Goal: Transaction & Acquisition: Purchase product/service

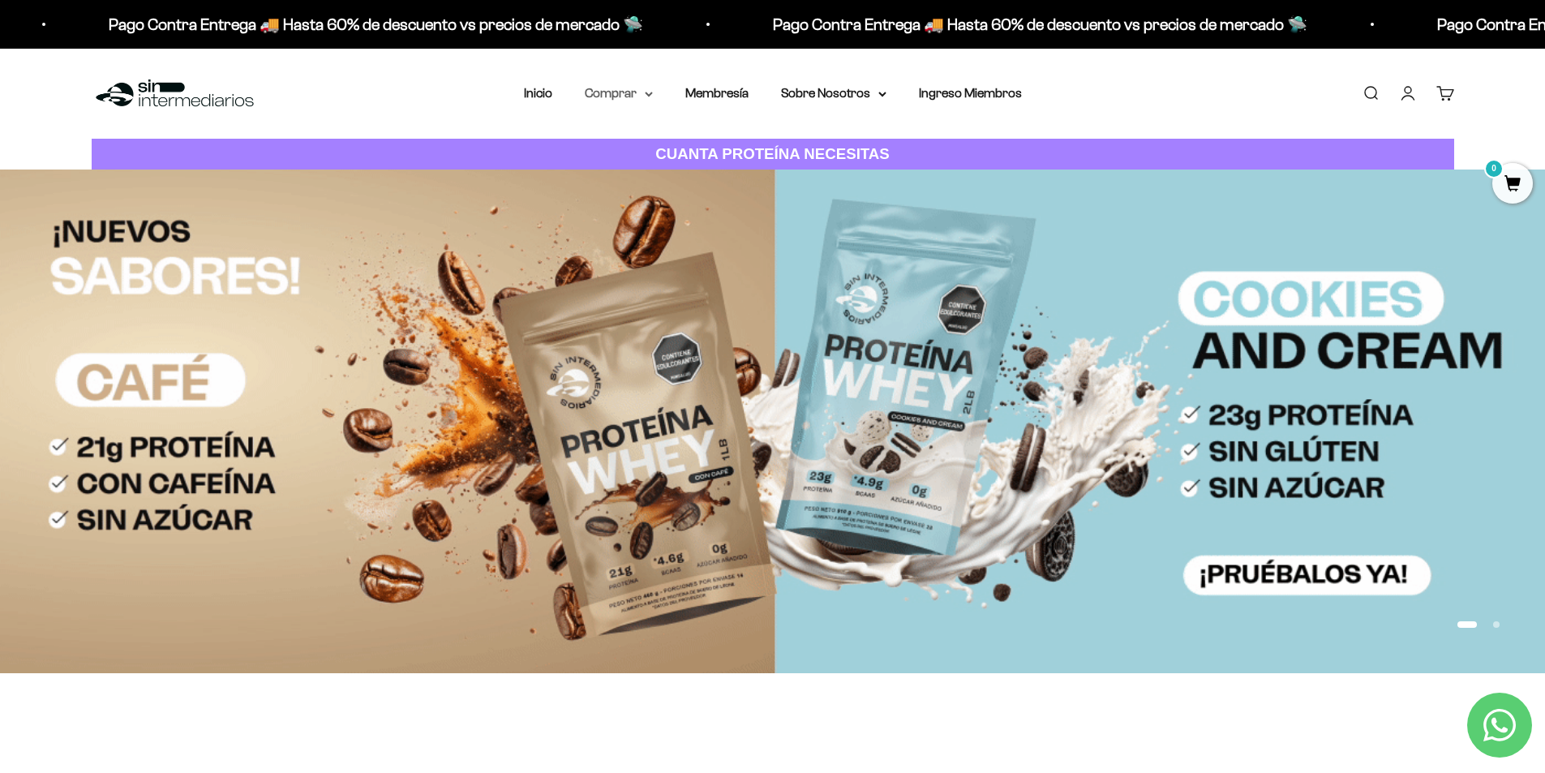
click at [644, 89] on summary "Comprar" at bounding box center [619, 93] width 68 height 21
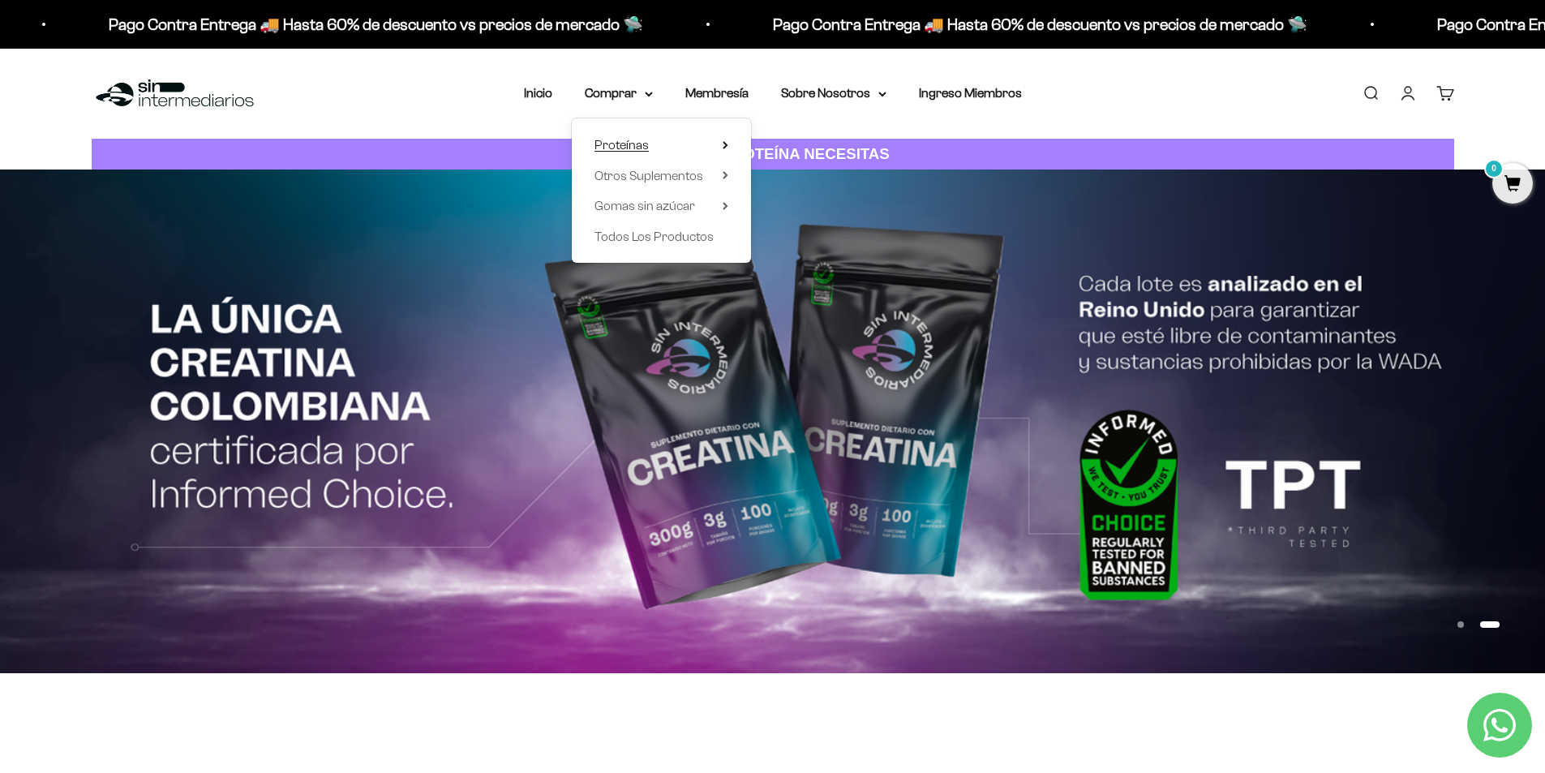
click at [642, 146] on span "Proteínas" at bounding box center [621, 145] width 54 height 14
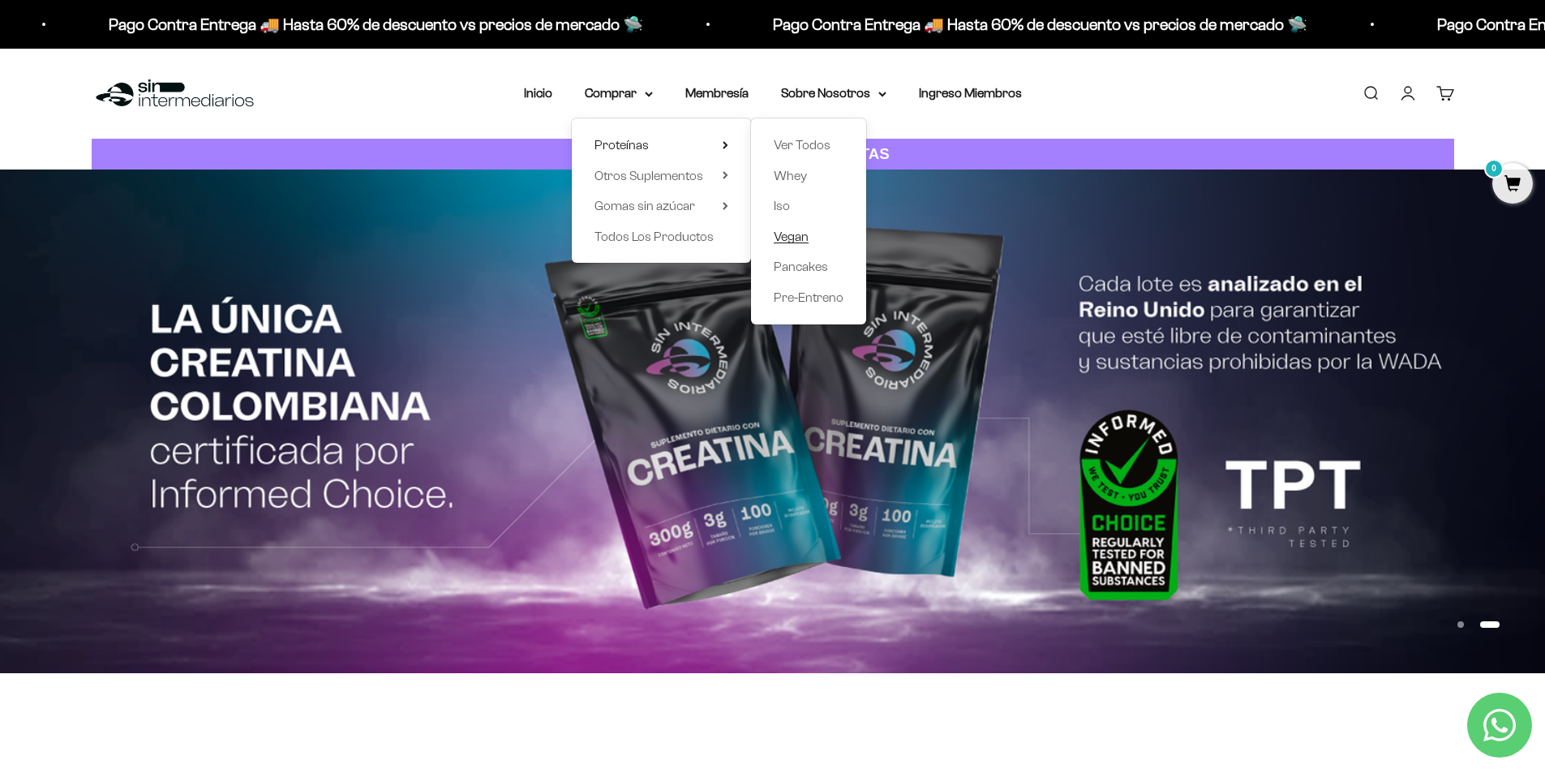
click at [795, 241] on span "Vegan" at bounding box center [790, 236] width 35 height 14
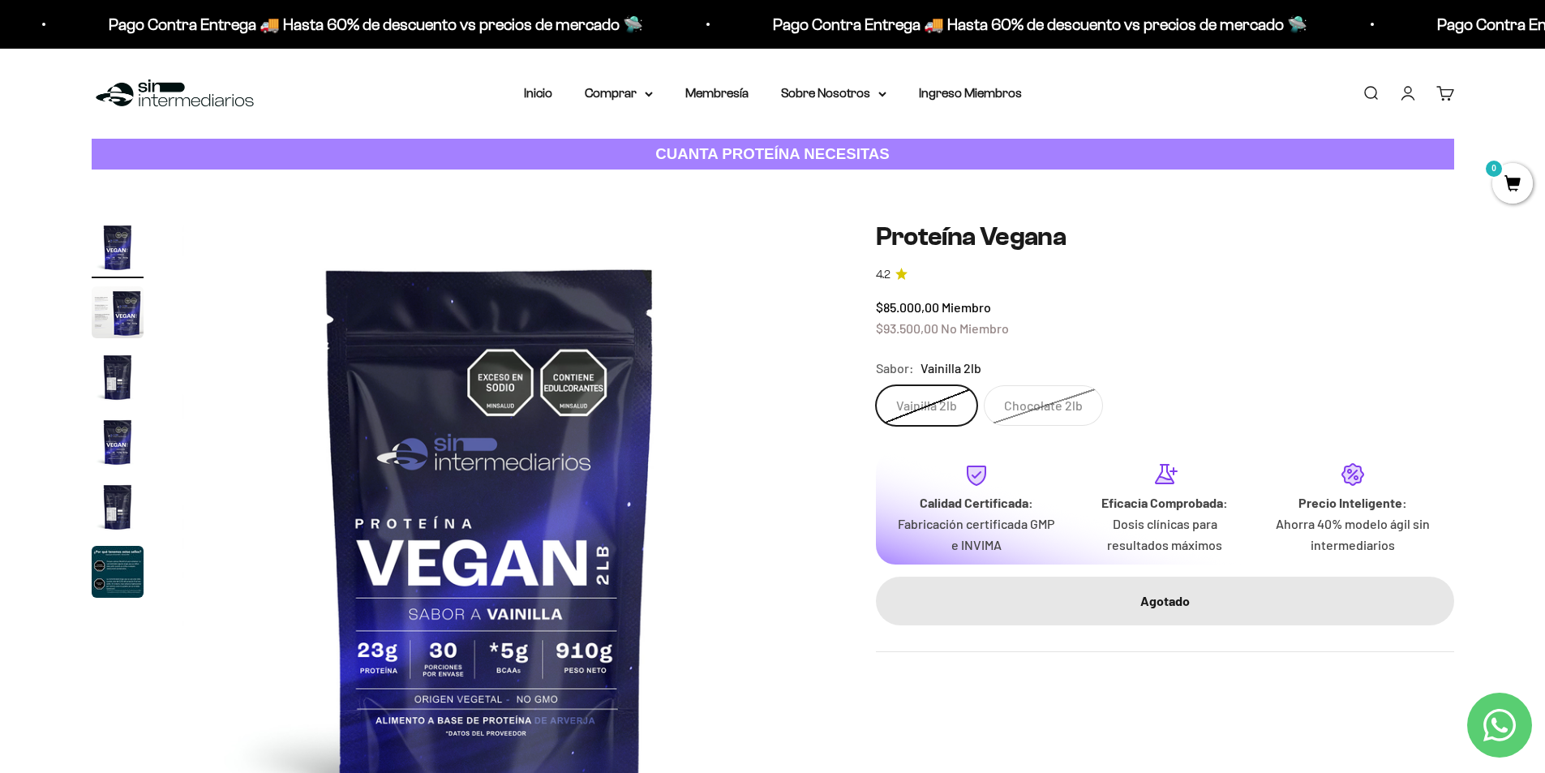
click at [930, 405] on label "Vainilla 2lb" at bounding box center [926, 405] width 101 height 41
click at [876, 385] on input "Vainilla 2lb" at bounding box center [875, 384] width 1 height 1
click at [1054, 403] on label "Chocolate 2lb" at bounding box center [1042, 405] width 119 height 41
click at [876, 385] on input "Chocolate 2lb" at bounding box center [875, 384] width 1 height 1
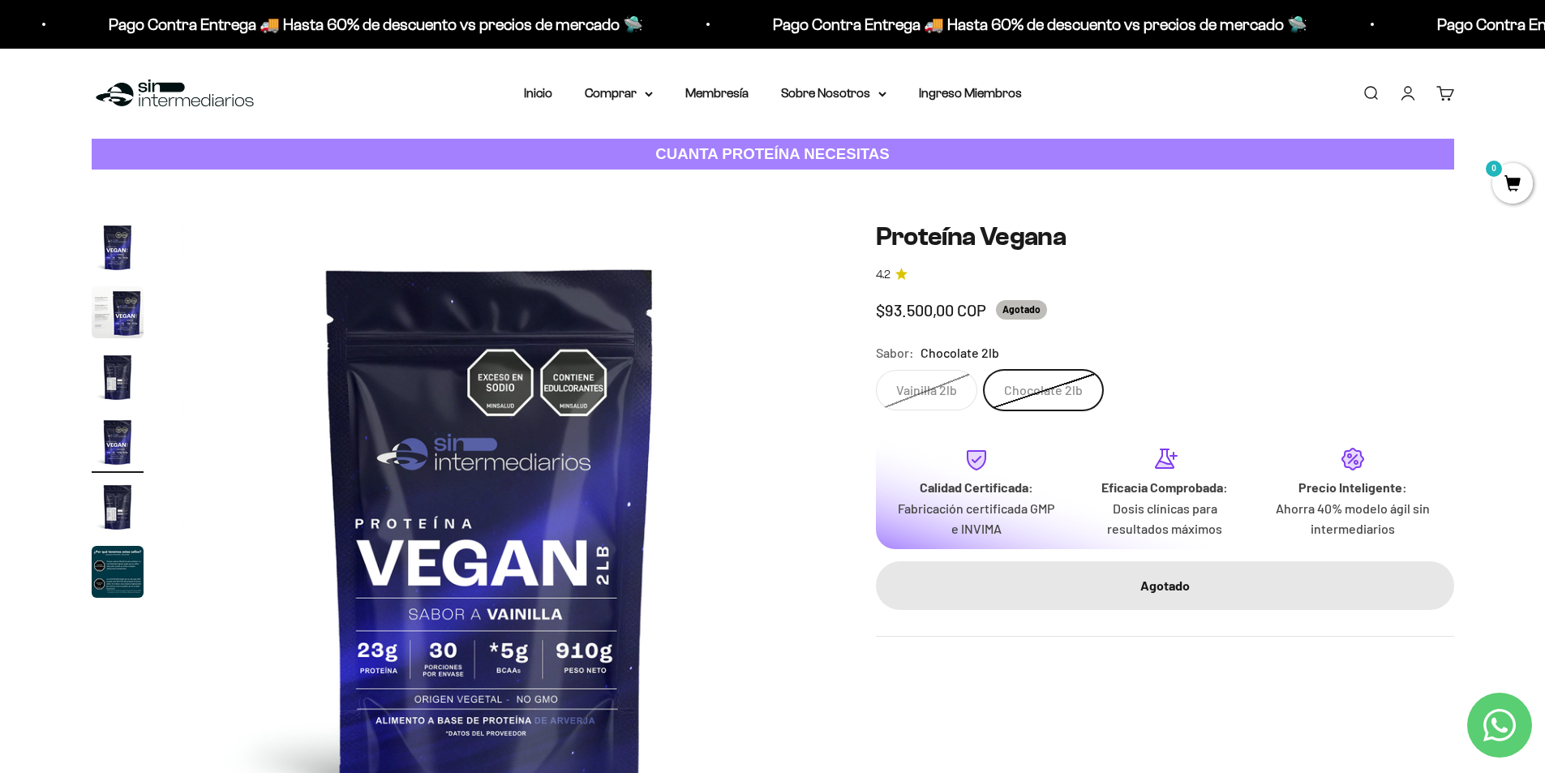
scroll to position [0, 1905]
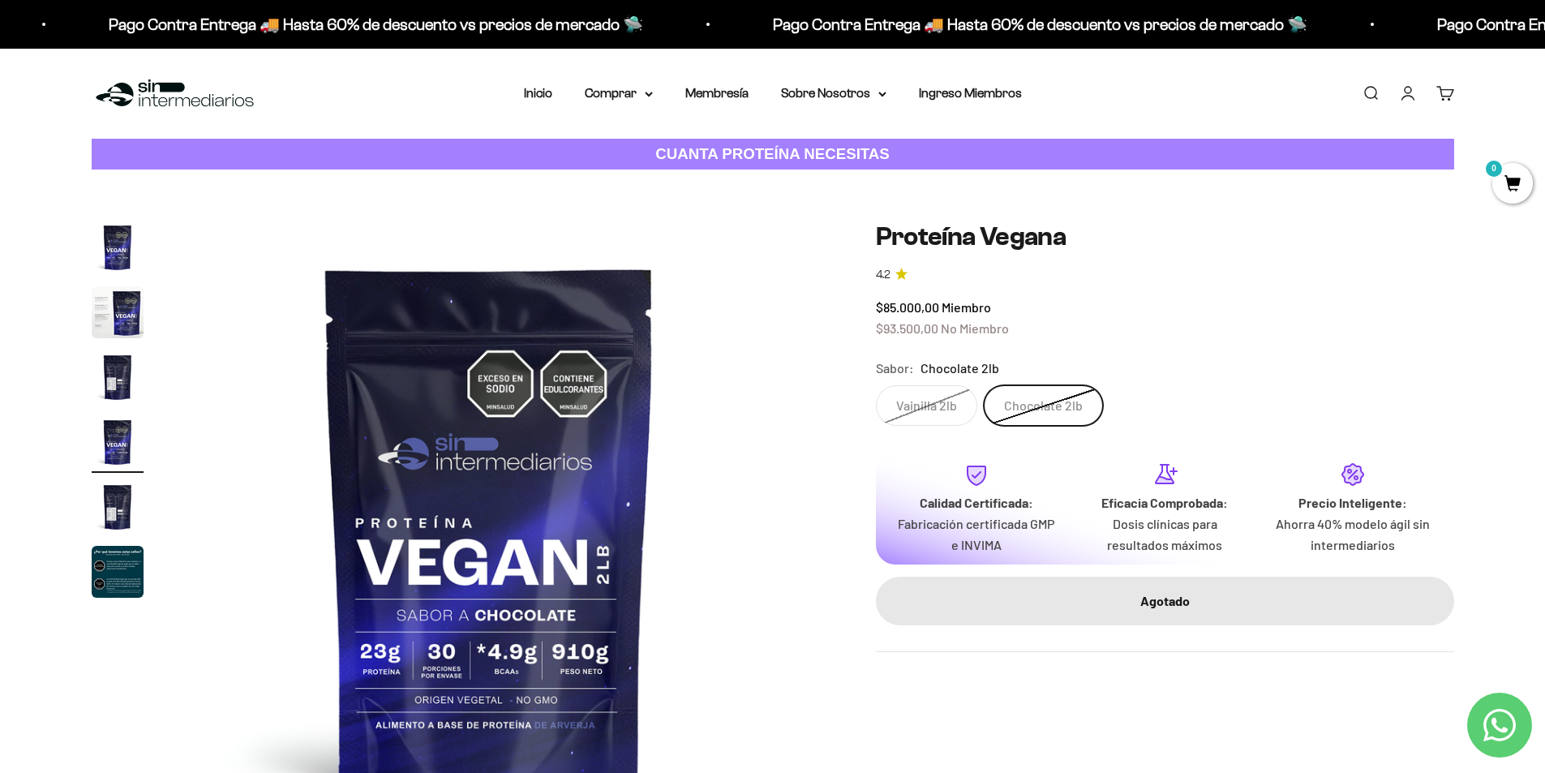
click at [965, 405] on label "Vainilla 2lb" at bounding box center [926, 405] width 101 height 41
click at [876, 385] on input "Vainilla 2lb" at bounding box center [875, 384] width 1 height 1
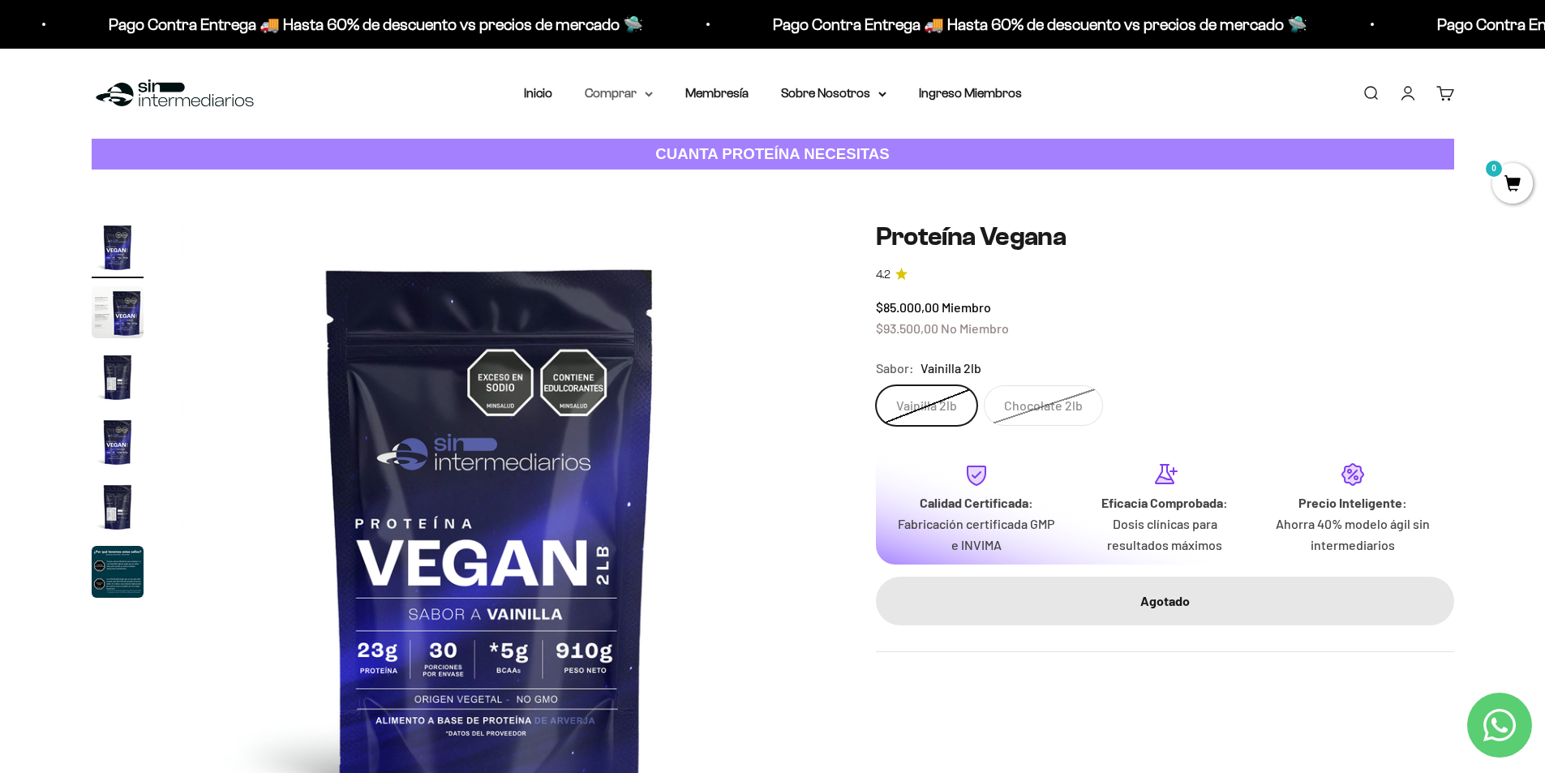
click at [613, 100] on summary "Comprar" at bounding box center [619, 93] width 68 height 21
click at [669, 187] on div "Proteínas Ver Todos Whey Iso Vegan" at bounding box center [661, 190] width 179 height 144
click at [669, 182] on span "Otros Suplementos" at bounding box center [648, 175] width 109 height 21
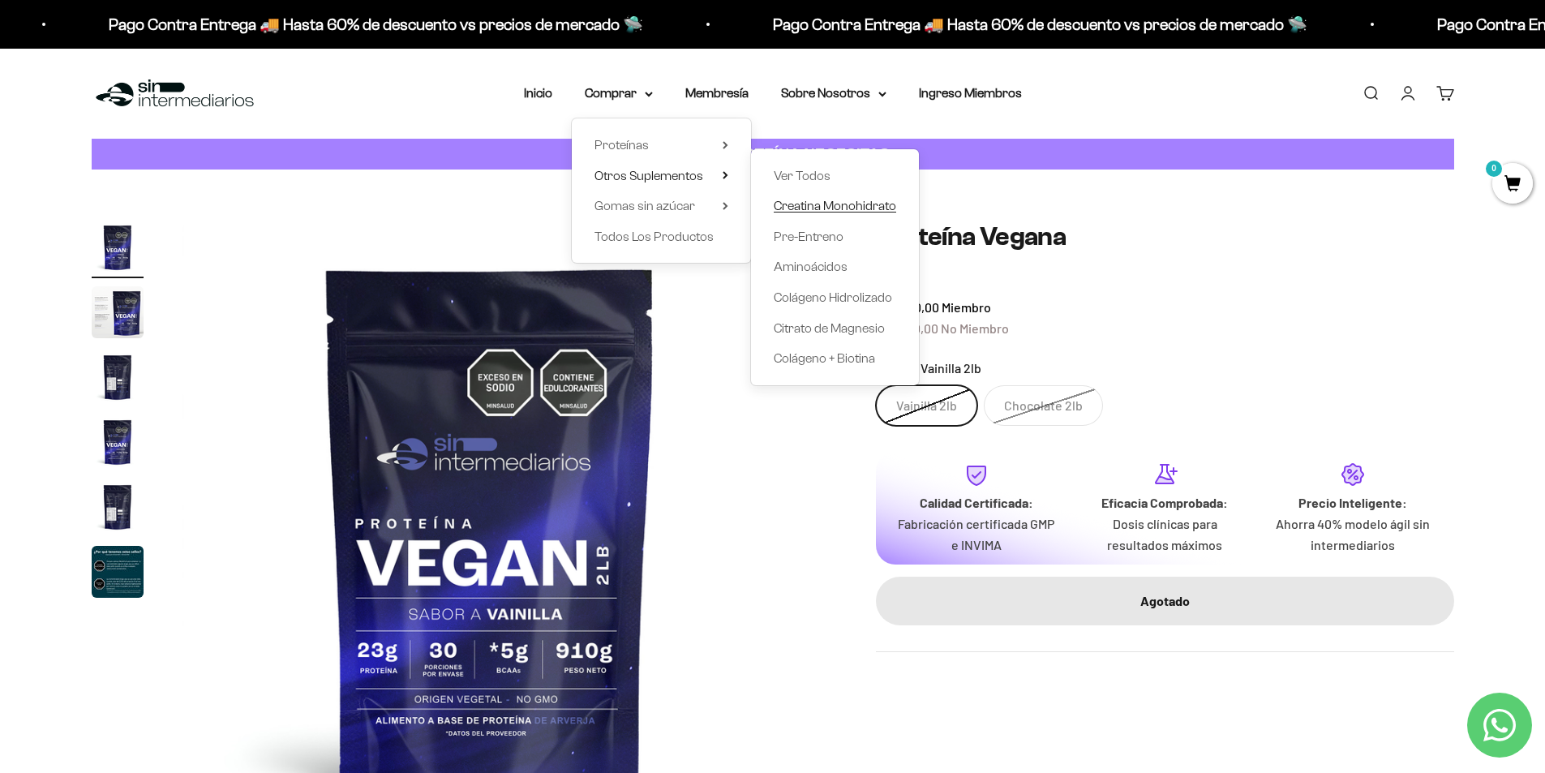
click at [812, 204] on span "Creatina Monohidrato" at bounding box center [834, 206] width 122 height 14
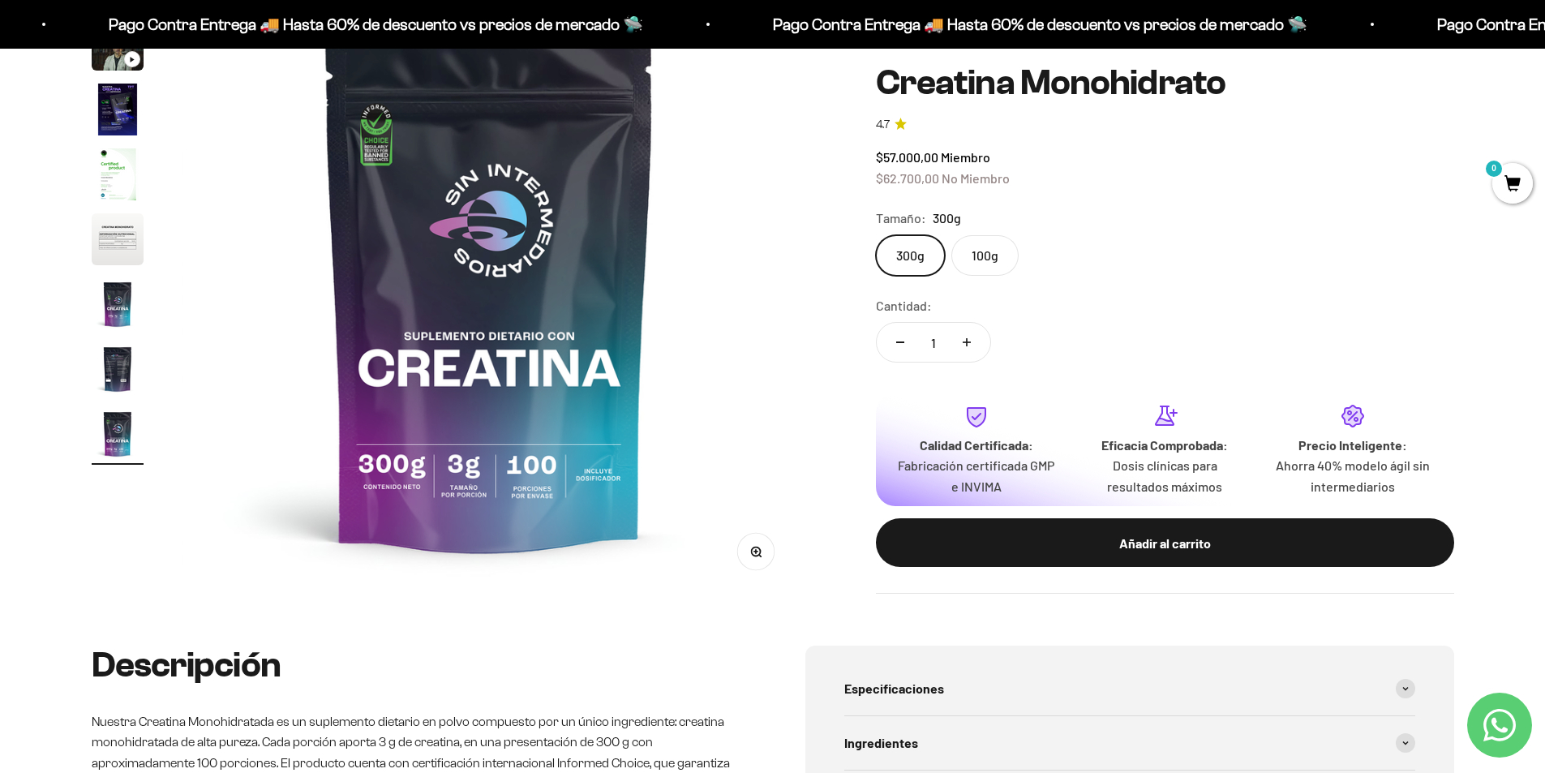
scroll to position [162, 0]
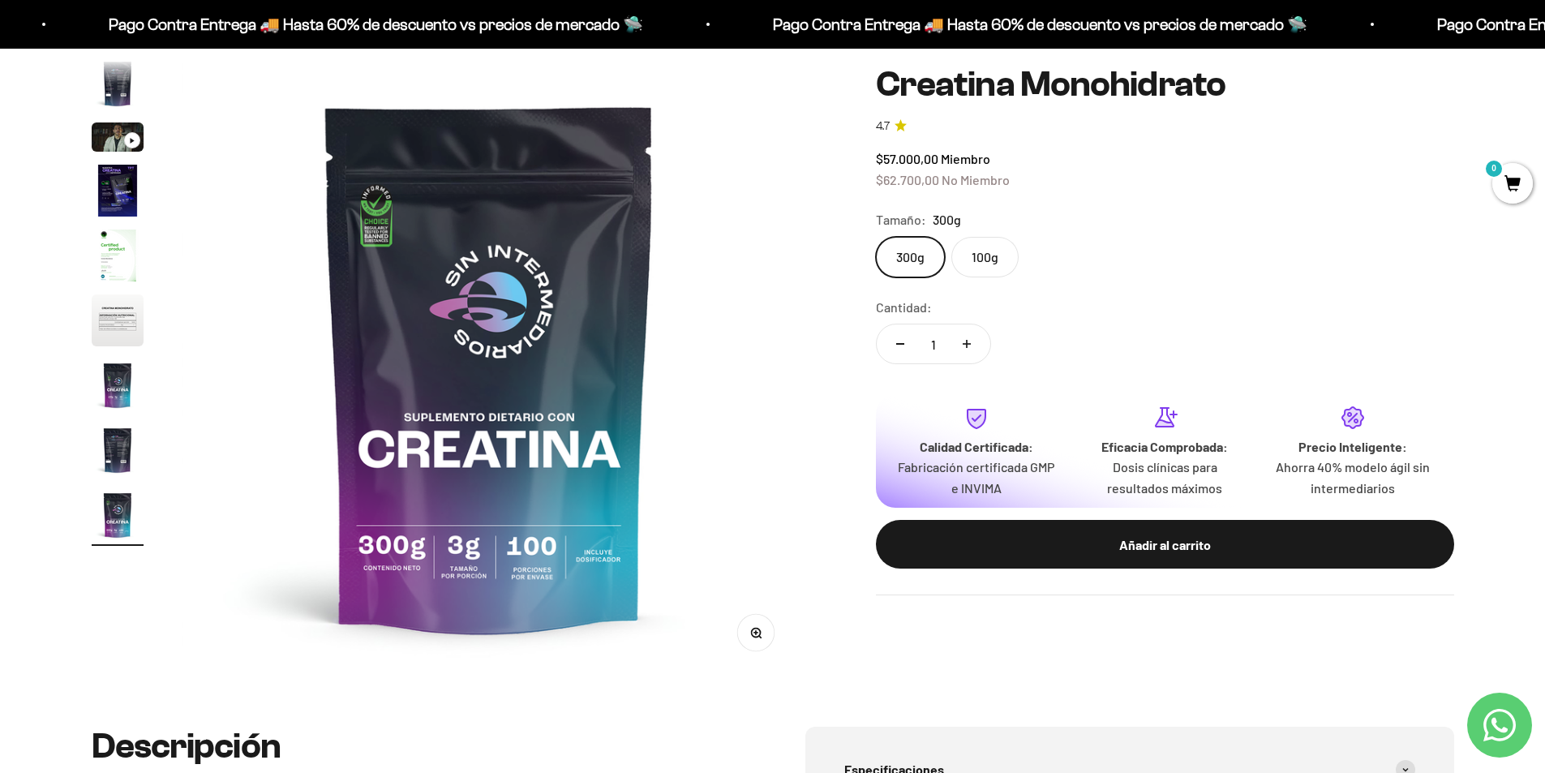
click at [993, 272] on label "100g" at bounding box center [984, 257] width 67 height 41
click at [876, 237] on input "100g" at bounding box center [875, 236] width 1 height 1
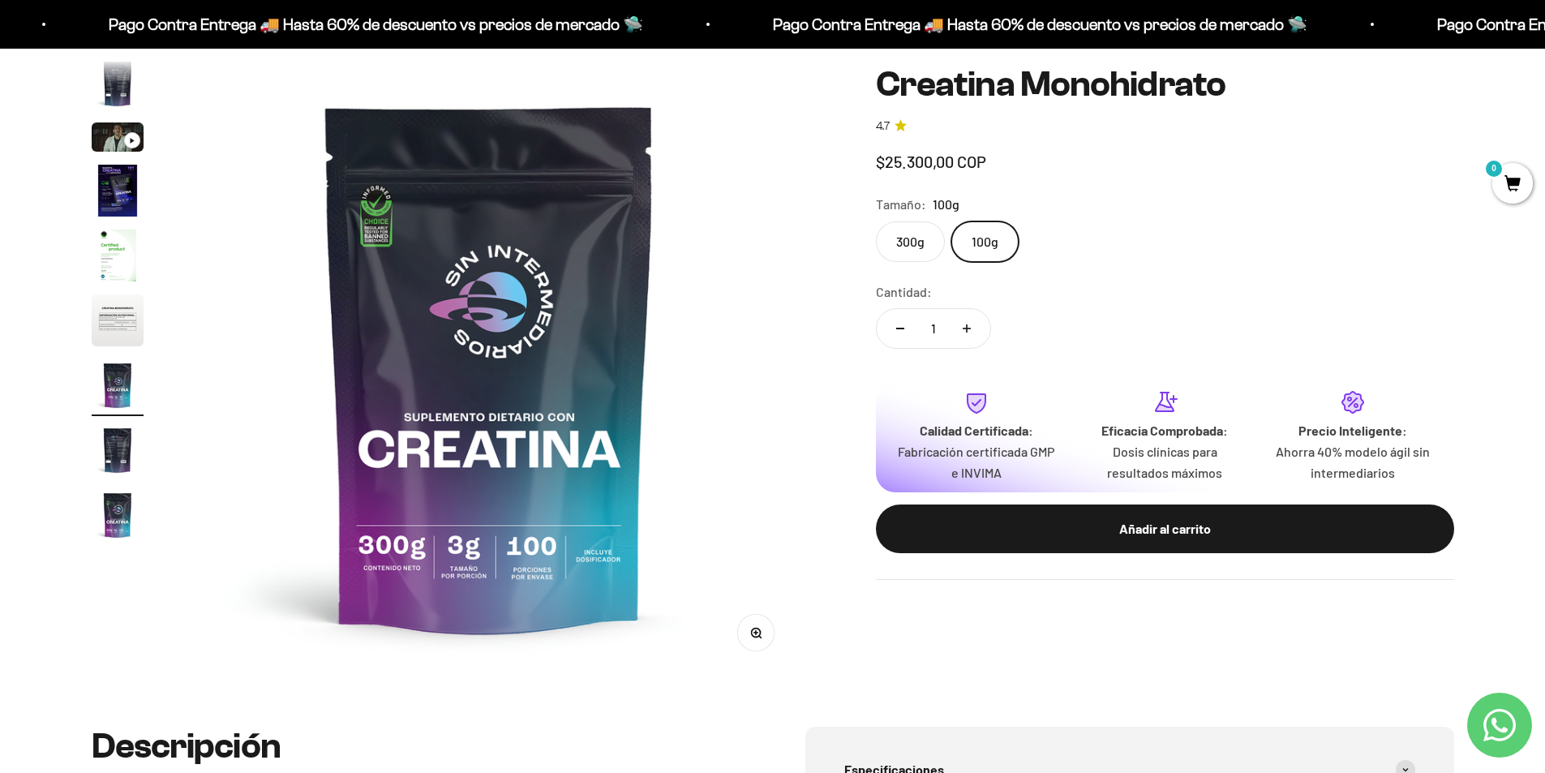
scroll to position [0, 3810]
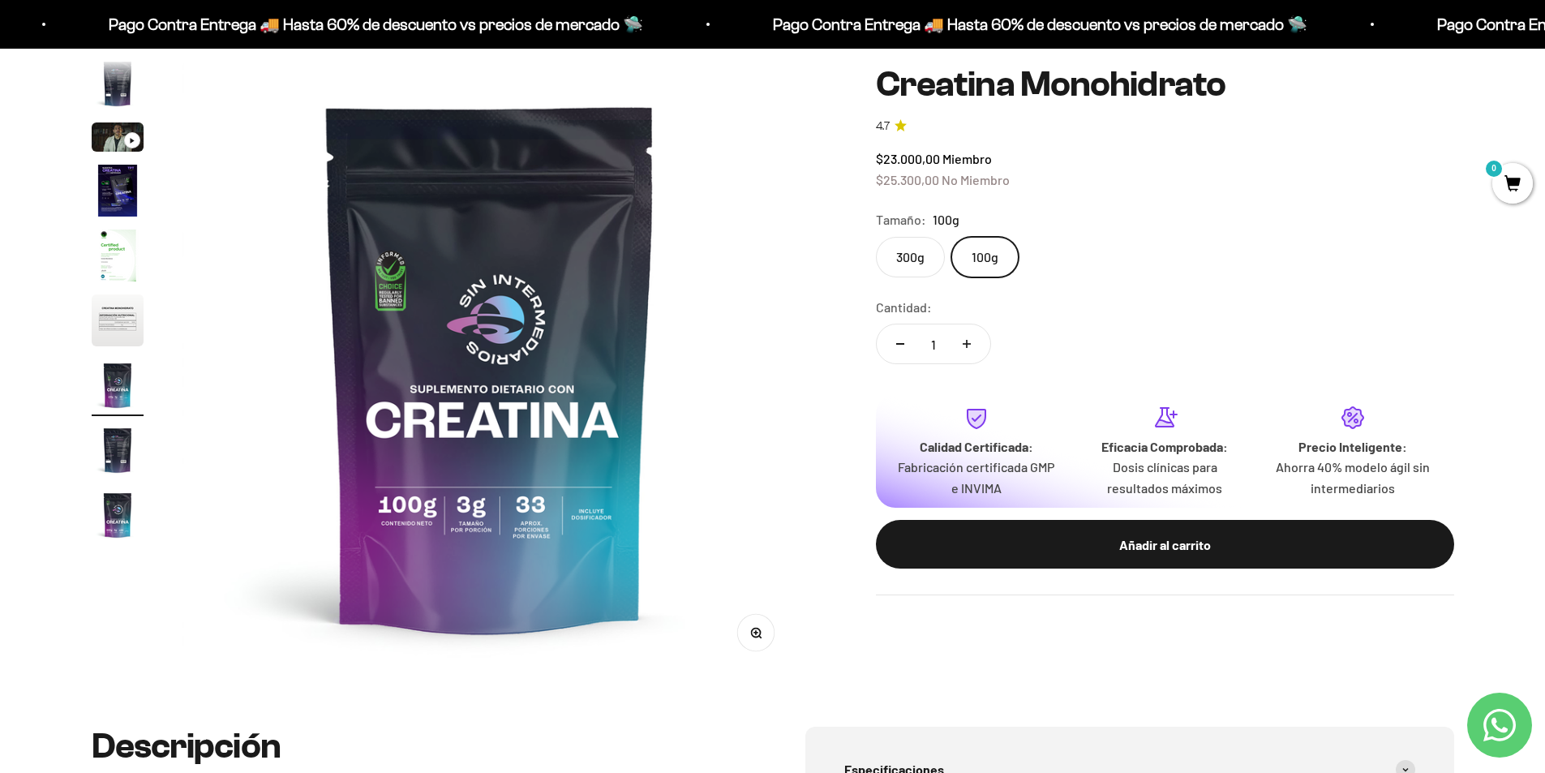
click at [910, 264] on label "300g" at bounding box center [910, 257] width 69 height 41
click at [876, 237] on input "300g" at bounding box center [875, 236] width 1 height 1
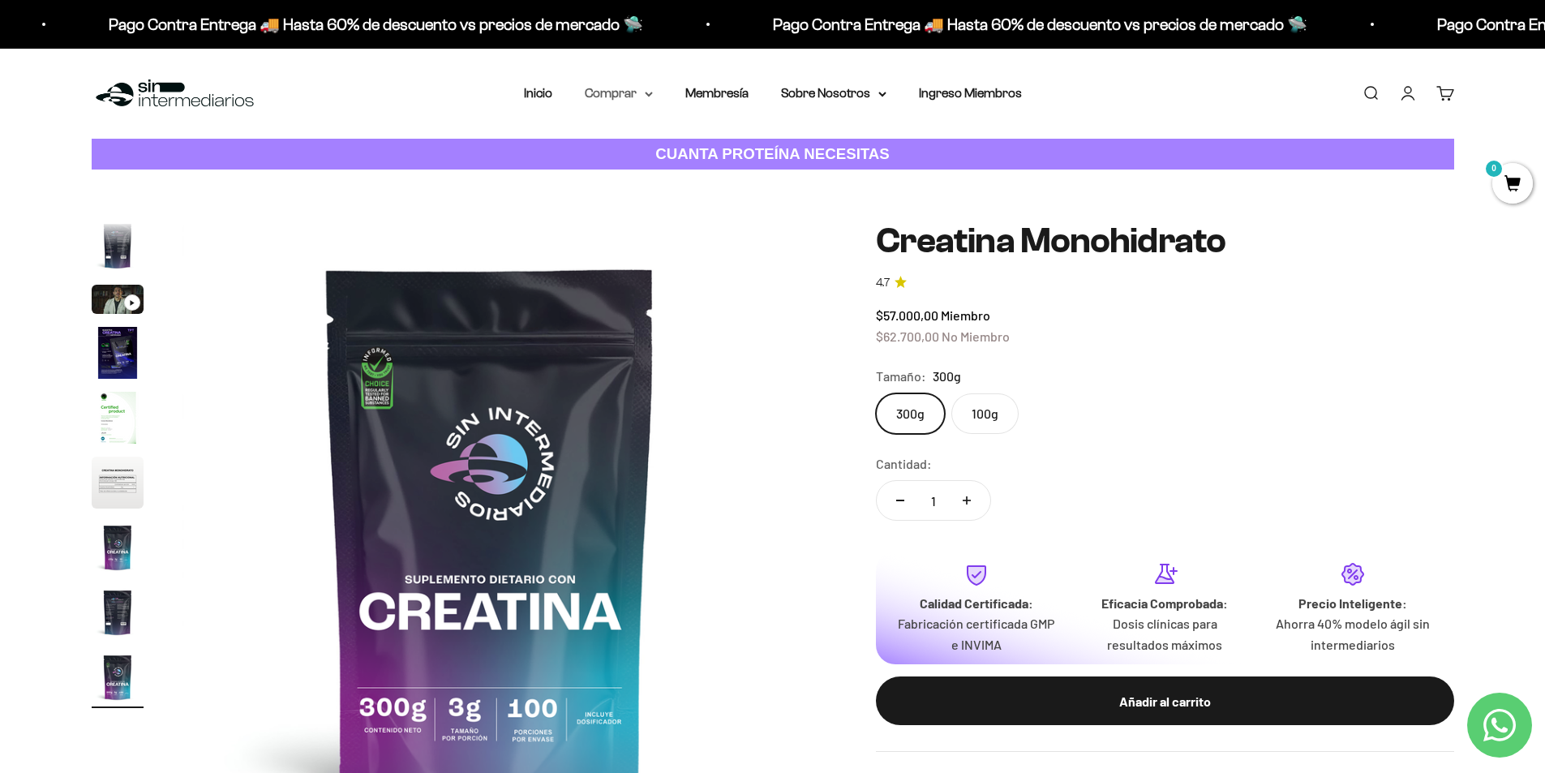
click at [632, 92] on summary "Comprar" at bounding box center [619, 93] width 68 height 21
click at [670, 180] on span "Otros Suplementos" at bounding box center [648, 176] width 109 height 14
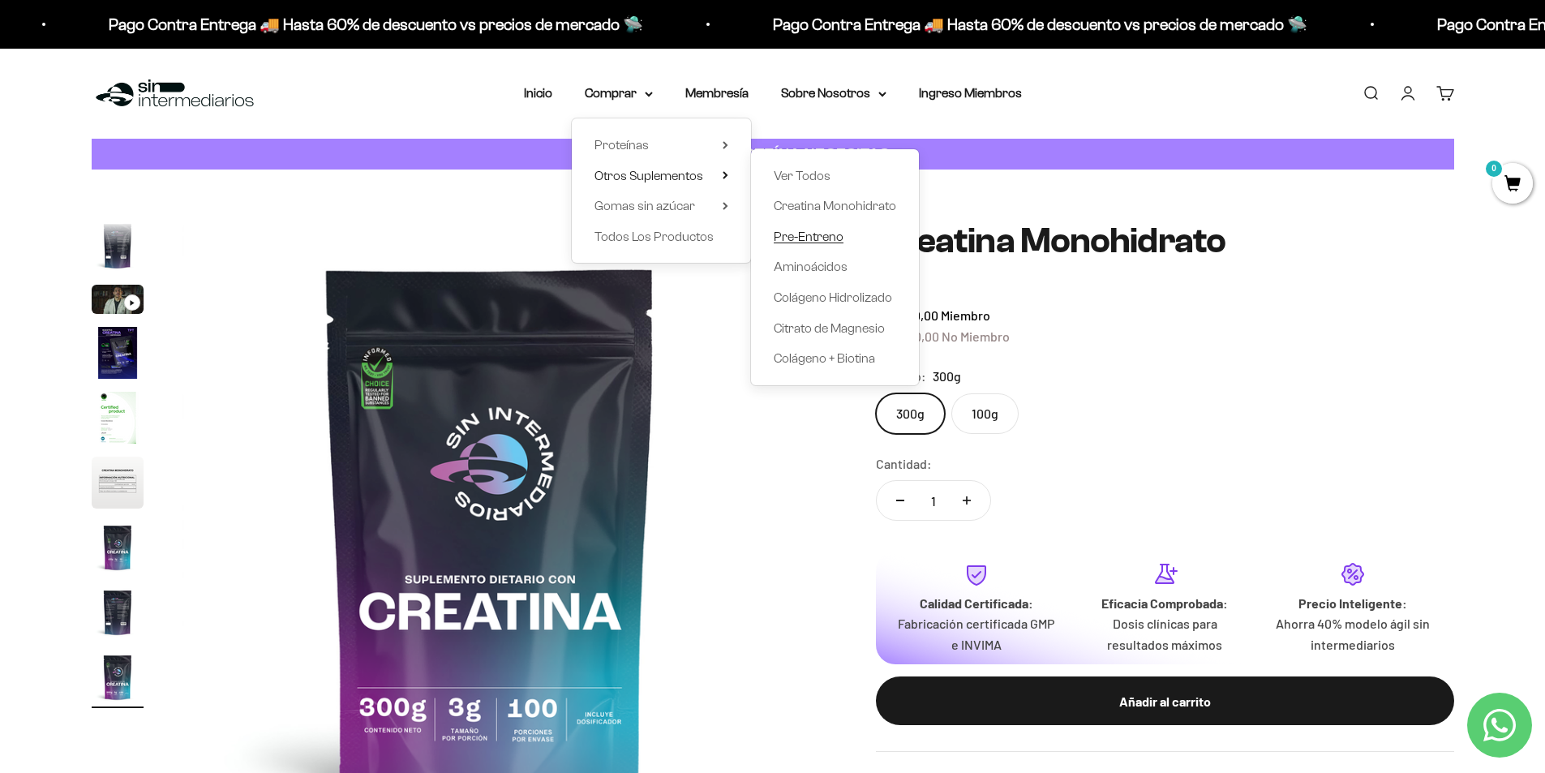
click at [850, 226] on link "Pre-Entreno" at bounding box center [834, 236] width 122 height 21
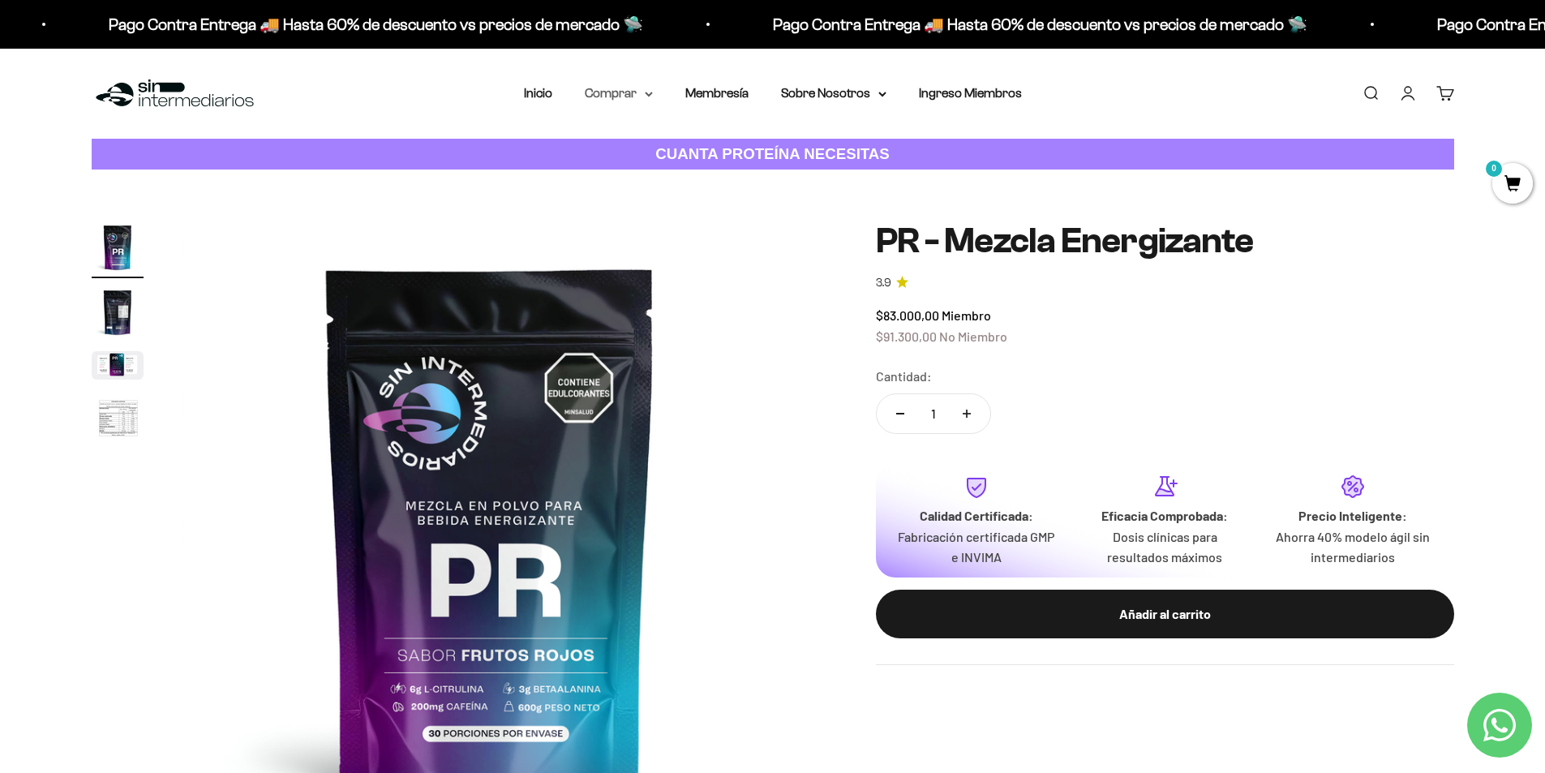
click at [611, 88] on summary "Comprar" at bounding box center [619, 93] width 68 height 21
click at [656, 239] on span "Todos Los Productos" at bounding box center [653, 236] width 119 height 14
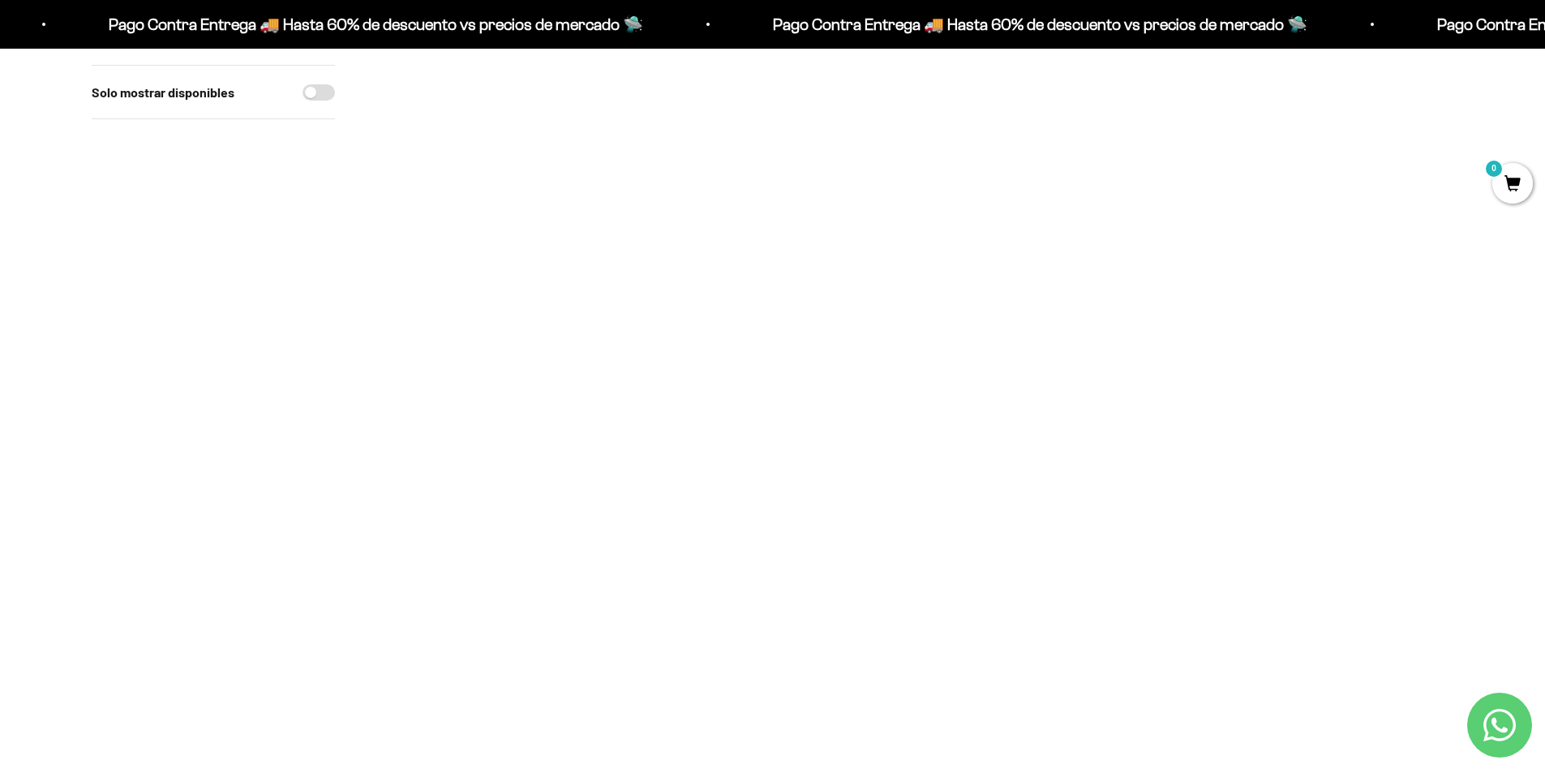
scroll to position [1459, 0]
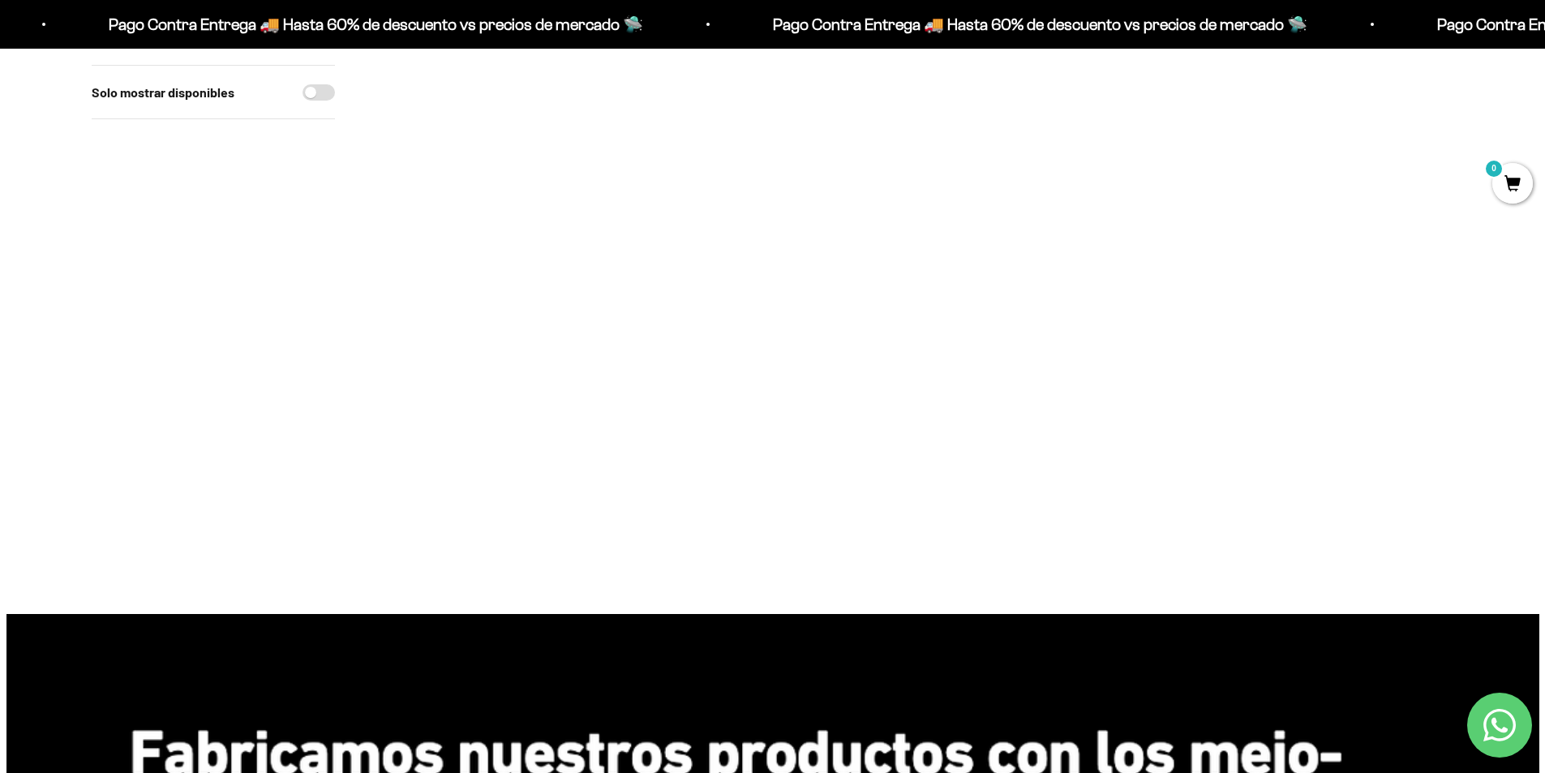
click at [913, 350] on img at bounding box center [913, 331] width 200 height 200
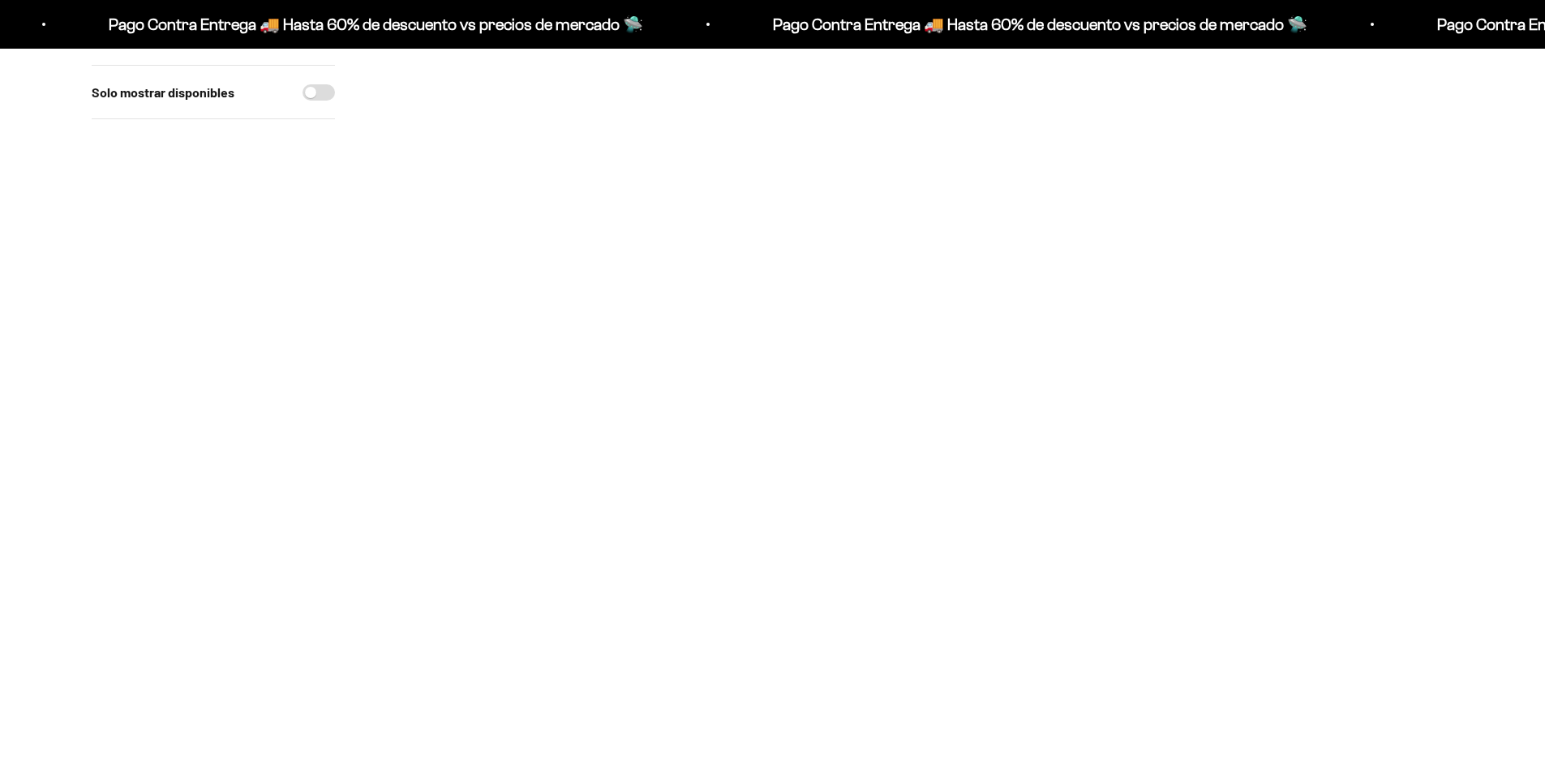
scroll to position [1459, 0]
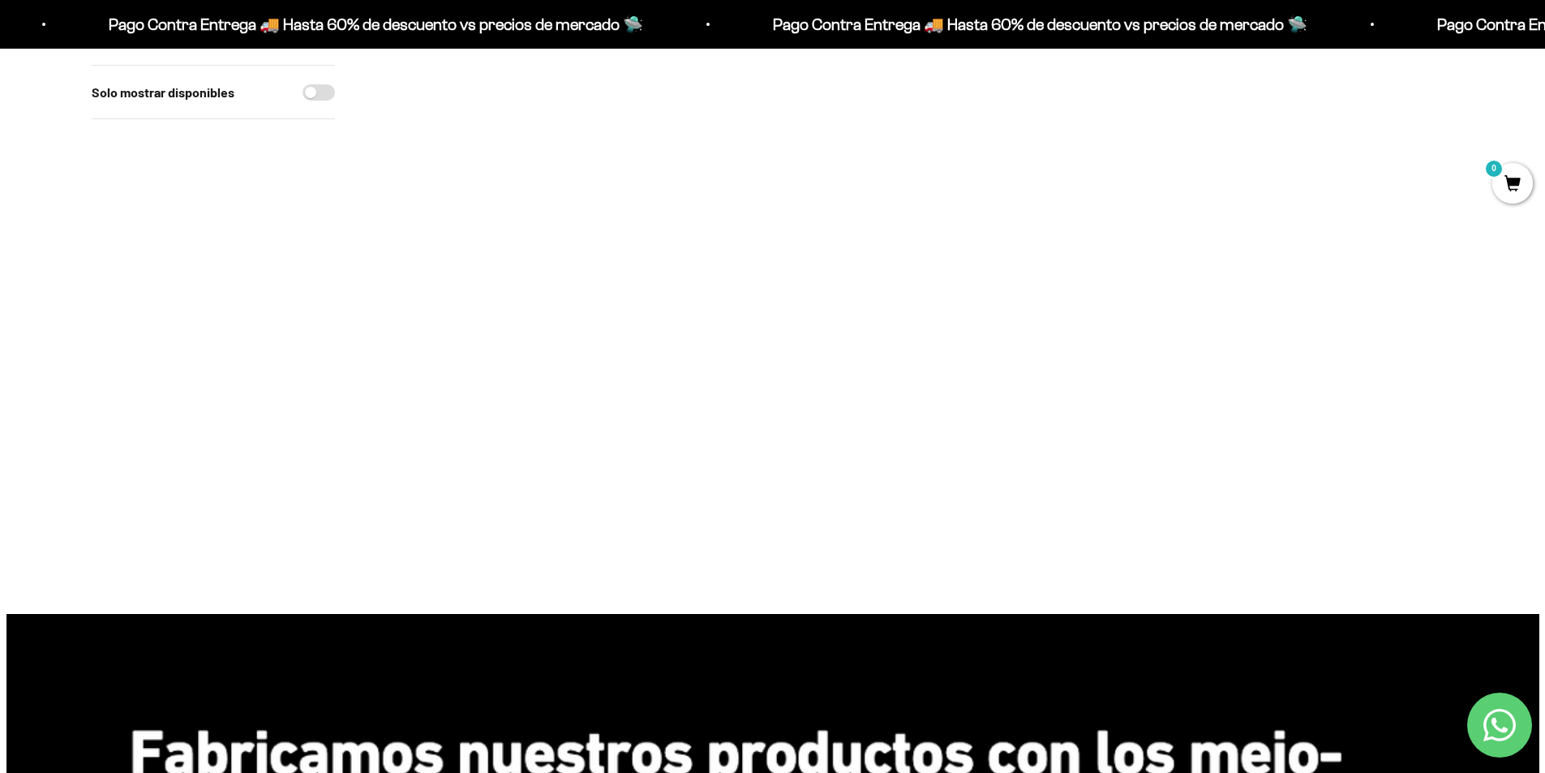
click at [885, 361] on img at bounding box center [913, 331] width 200 height 200
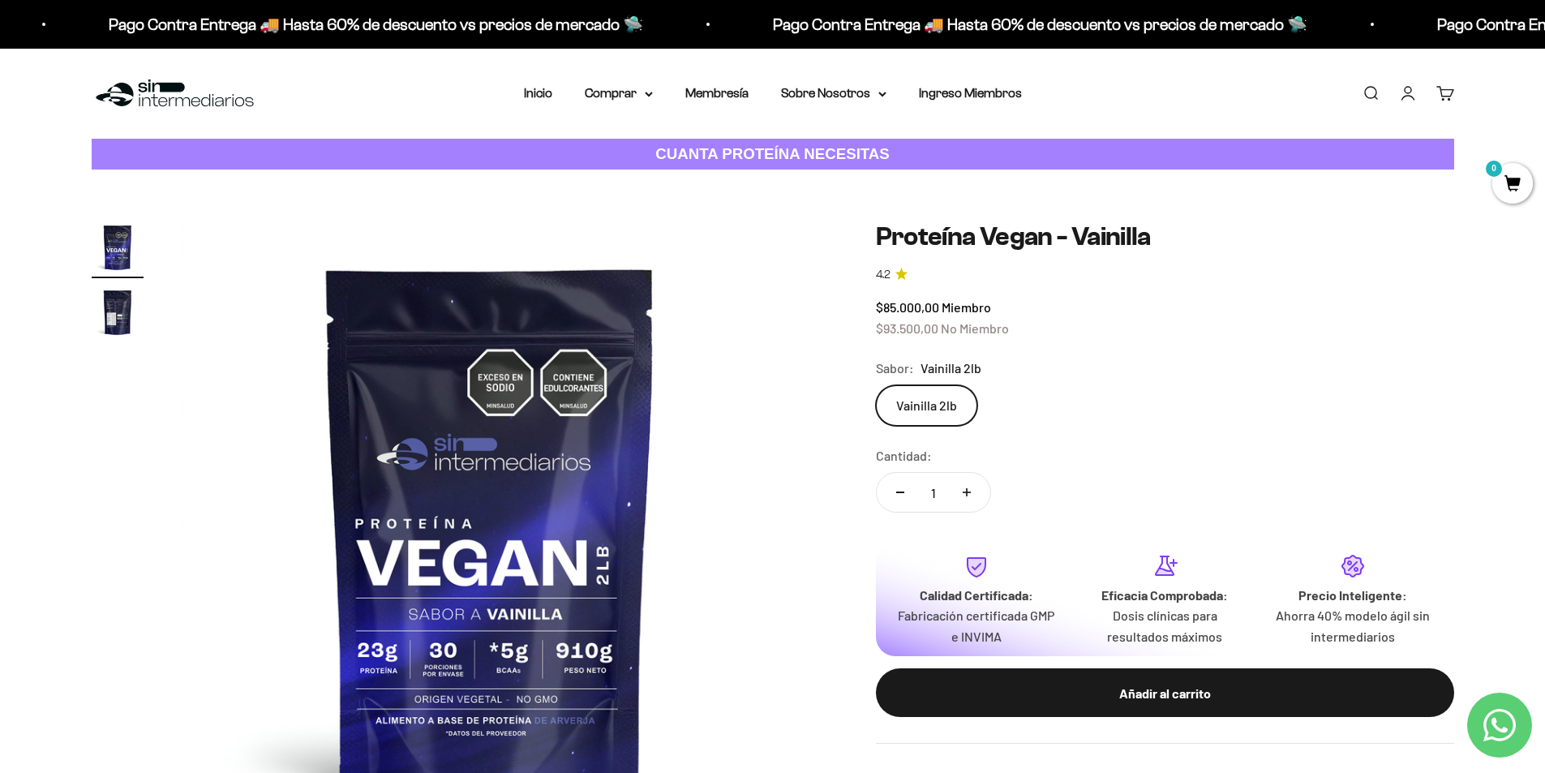
click at [1409, 98] on link "Iniciar sesión" at bounding box center [1408, 93] width 18 height 18
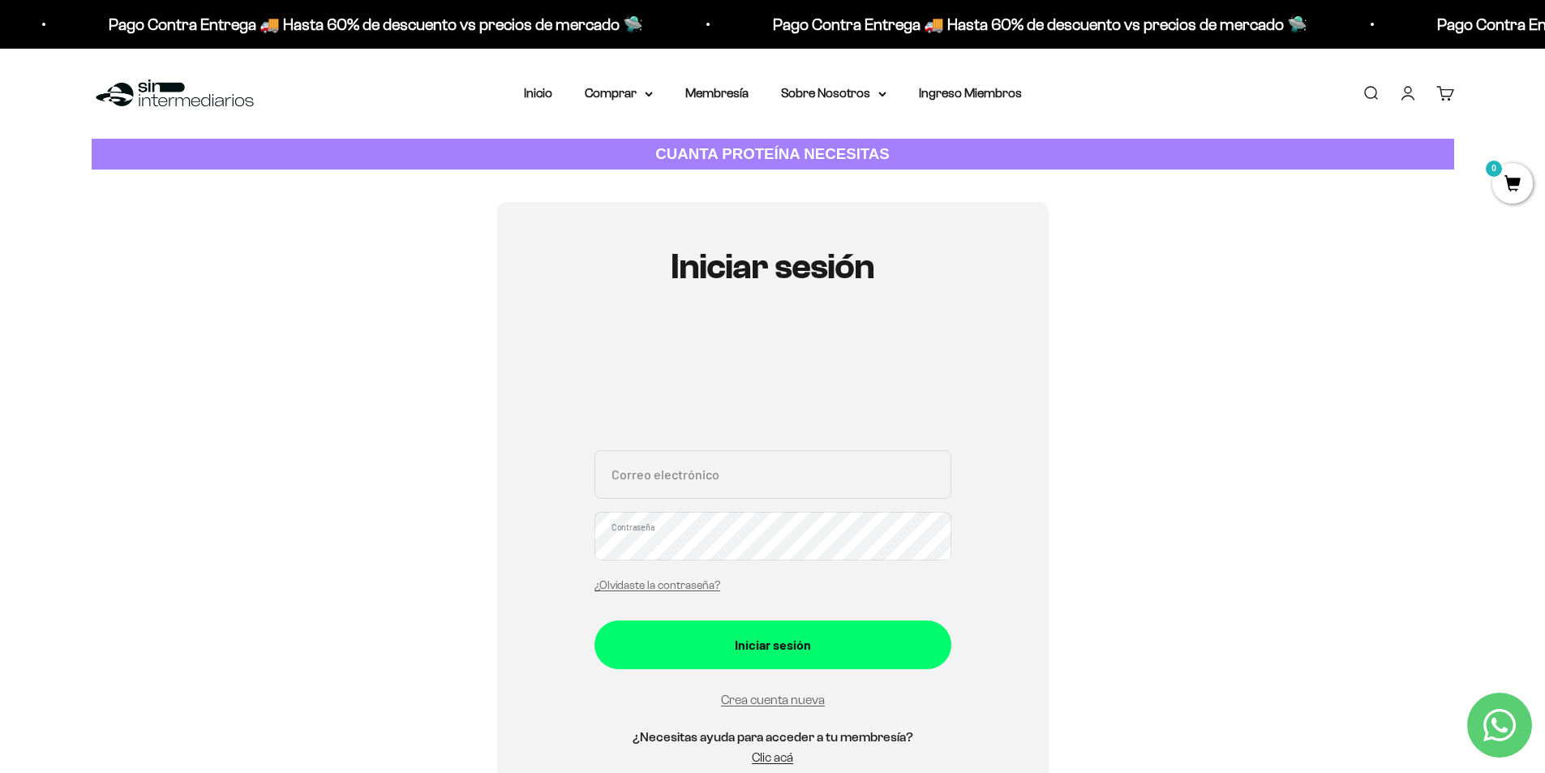
click at [684, 474] on input "Correo electrónico" at bounding box center [772, 474] width 357 height 49
paste input "[EMAIL_ADDRESS][DOMAIN_NAME]"
type input "[EMAIL_ADDRESS][DOMAIN_NAME]"
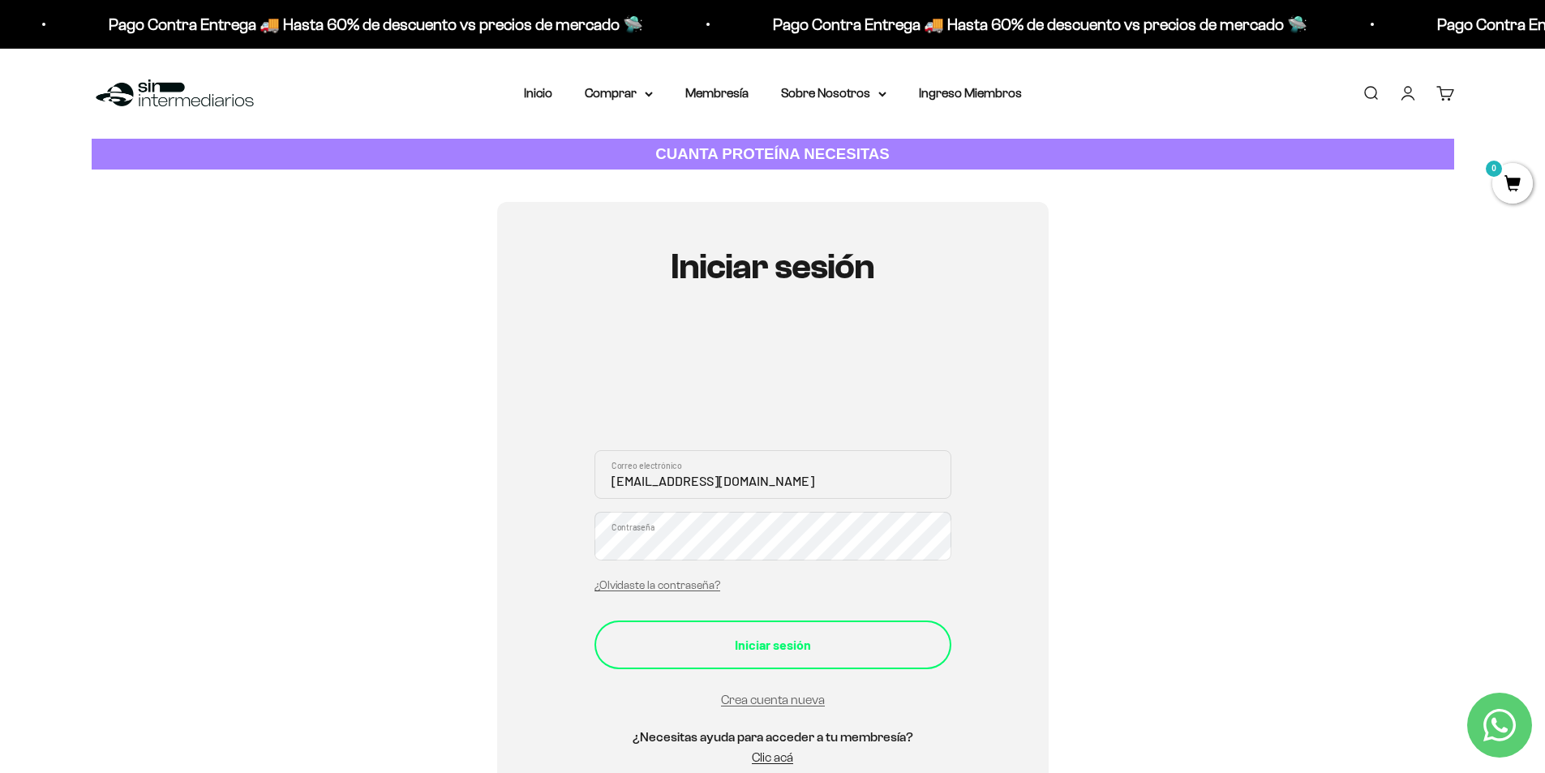
click at [739, 639] on div "Iniciar sesión" at bounding box center [773, 644] width 292 height 21
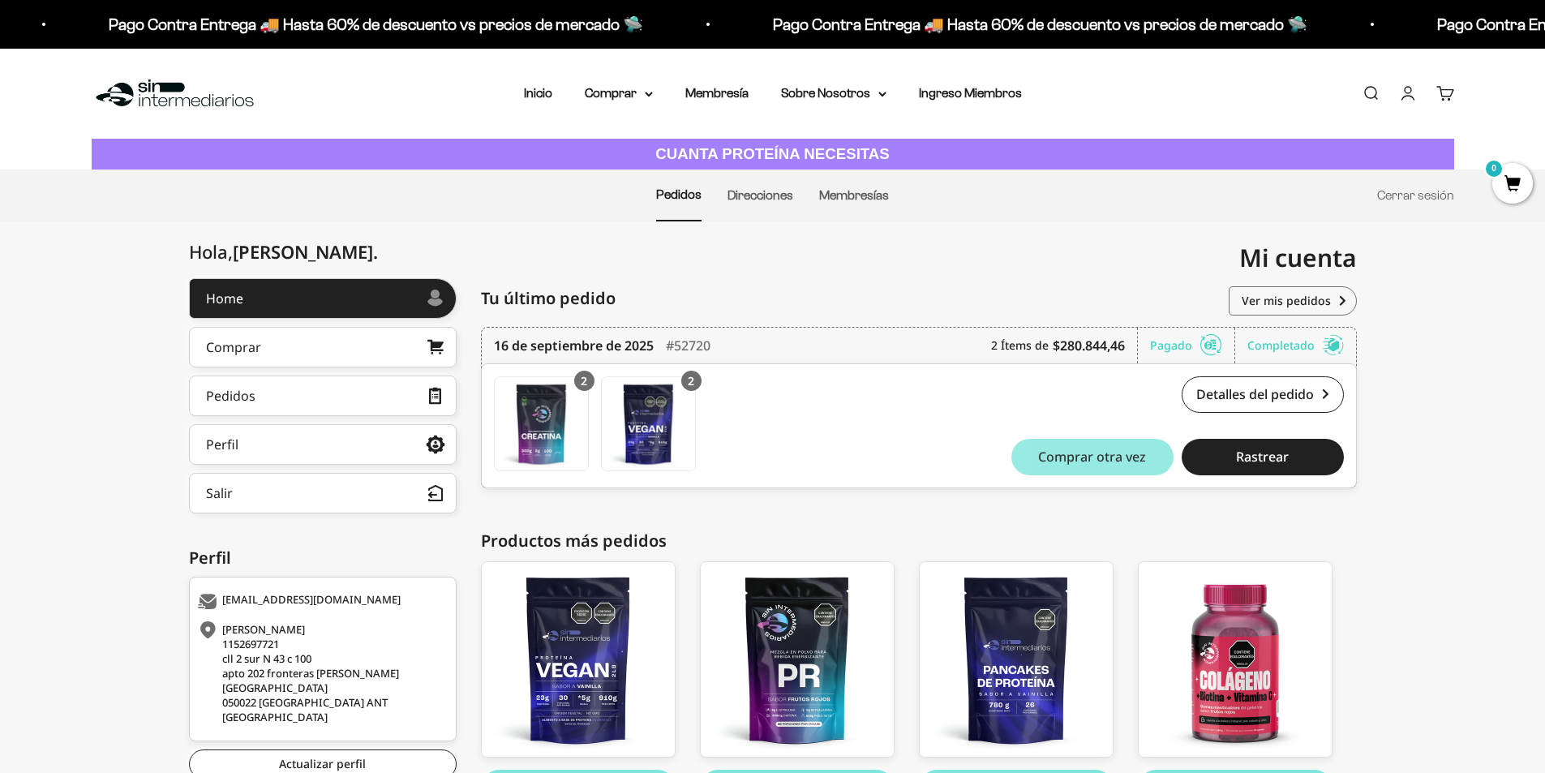
click at [1139, 465] on button "Comprar otra vez" at bounding box center [1092, 457] width 162 height 36
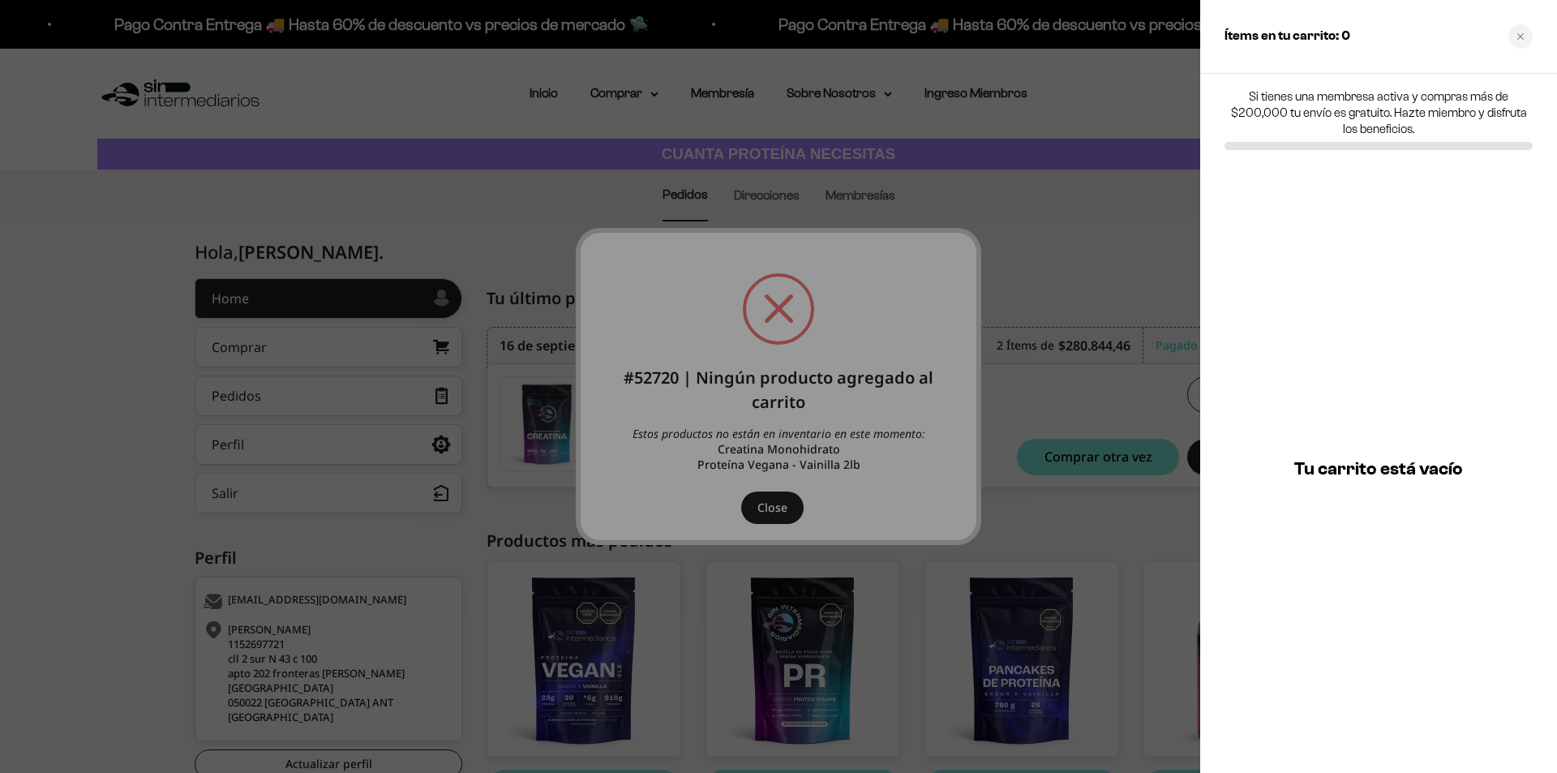
click at [838, 515] on div at bounding box center [778, 386] width 1557 height 773
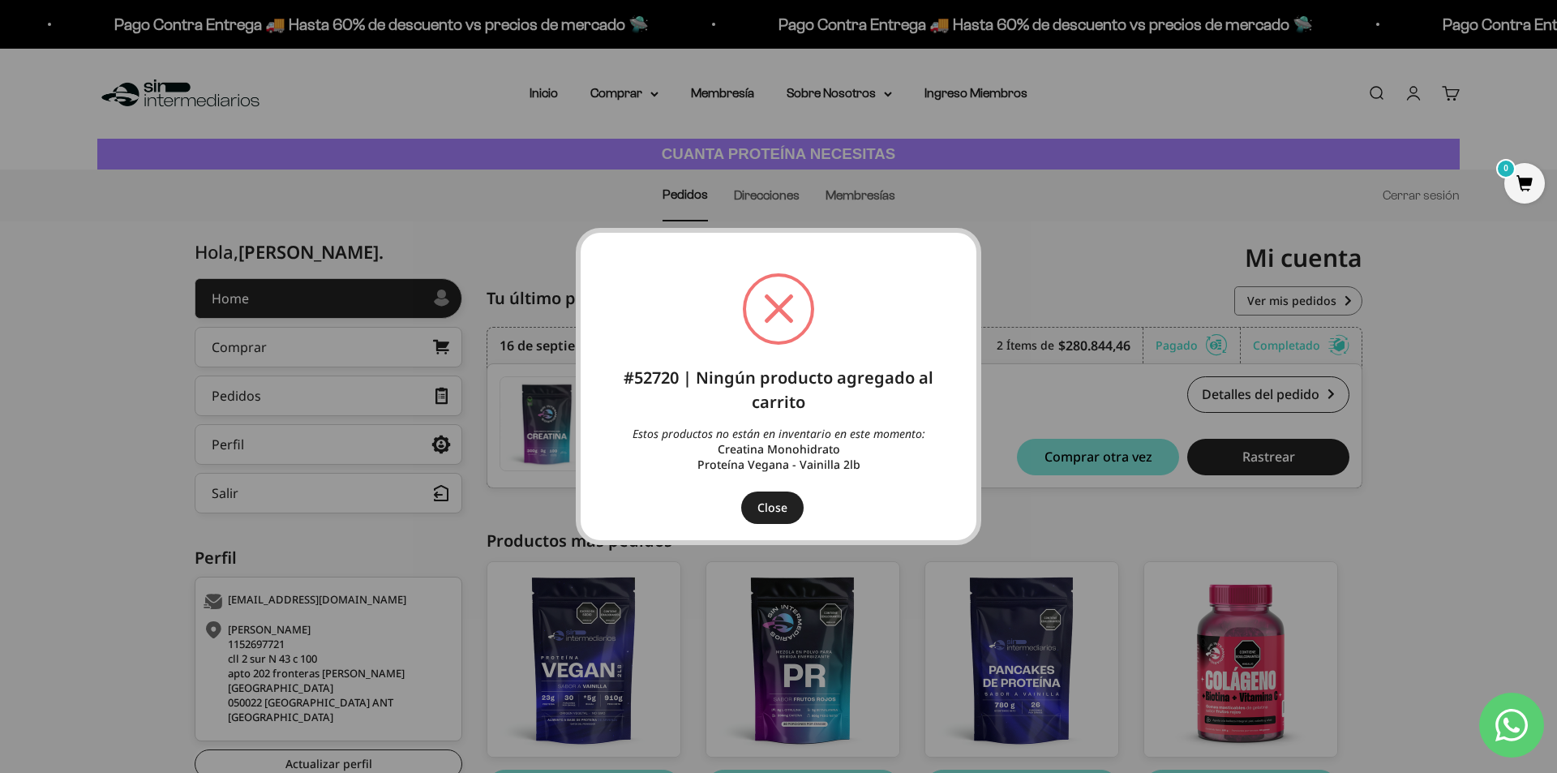
click at [787, 511] on button "Close" at bounding box center [772, 507] width 62 height 32
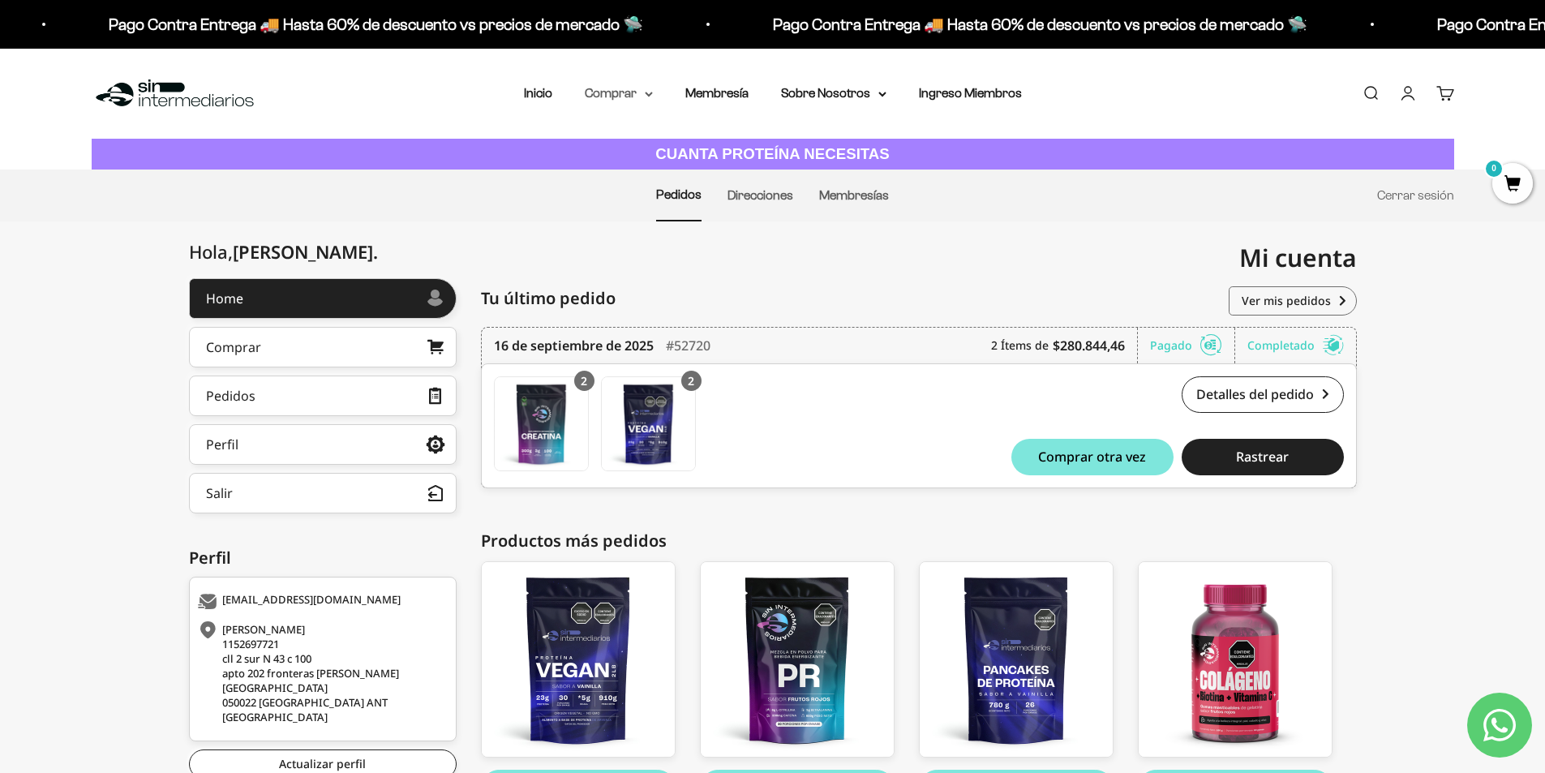
click at [636, 96] on summary "Comprar" at bounding box center [619, 93] width 68 height 21
click at [636, 137] on span "Proteínas" at bounding box center [621, 145] width 54 height 21
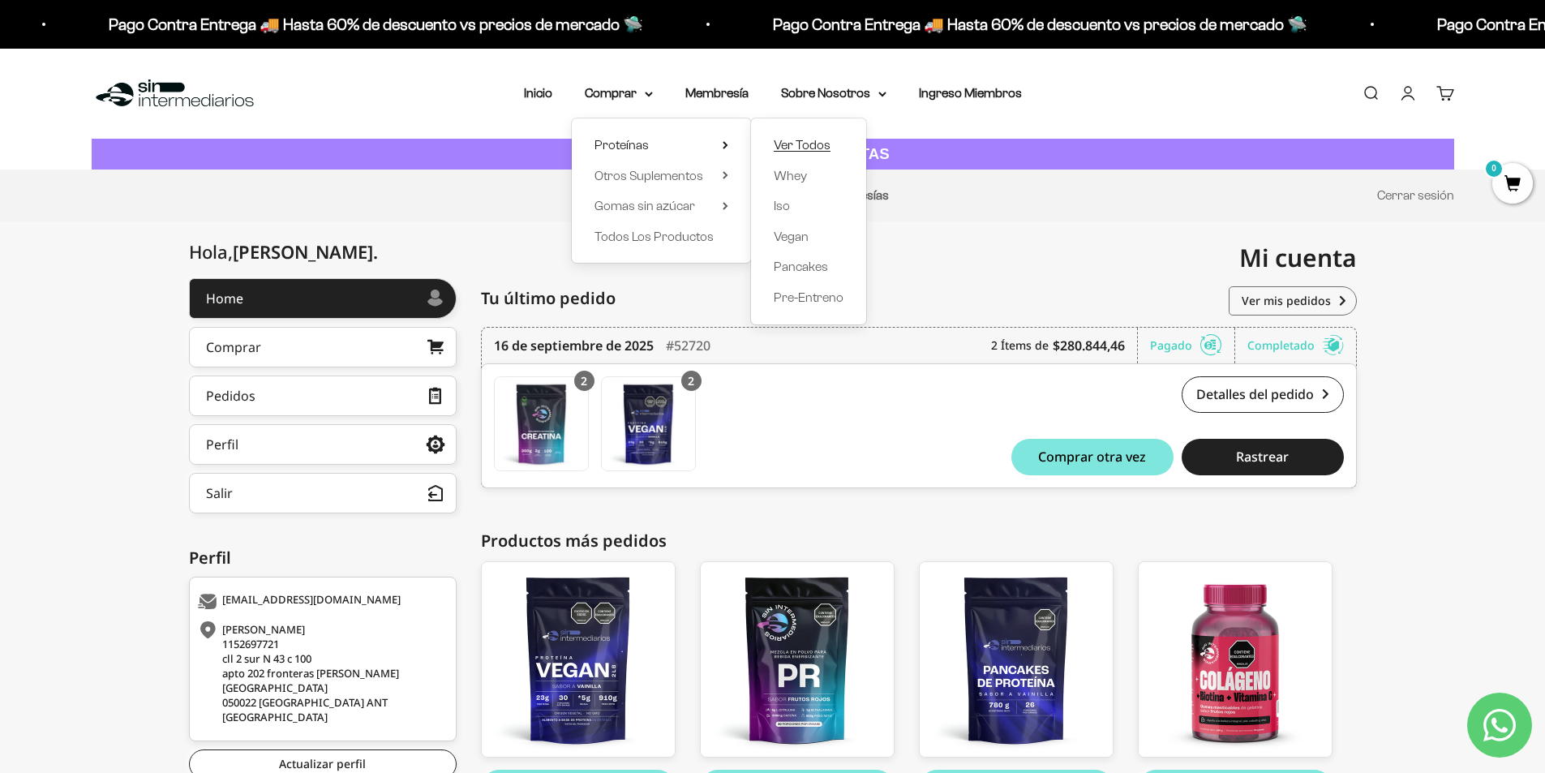
click at [827, 138] on span "Ver Todos" at bounding box center [801, 145] width 57 height 14
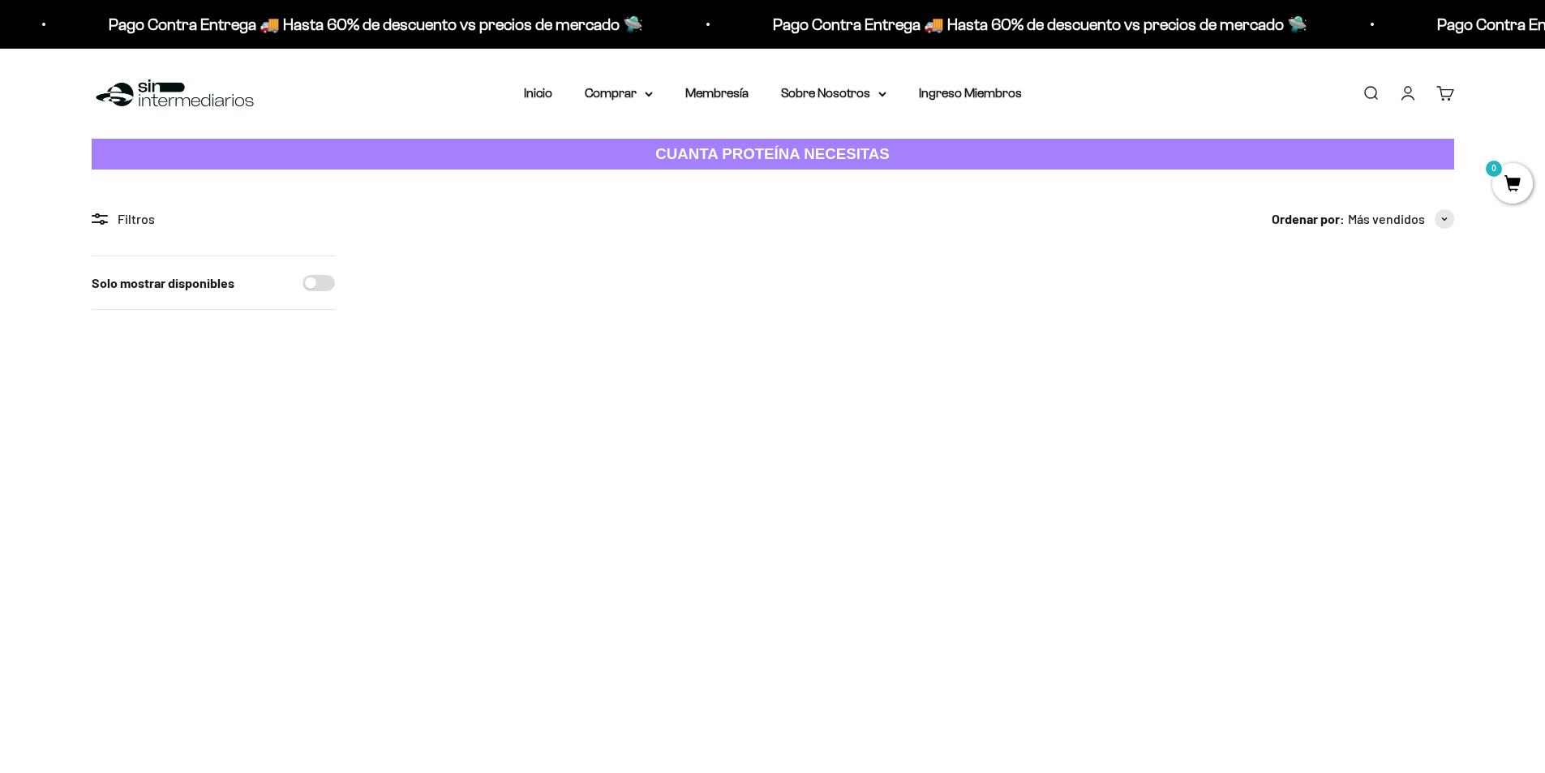
scroll to position [730, 0]
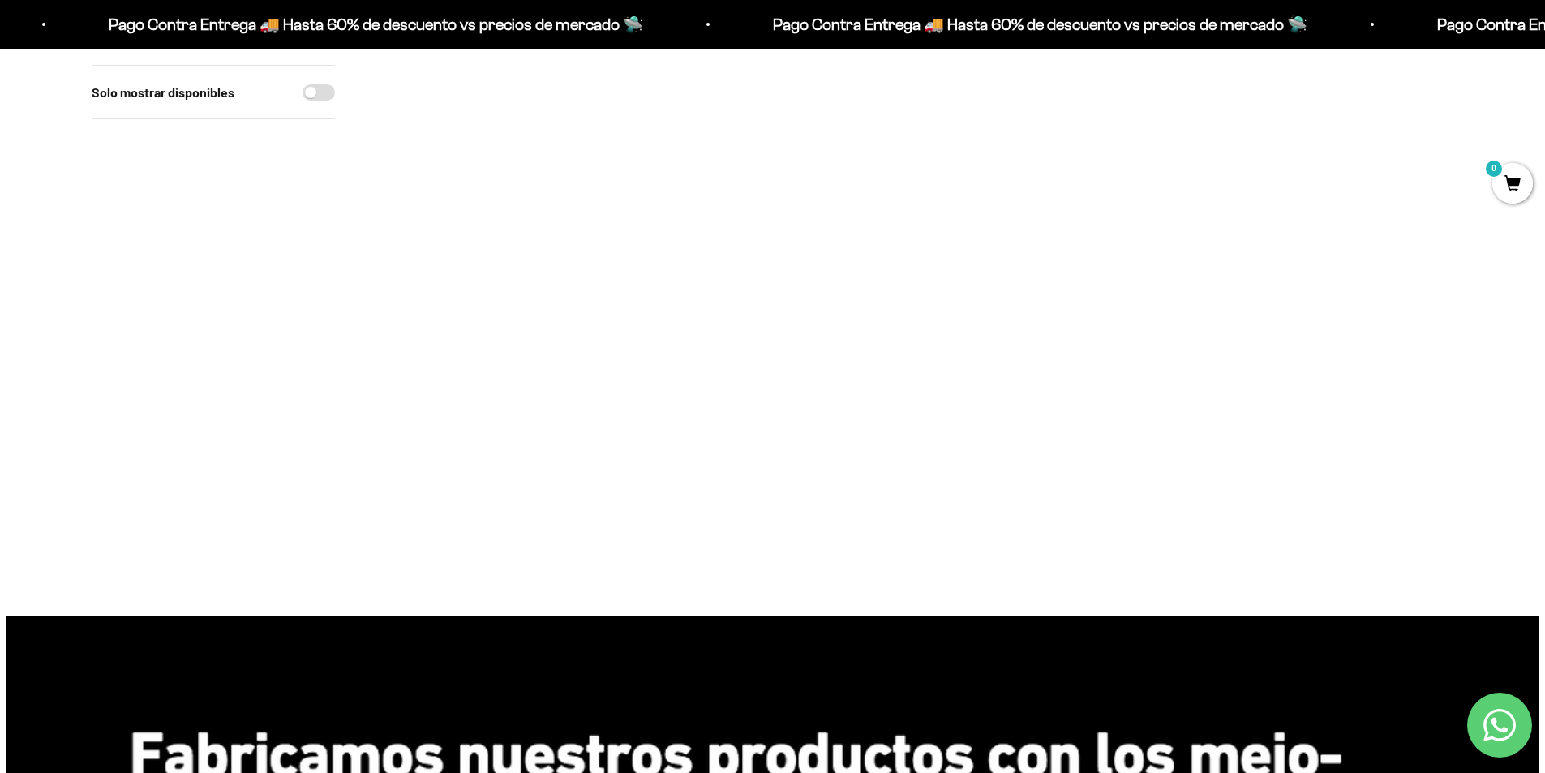
type input "2"
click at [531, 413] on input "2" at bounding box center [536, 416] width 69 height 28
click at [559, 416] on span at bounding box center [555, 415] width 15 height 19
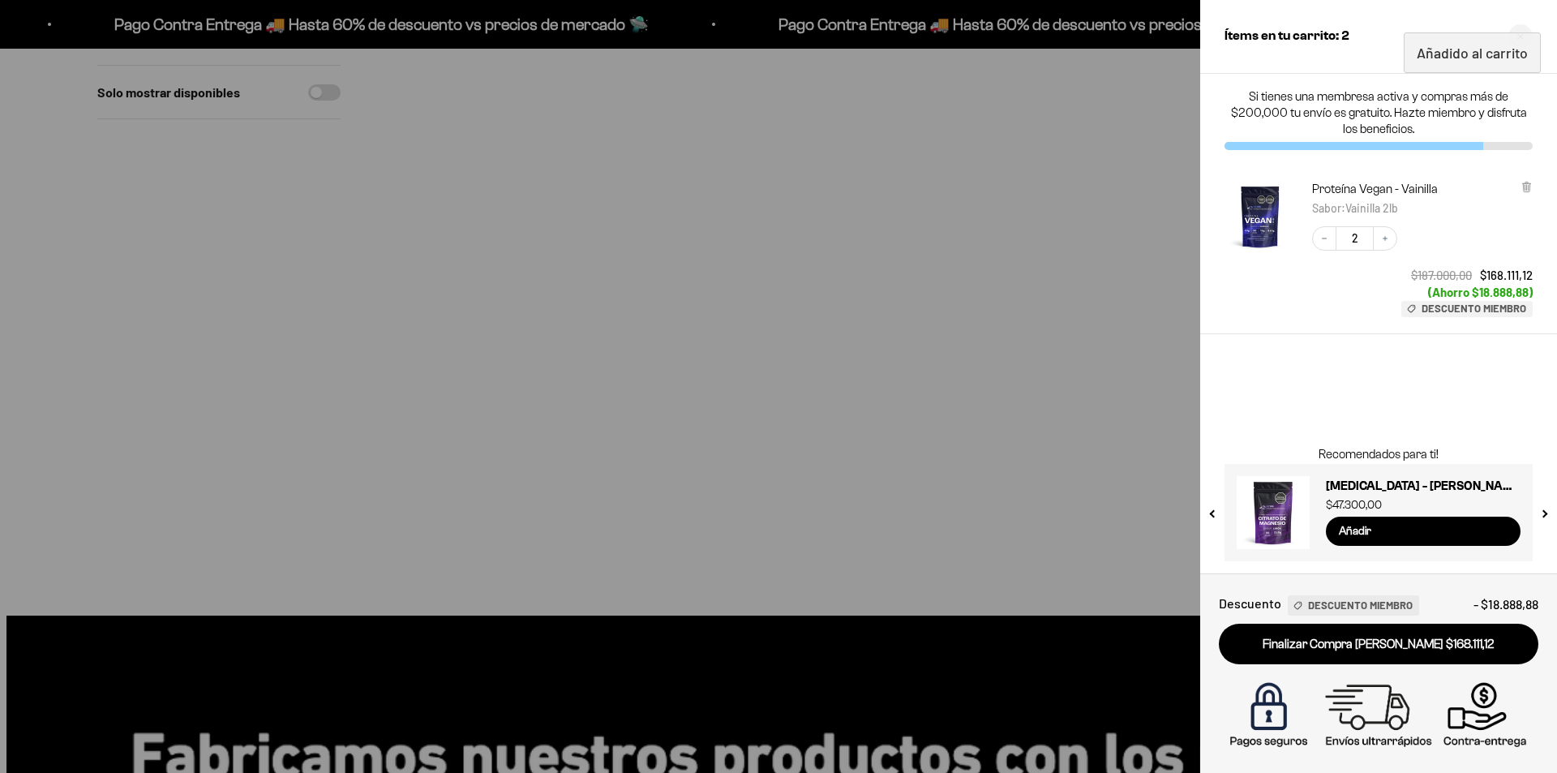
click at [1055, 460] on div at bounding box center [778, 386] width 1557 height 773
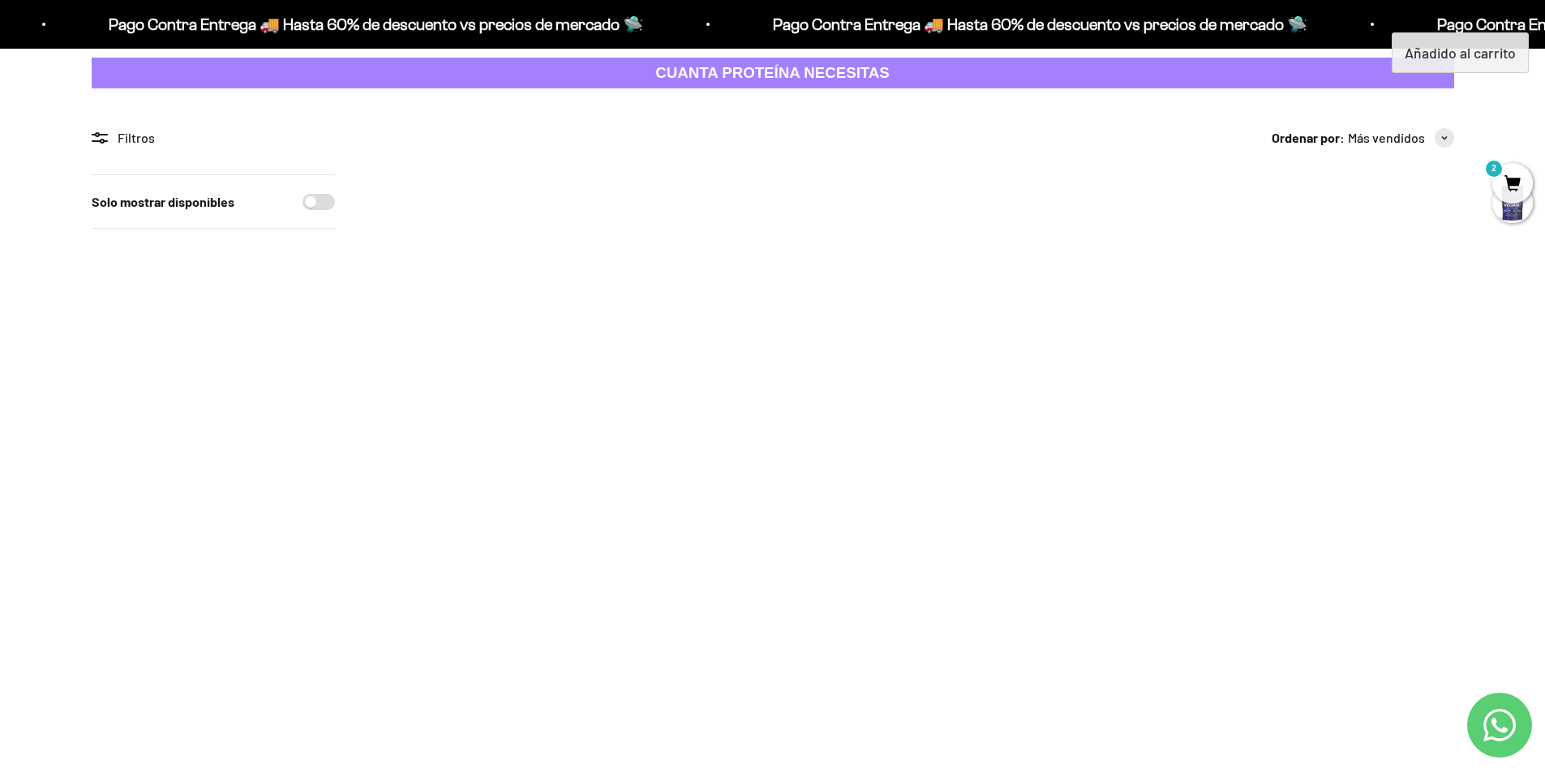
scroll to position [0, 0]
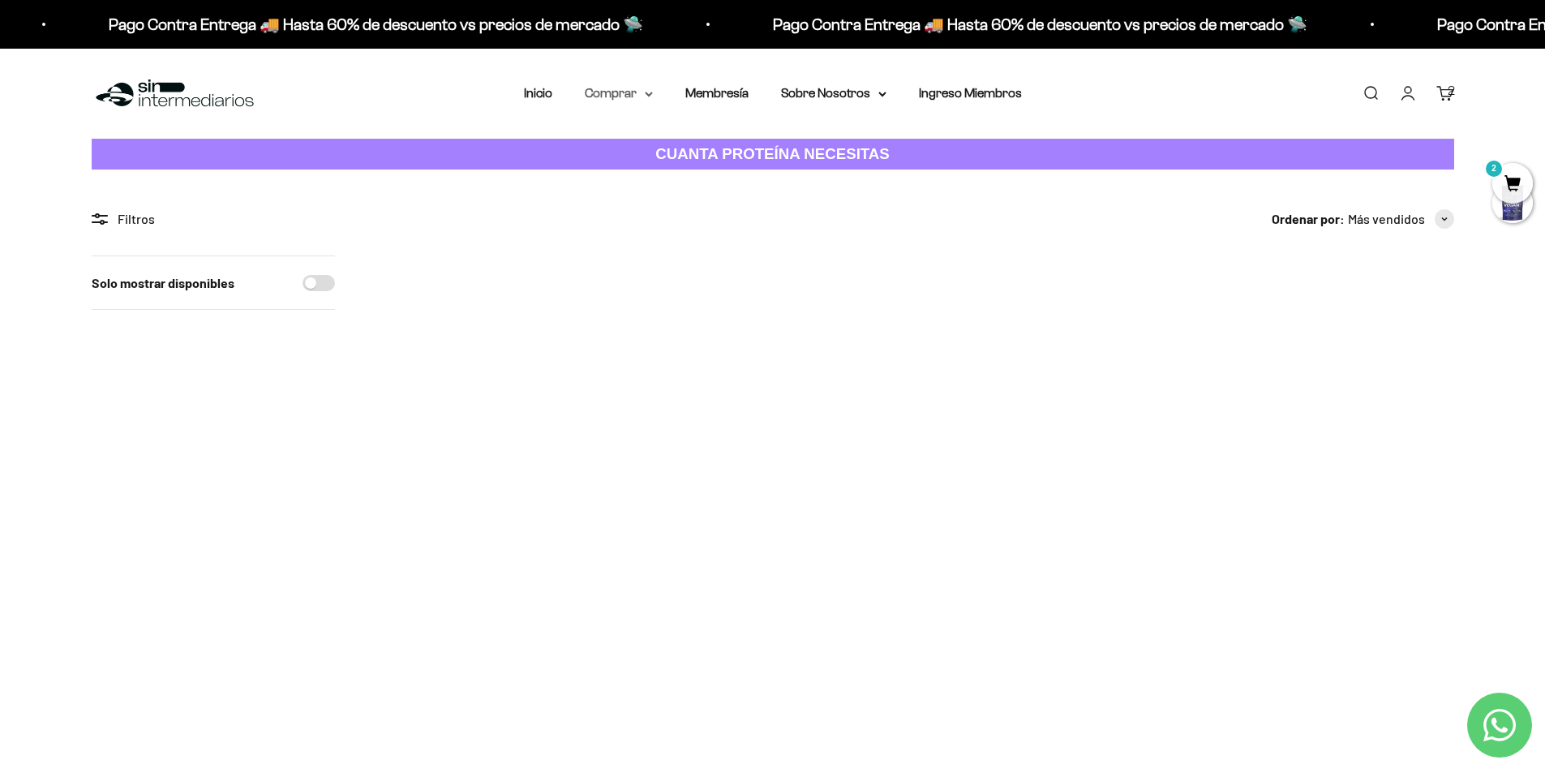
click at [612, 88] on summary "Comprar" at bounding box center [619, 93] width 68 height 21
click at [644, 176] on span "Otros Suplementos" at bounding box center [648, 176] width 109 height 14
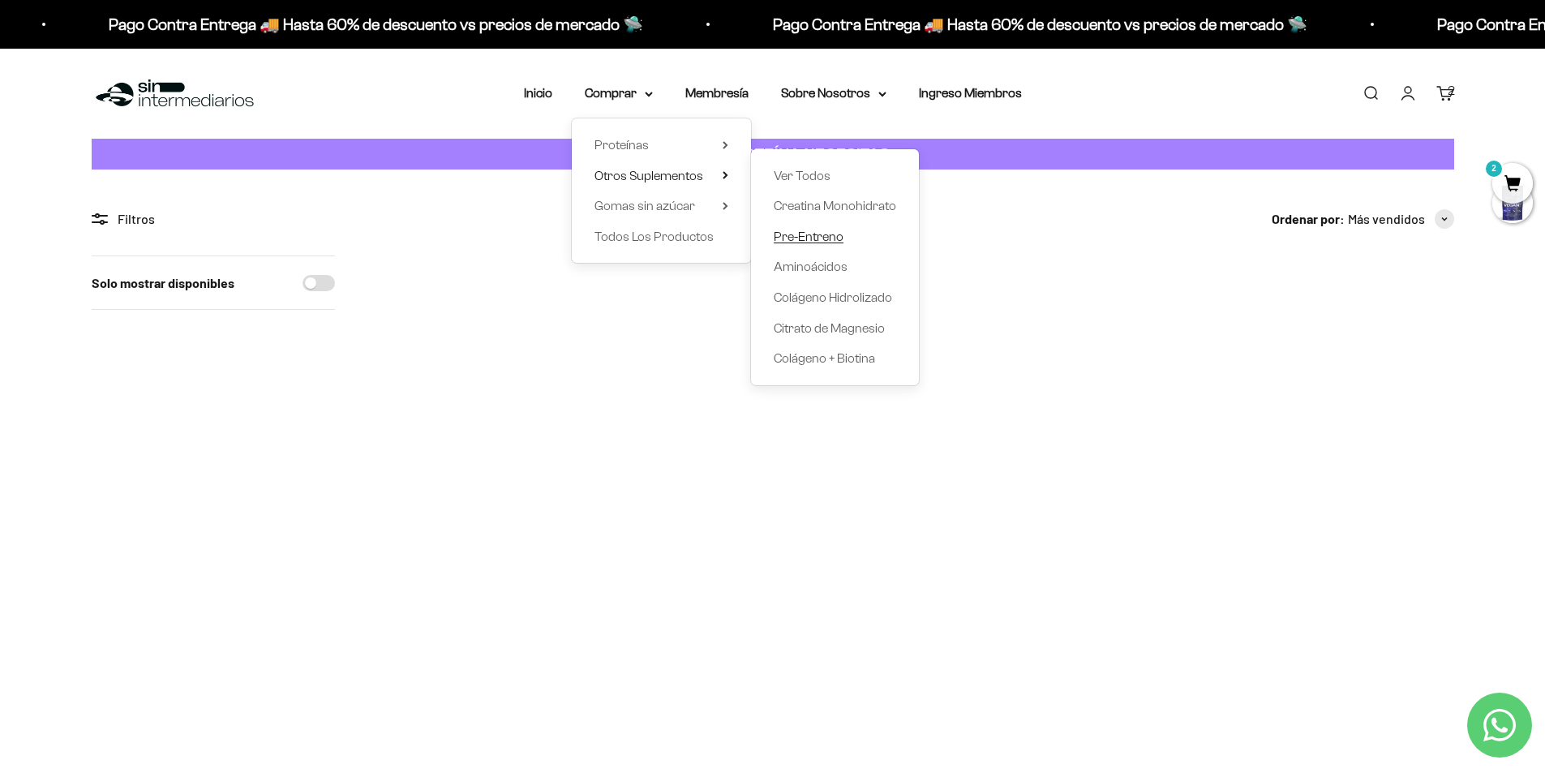
click at [811, 228] on span "Pre-Entreno" at bounding box center [808, 236] width 70 height 21
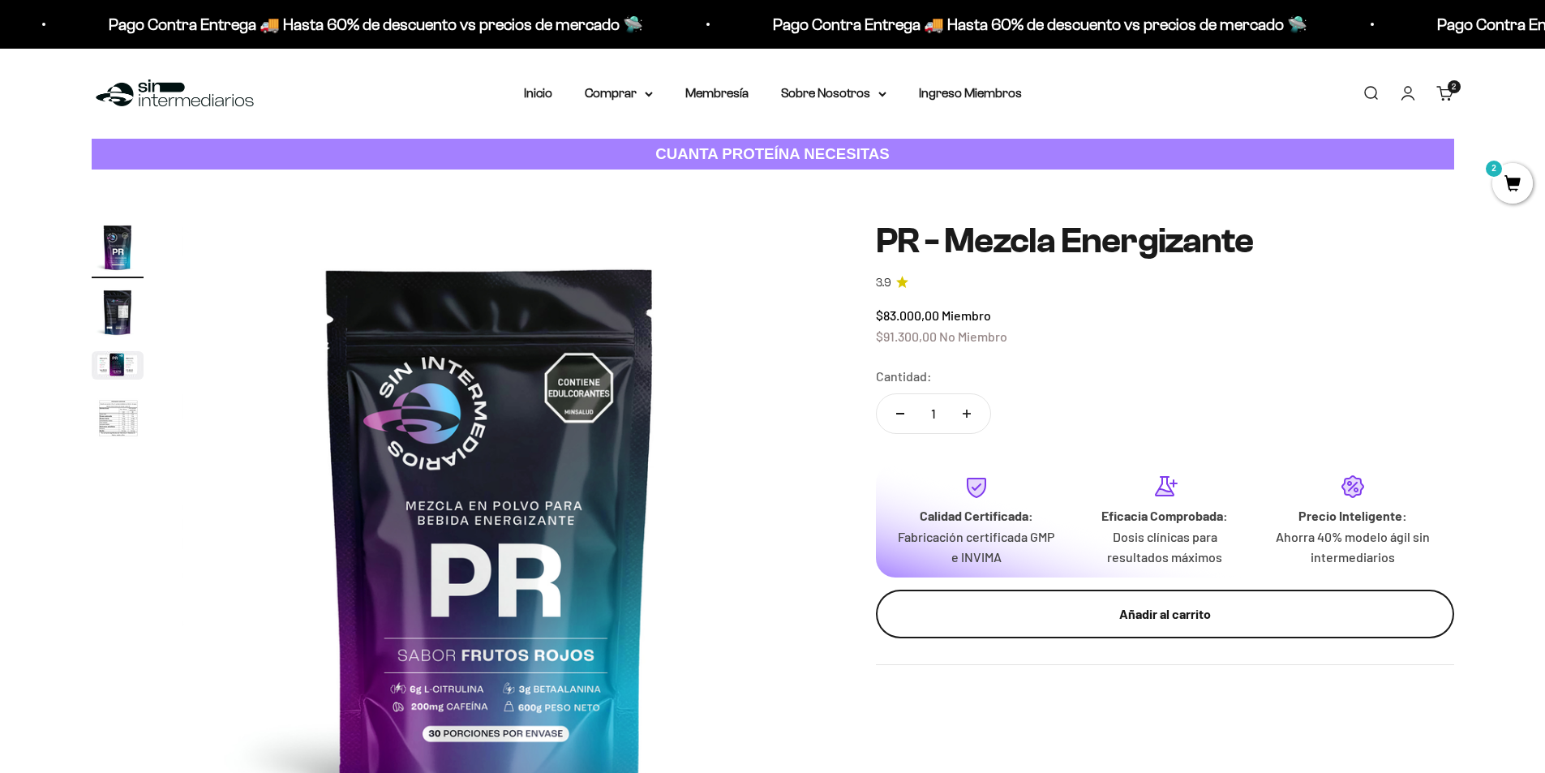
click at [1091, 606] on div "Añadir al carrito" at bounding box center [1164, 613] width 513 height 21
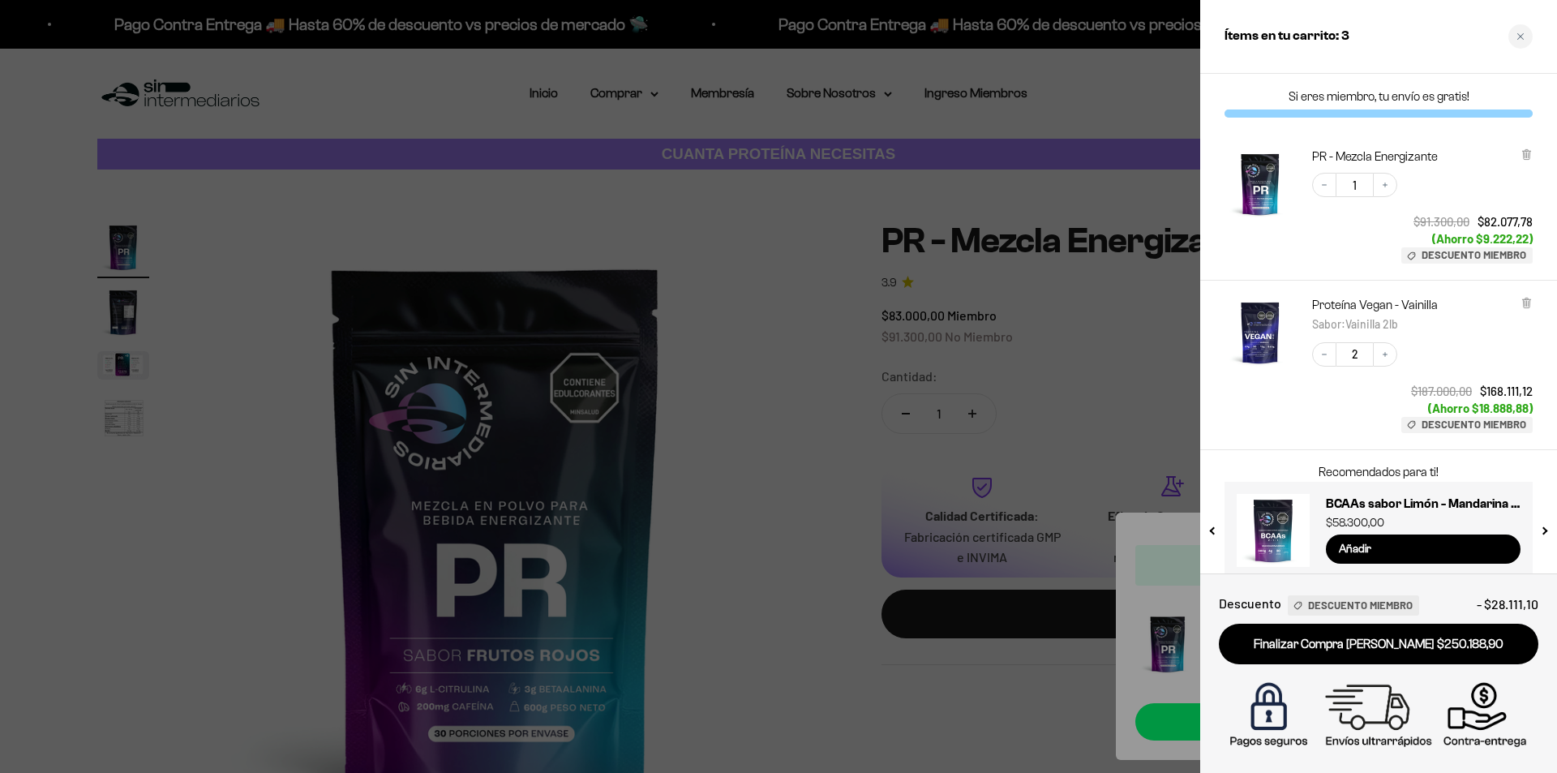
click at [765, 260] on div at bounding box center [778, 386] width 1557 height 773
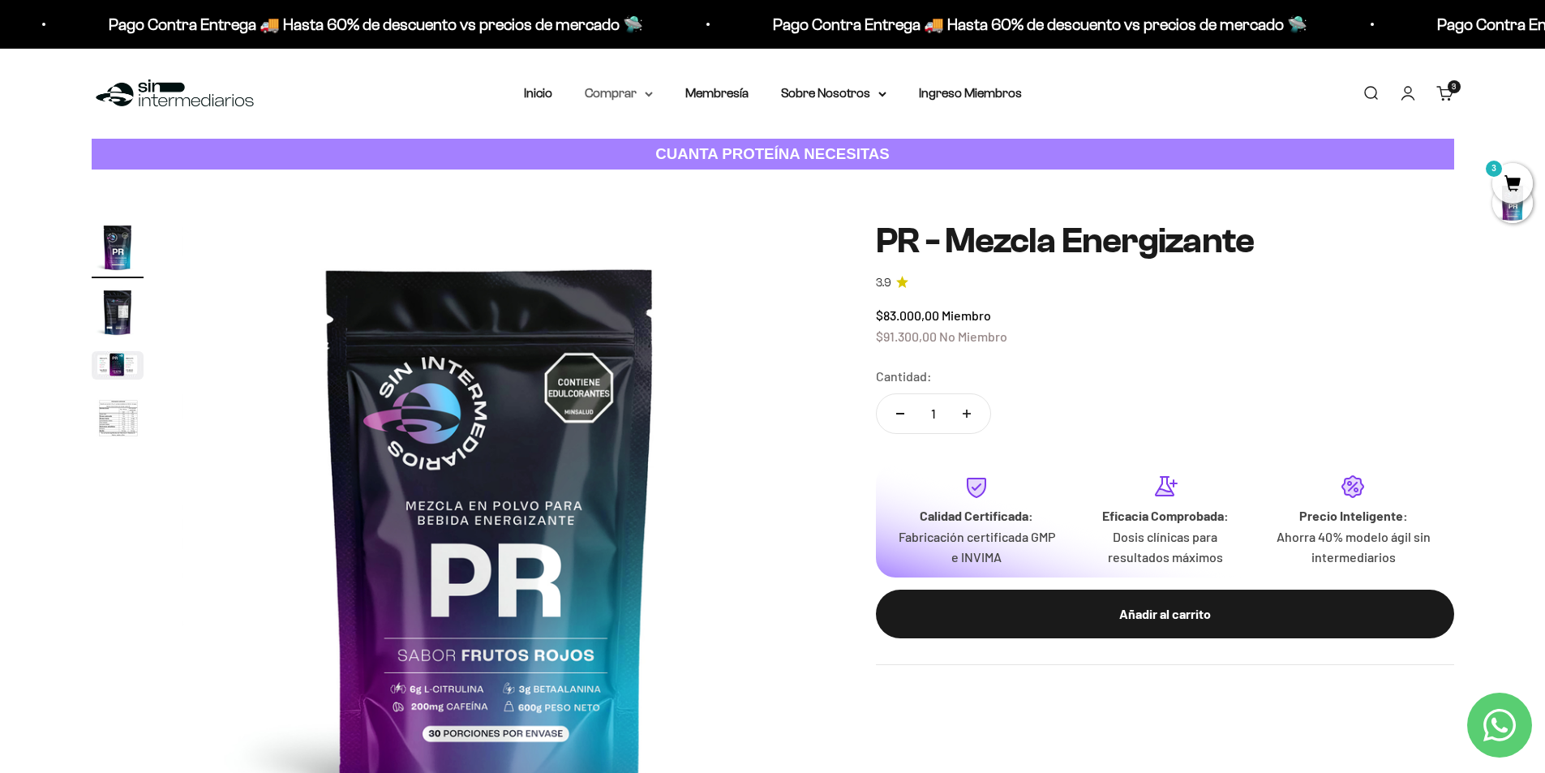
click at [630, 101] on summary "Comprar" at bounding box center [619, 93] width 68 height 21
click at [675, 185] on span "Otros Suplementos" at bounding box center [648, 175] width 109 height 21
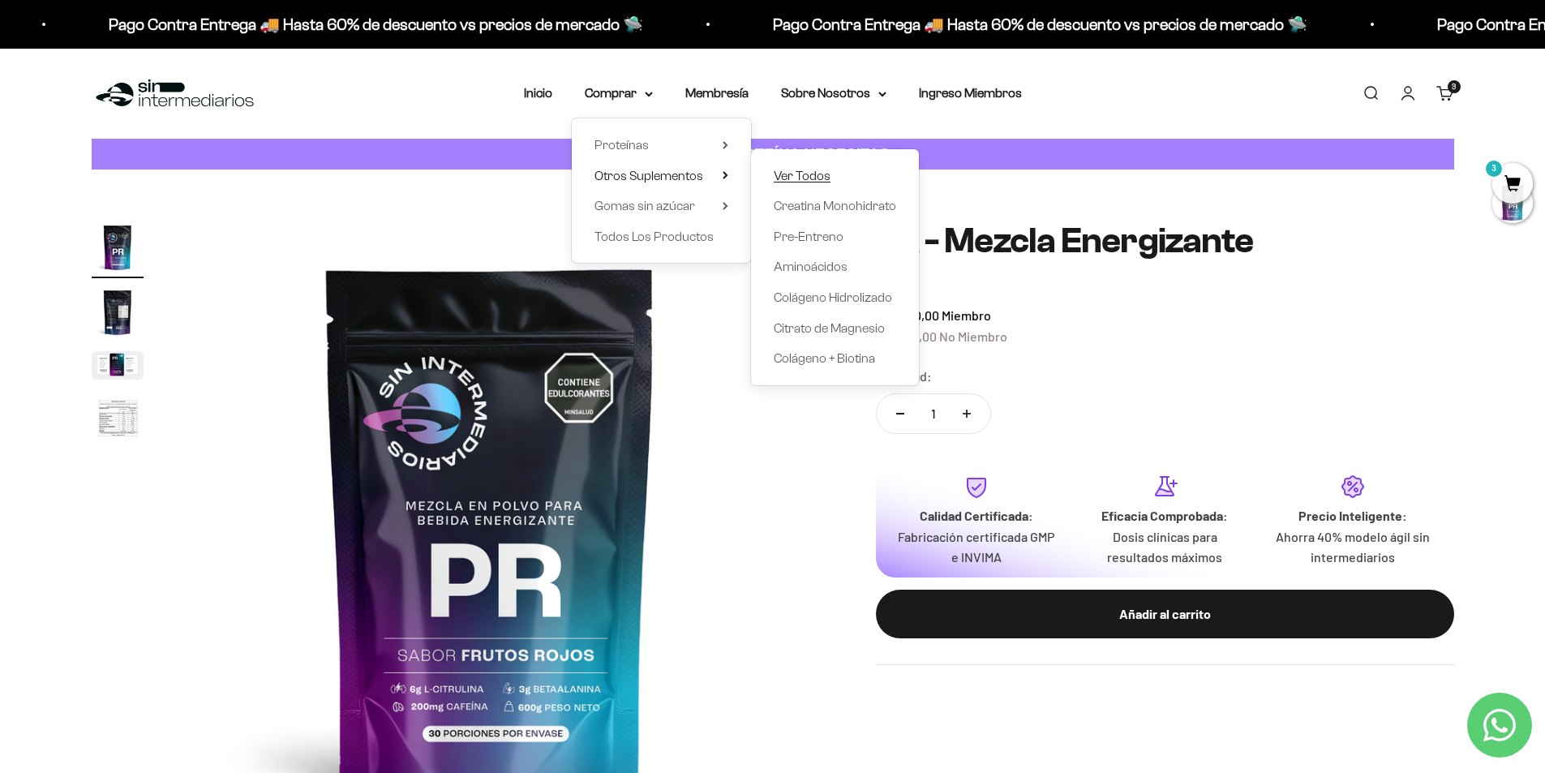
click at [785, 176] on span "Ver Todos" at bounding box center [801, 176] width 57 height 14
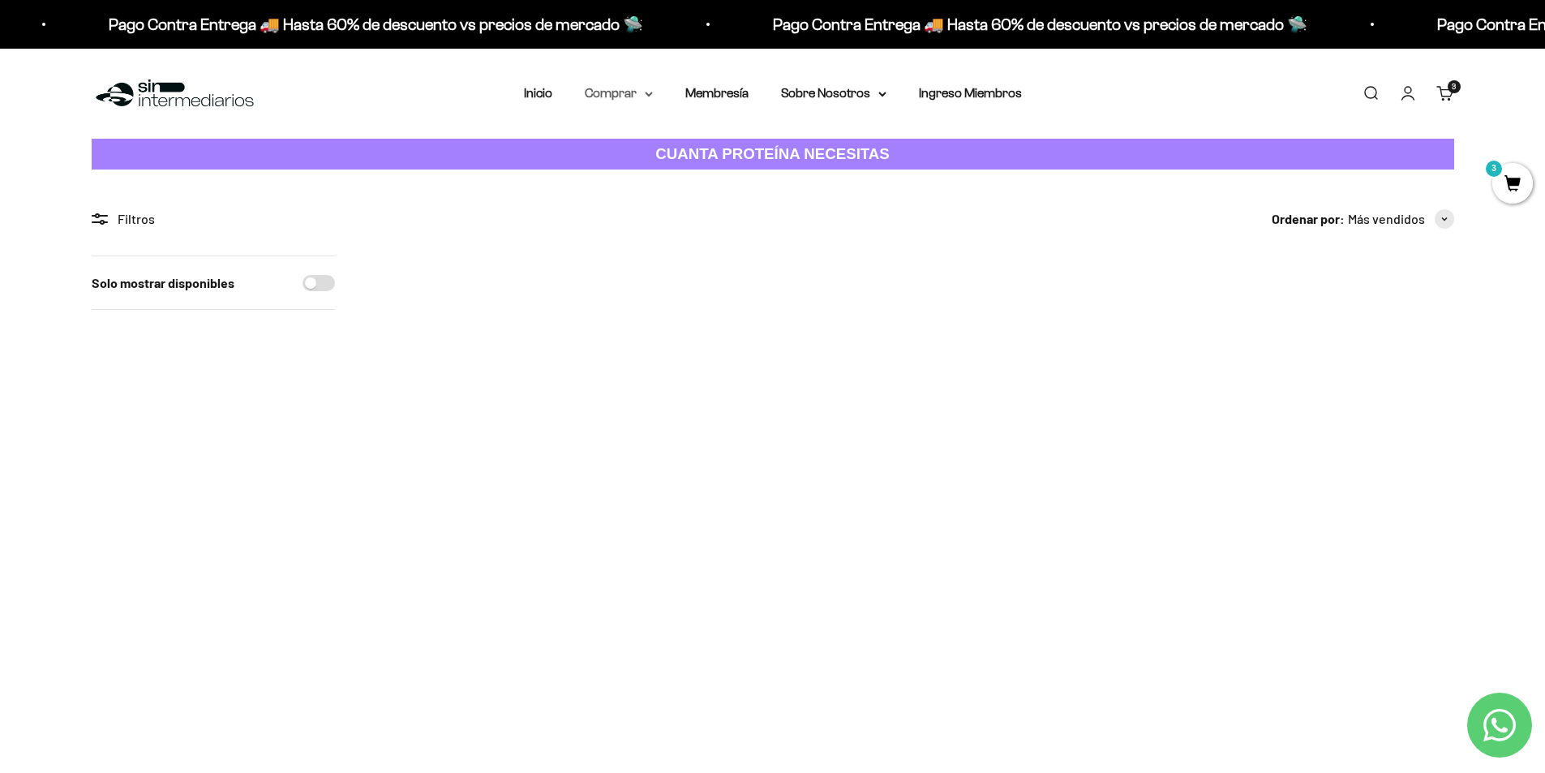
click at [611, 88] on summary "Comprar" at bounding box center [619, 93] width 68 height 21
click at [701, 143] on summary "Proteínas" at bounding box center [661, 145] width 134 height 21
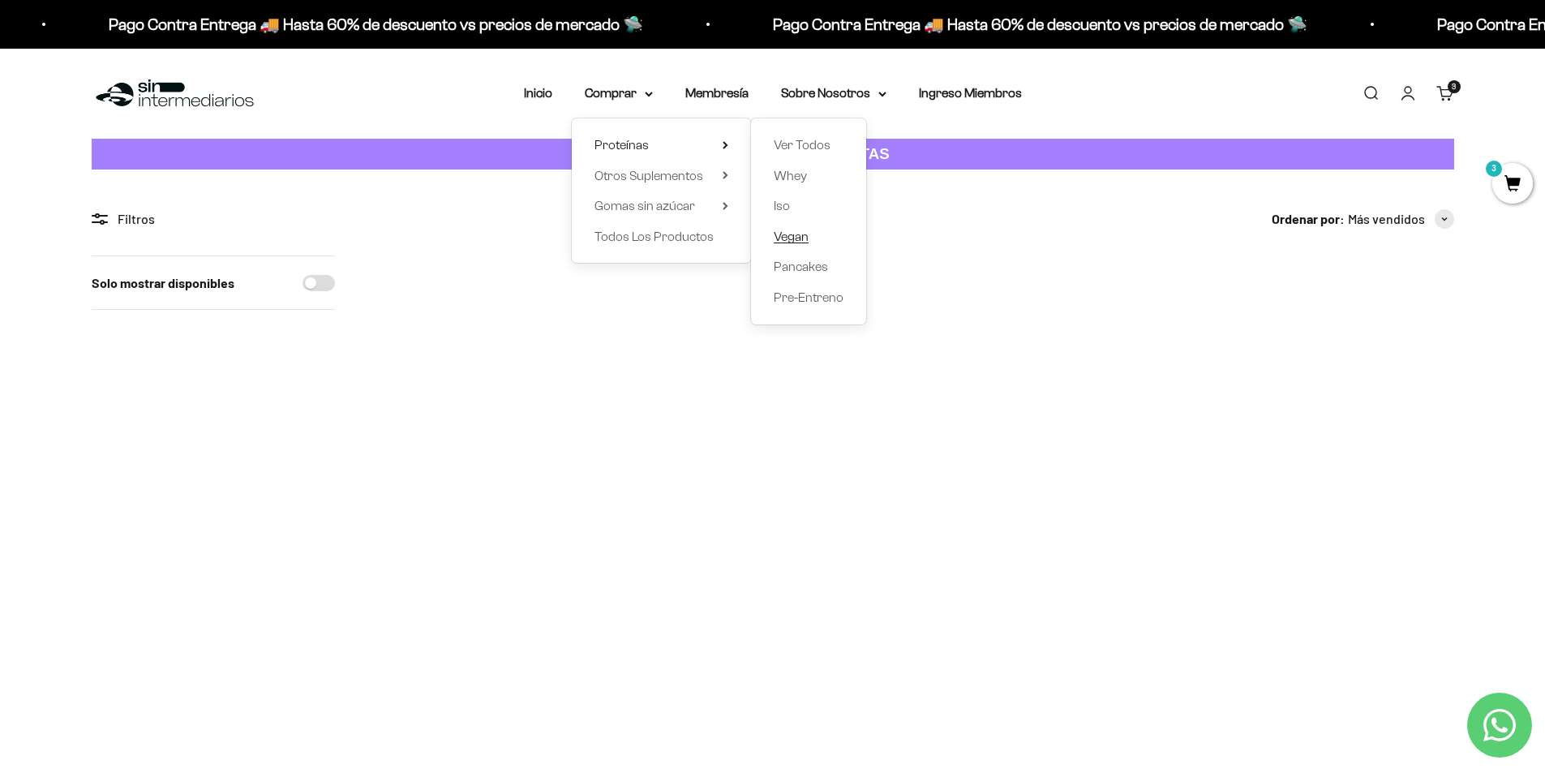
click at [790, 233] on span "Vegan" at bounding box center [790, 236] width 35 height 14
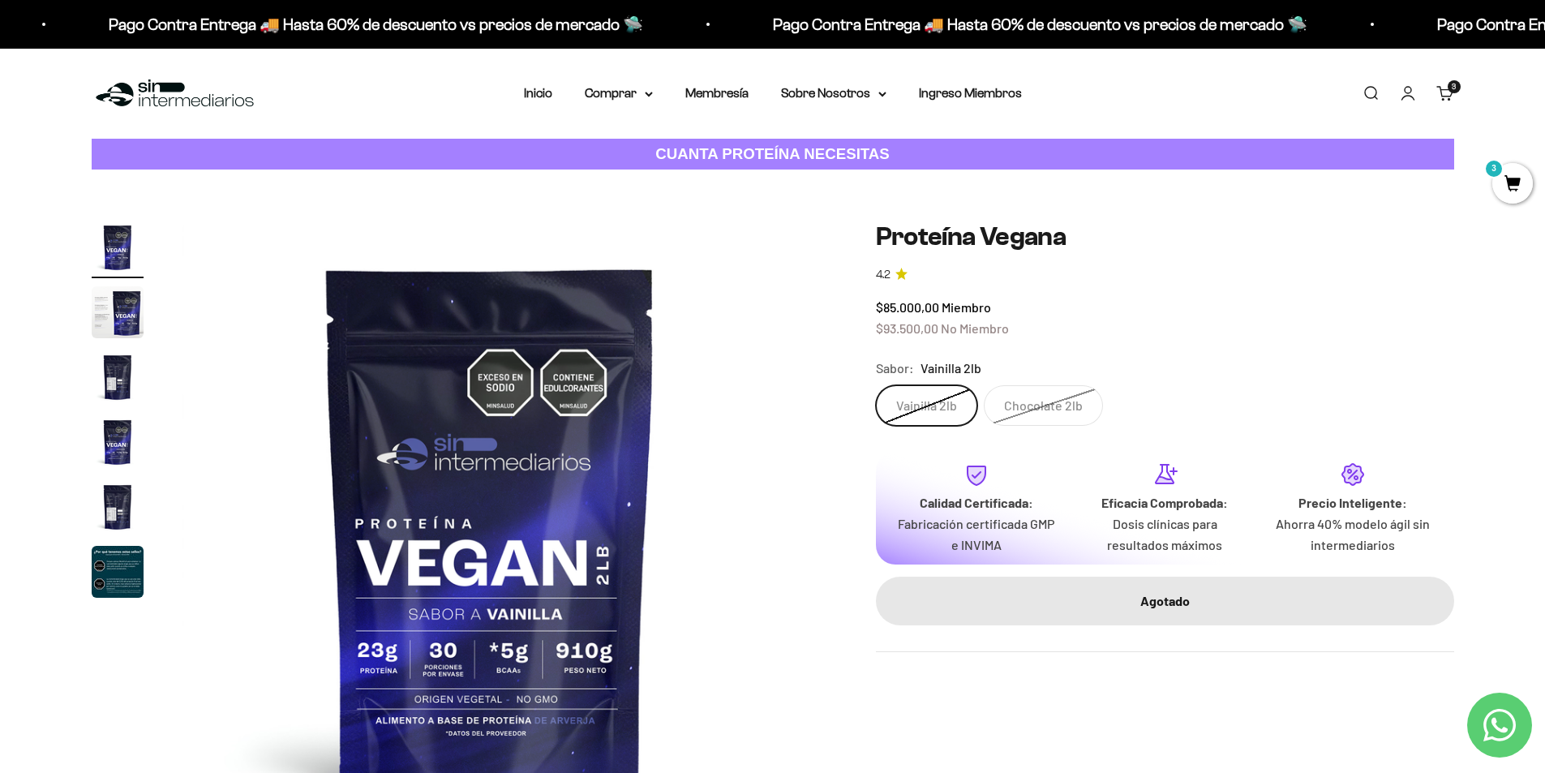
click at [1447, 86] on cart-count "3 artículos 3" at bounding box center [1453, 86] width 13 height 13
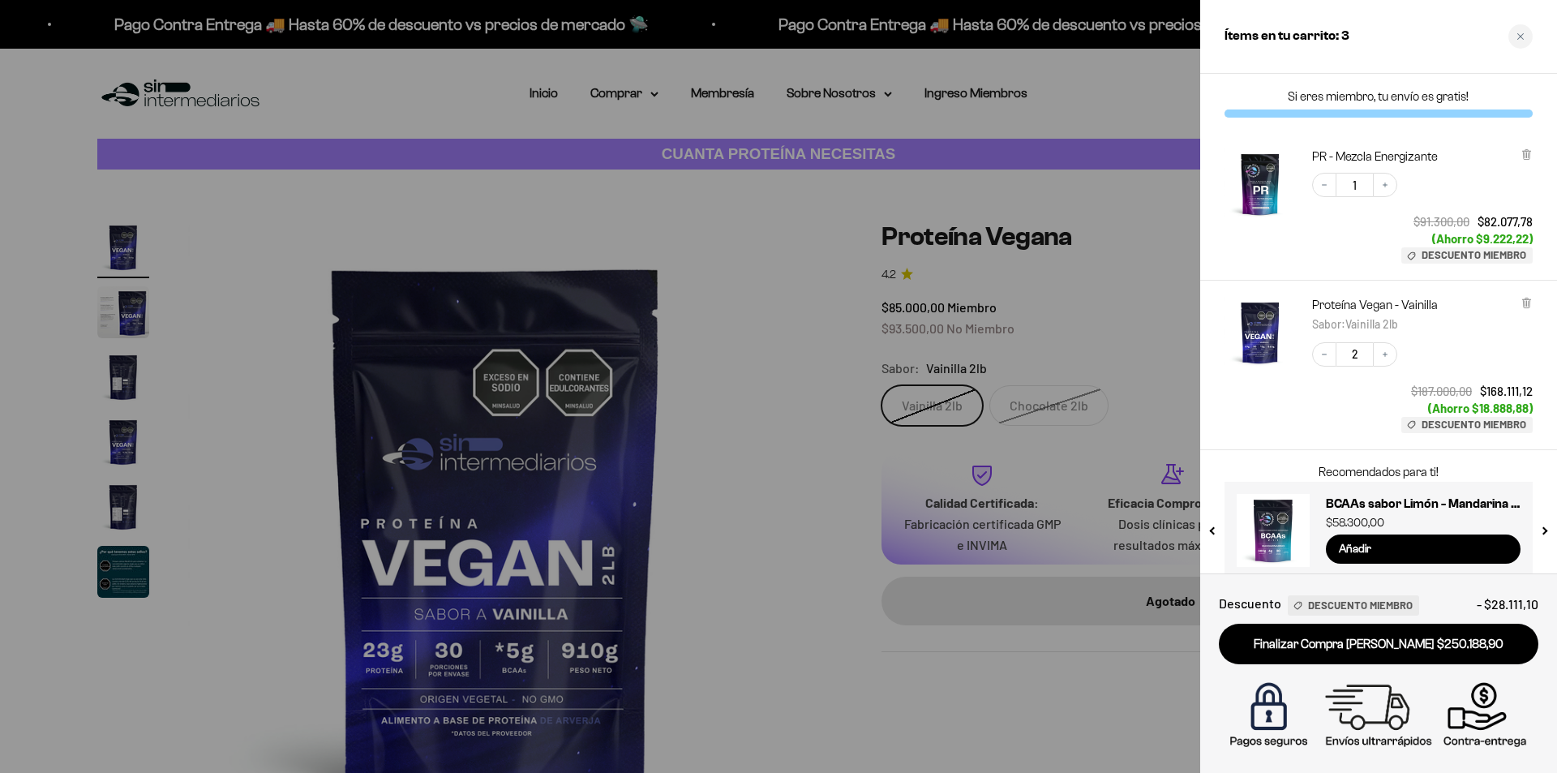
click at [784, 112] on div at bounding box center [778, 386] width 1557 height 773
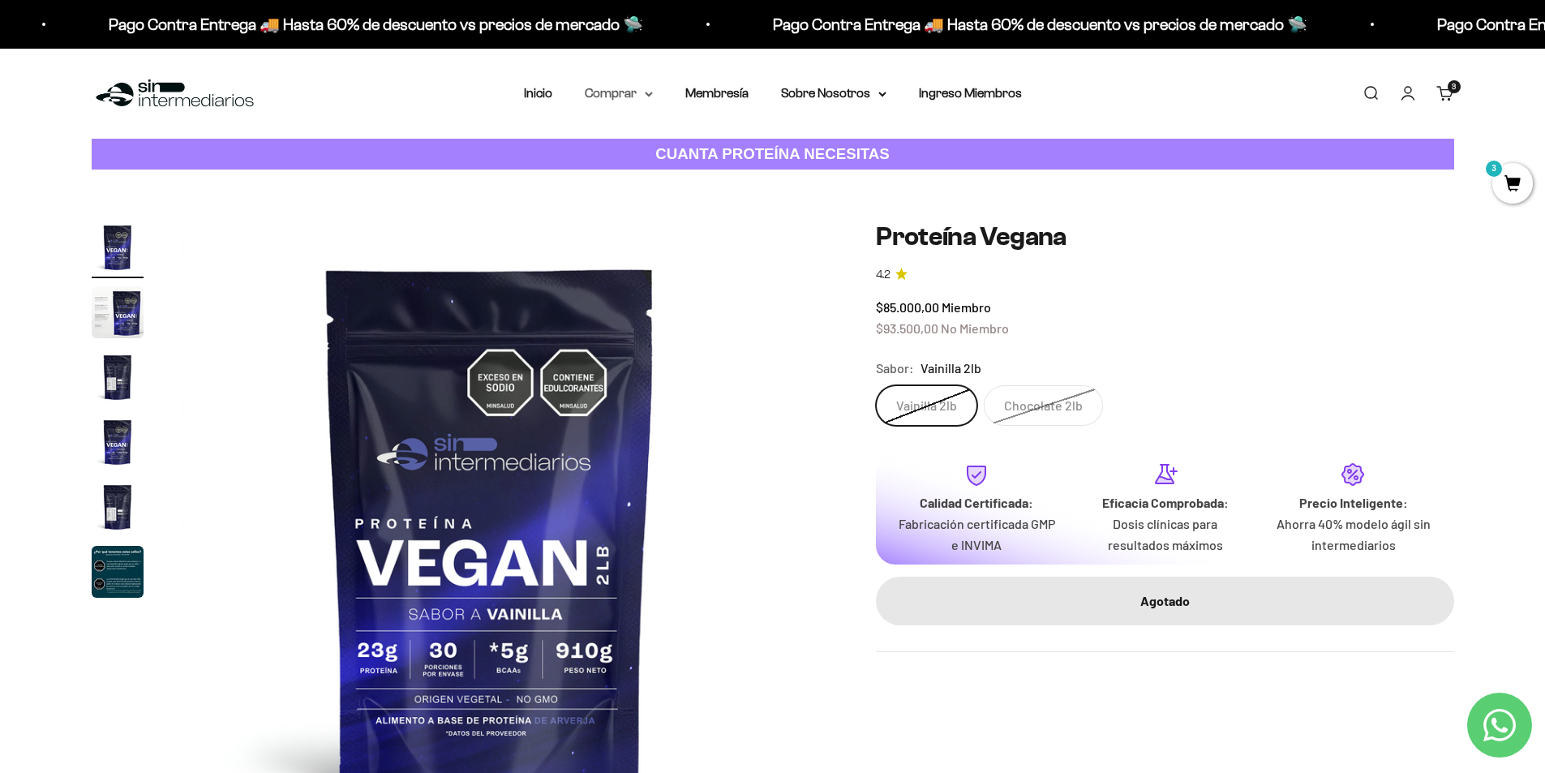
click at [599, 92] on summary "Comprar" at bounding box center [619, 93] width 68 height 21
click at [641, 238] on span "Todos Los Productos" at bounding box center [653, 236] width 119 height 14
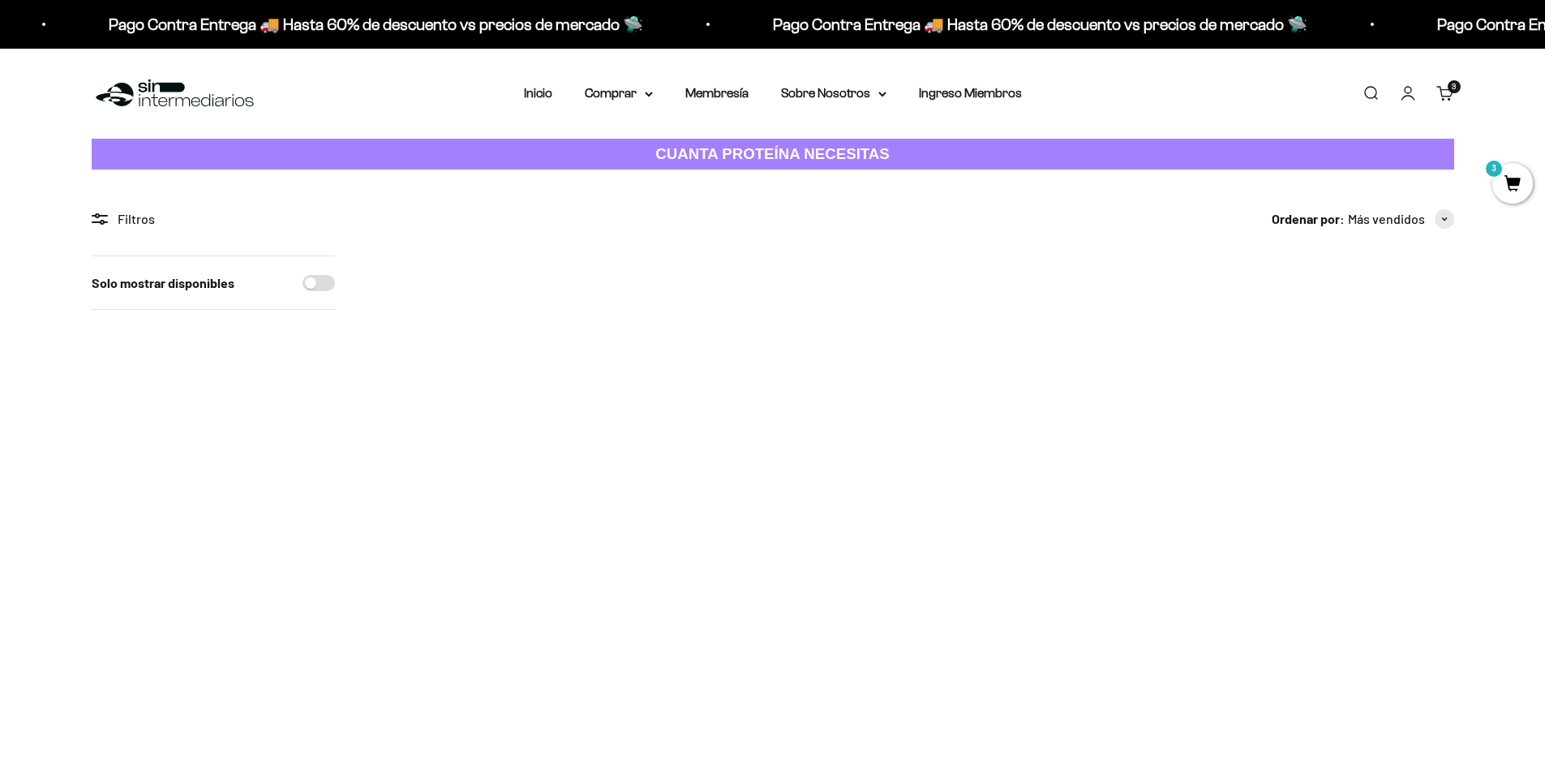
scroll to position [405, 0]
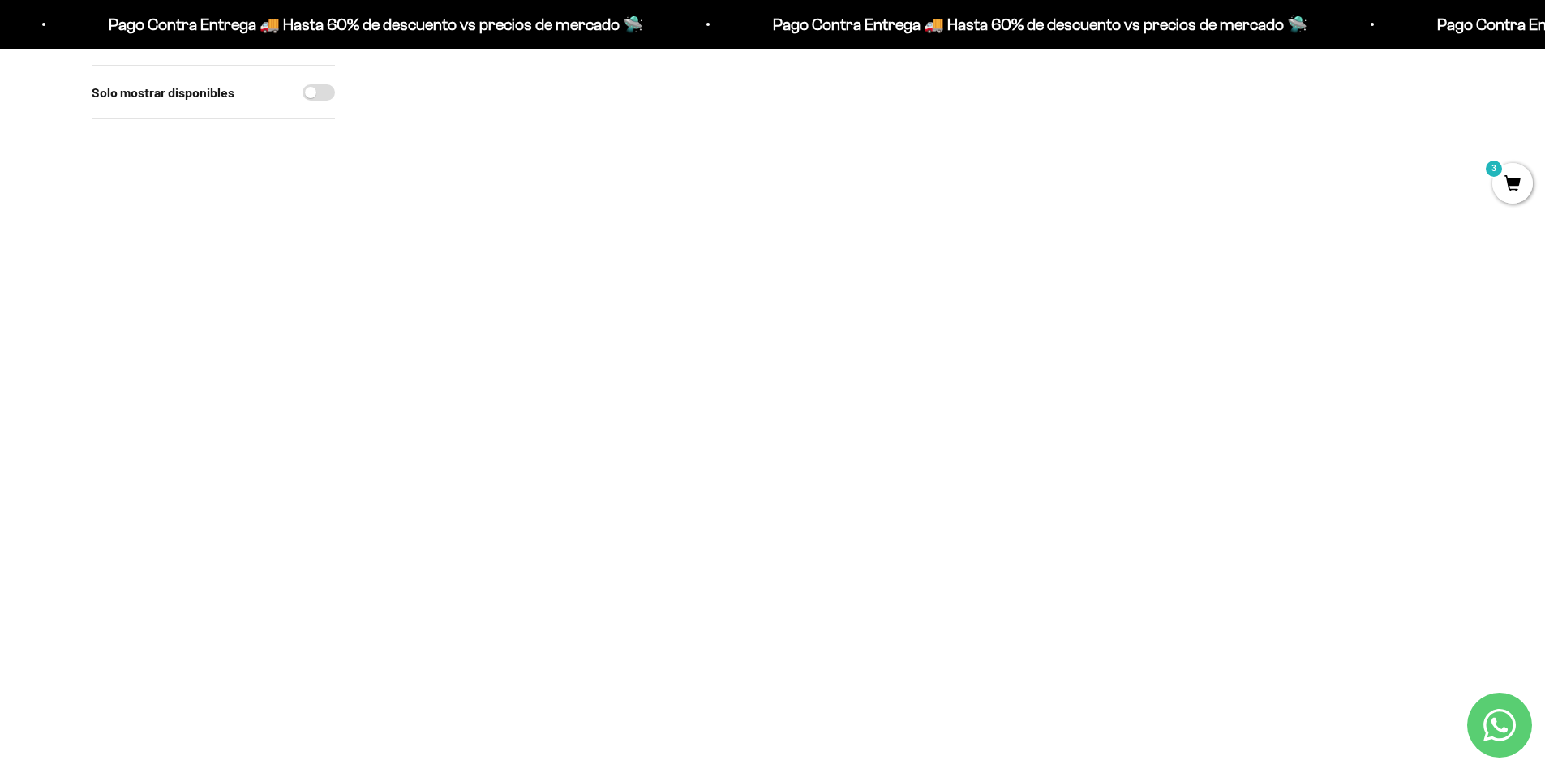
click at [1220, 401] on span at bounding box center [1214, 396] width 15 height 19
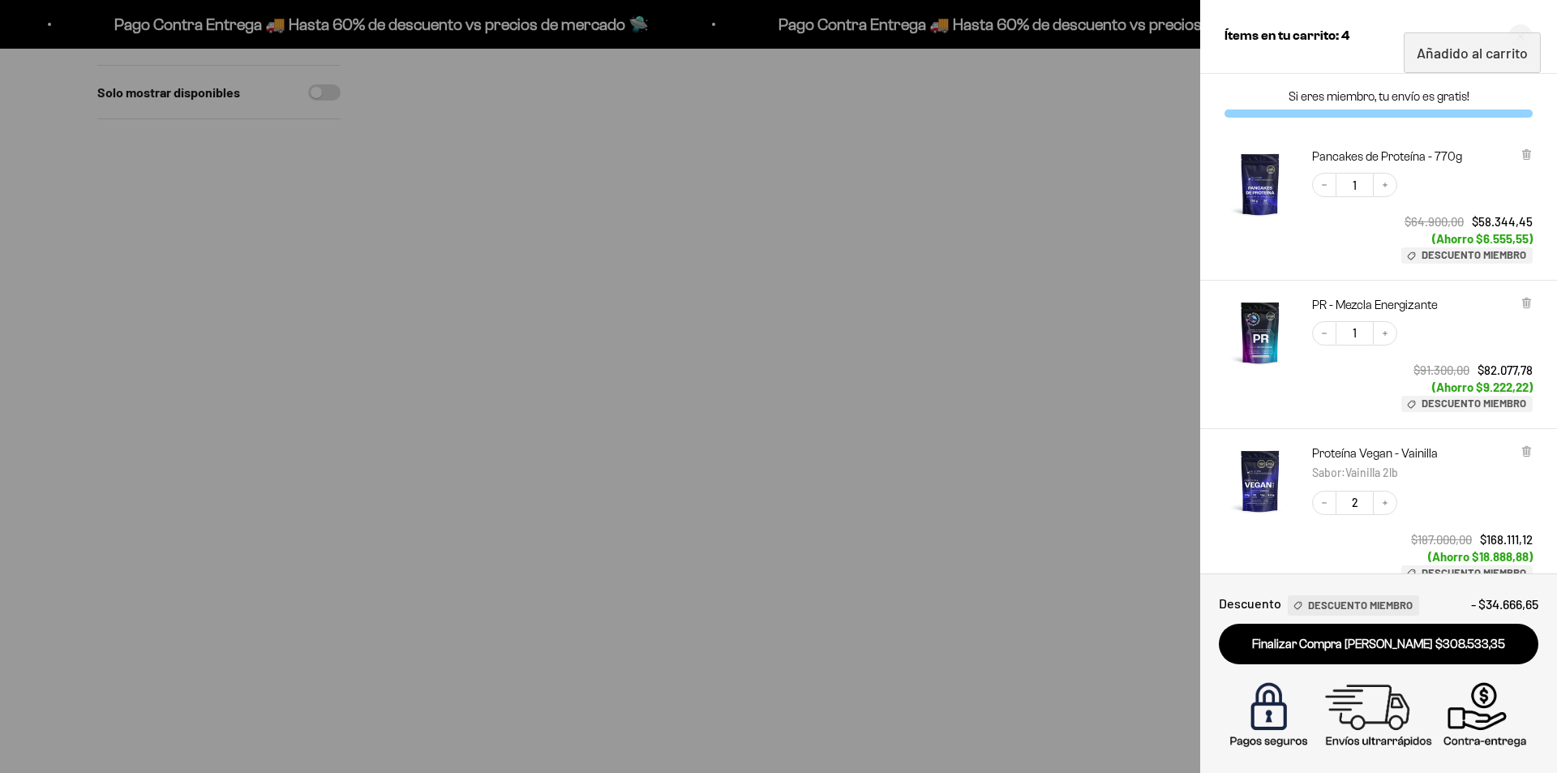
click at [214, 443] on div at bounding box center [778, 386] width 1557 height 773
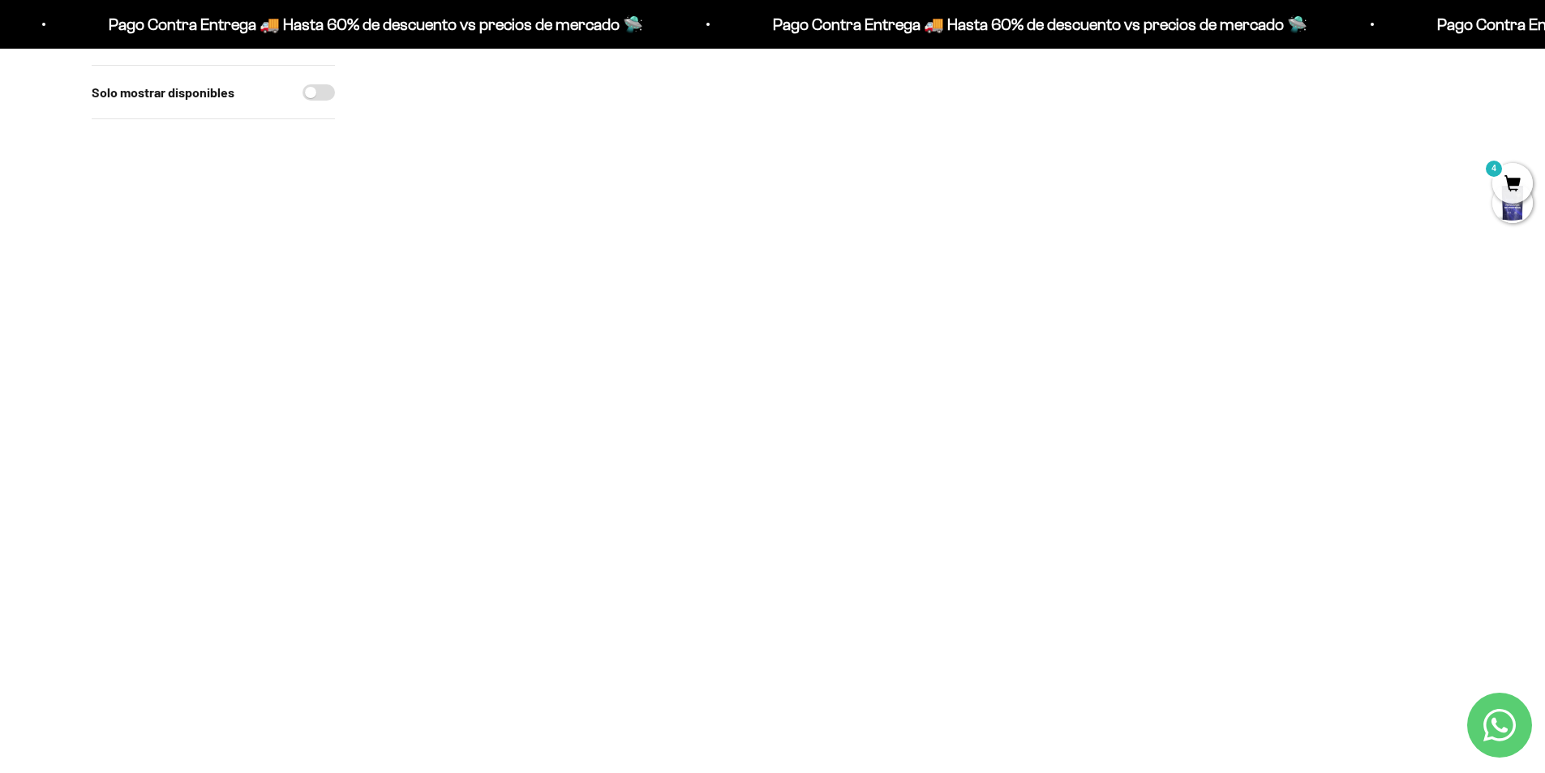
scroll to position [892, 0]
click at [1382, 194] on img at bounding box center [1353, 191] width 200 height 200
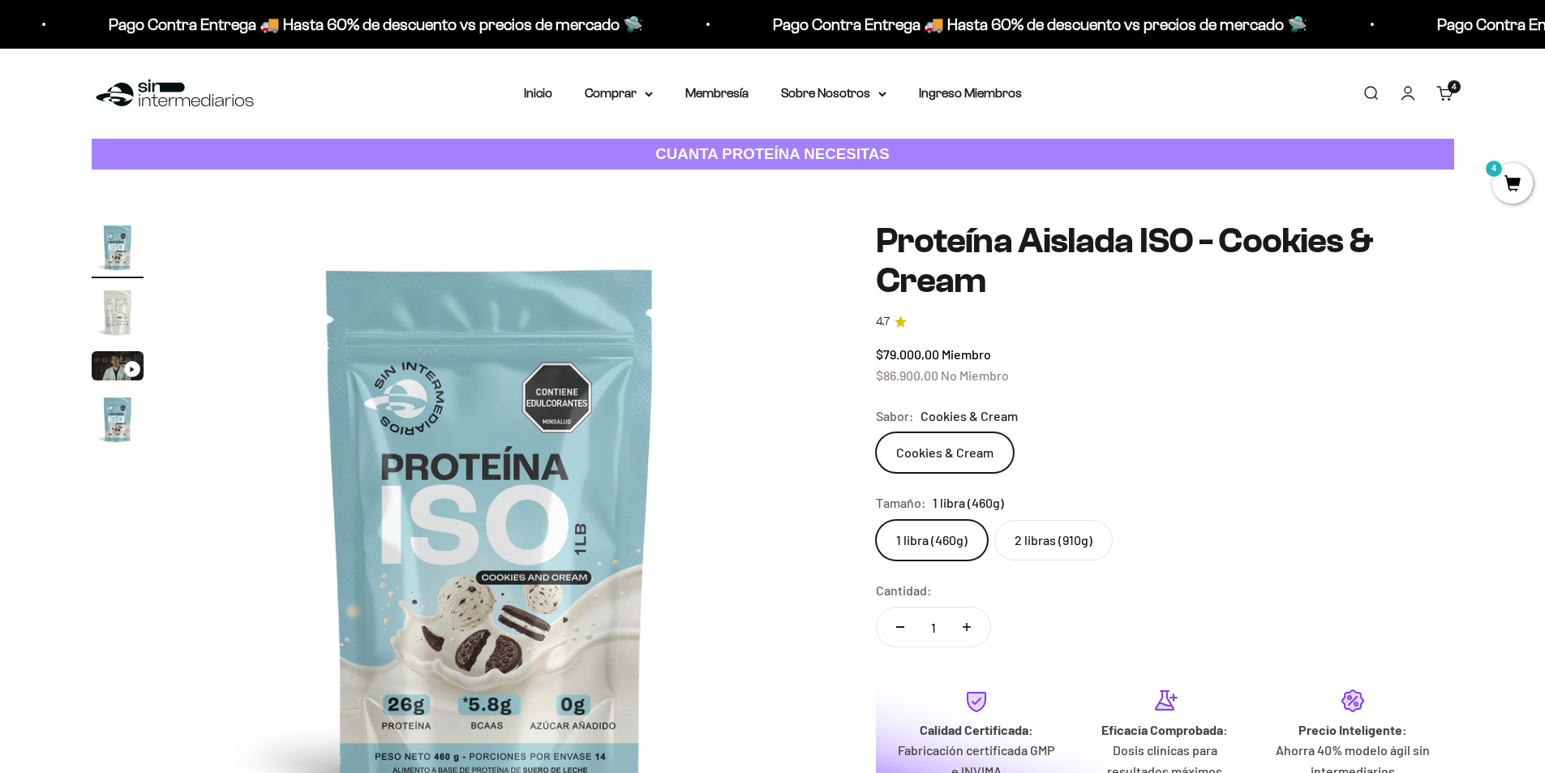
click at [1052, 543] on label "2 libras (910g)" at bounding box center [1053, 540] width 118 height 41
click at [876, 520] on input "2 libras (910g)" at bounding box center [875, 519] width 1 height 1
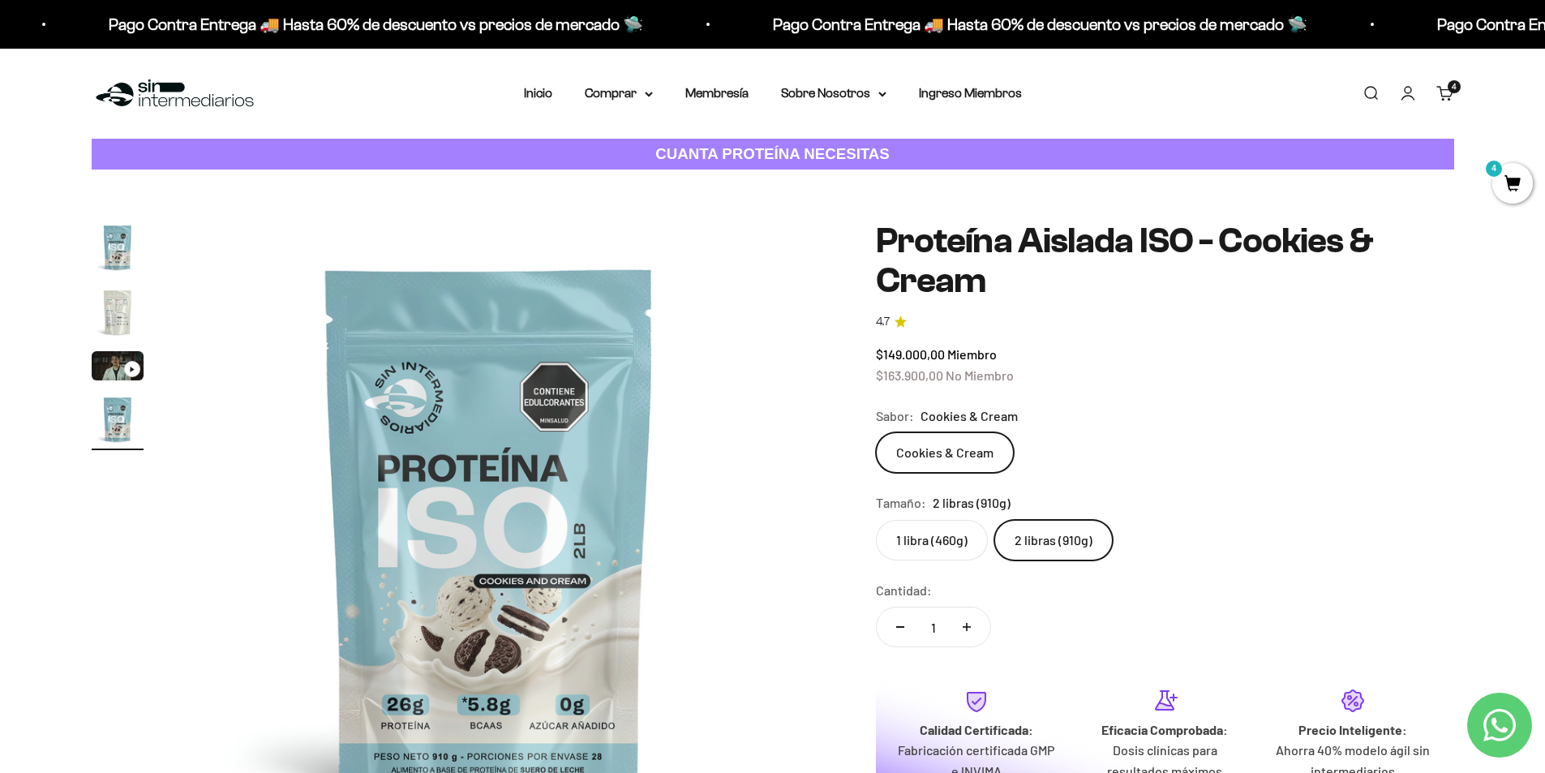
click at [954, 548] on label "1 libra (460g)" at bounding box center [932, 540] width 112 height 41
click at [876, 520] on input "1 libra (460g)" at bounding box center [875, 519] width 1 height 1
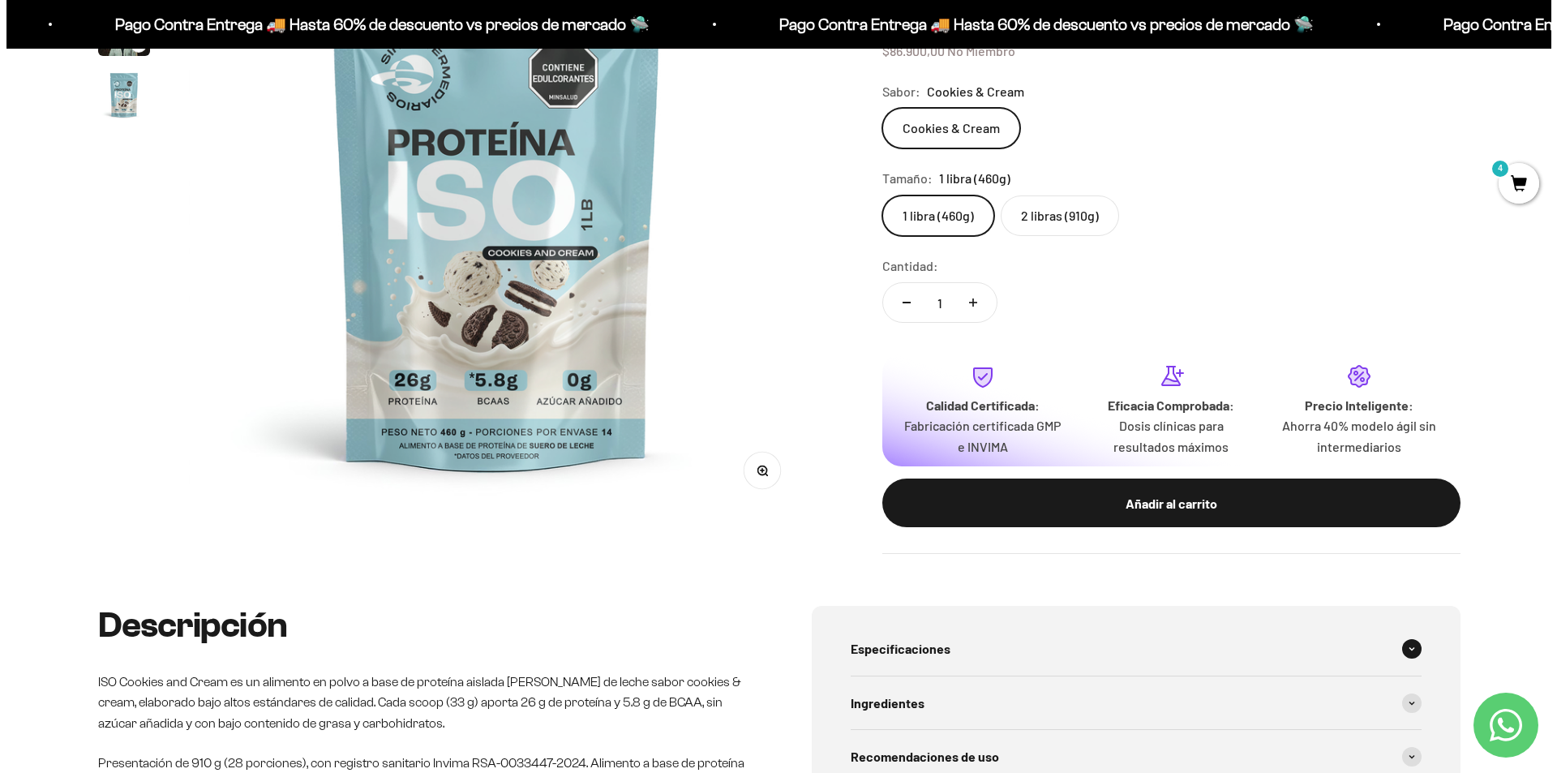
scroll to position [405, 0]
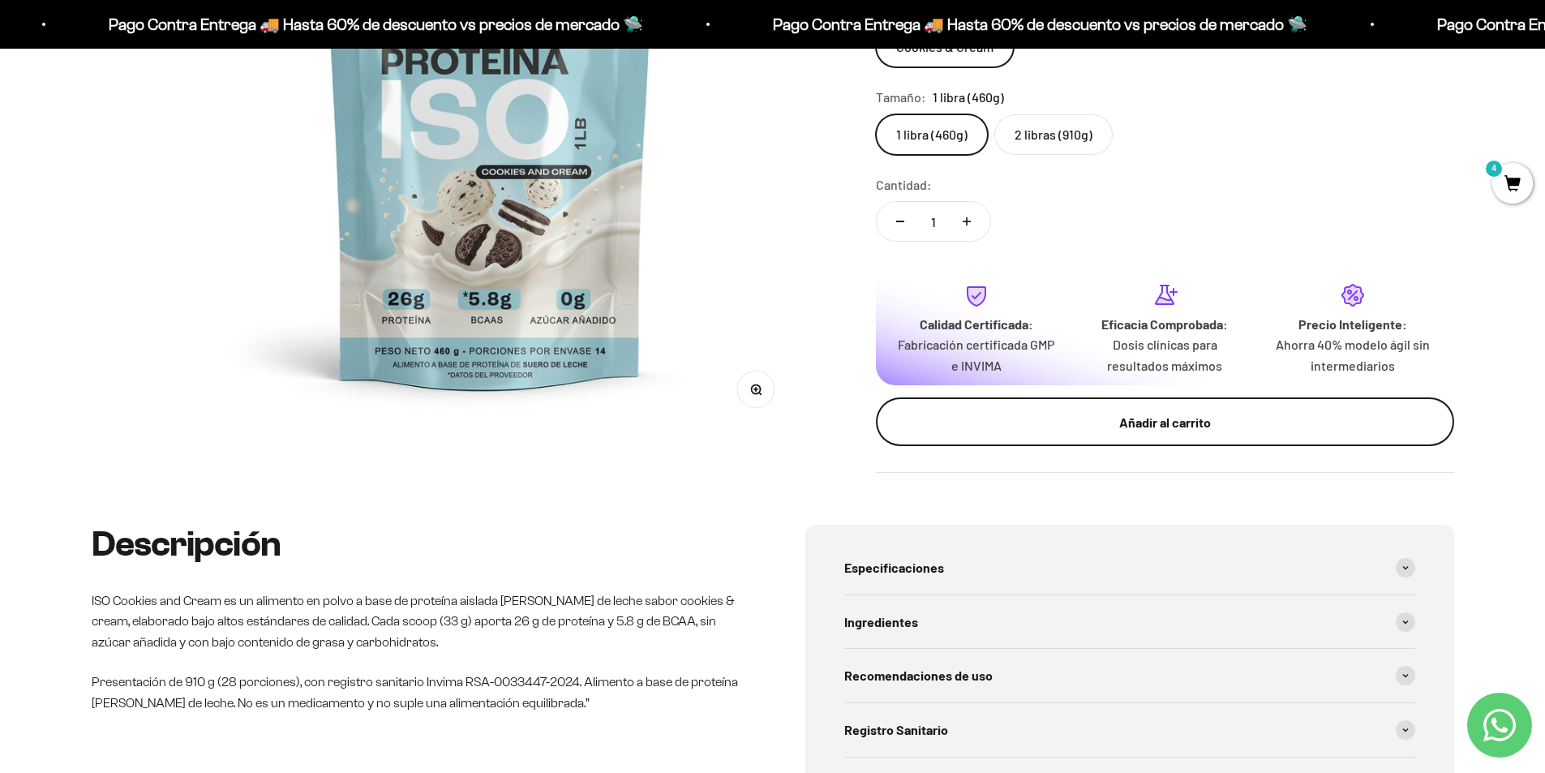
click at [1180, 431] on div "Añadir al carrito" at bounding box center [1164, 422] width 513 height 21
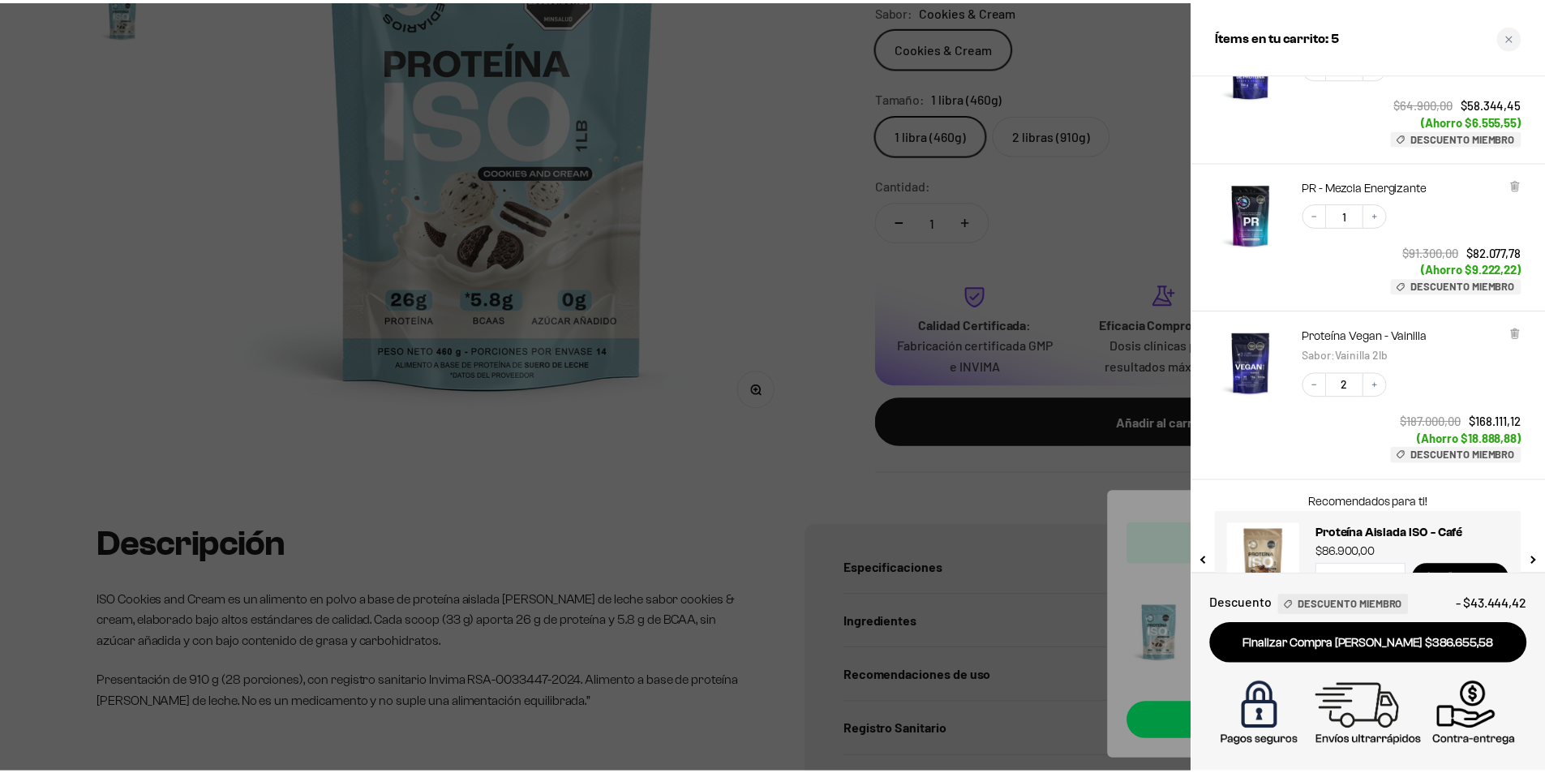
scroll to position [372, 0]
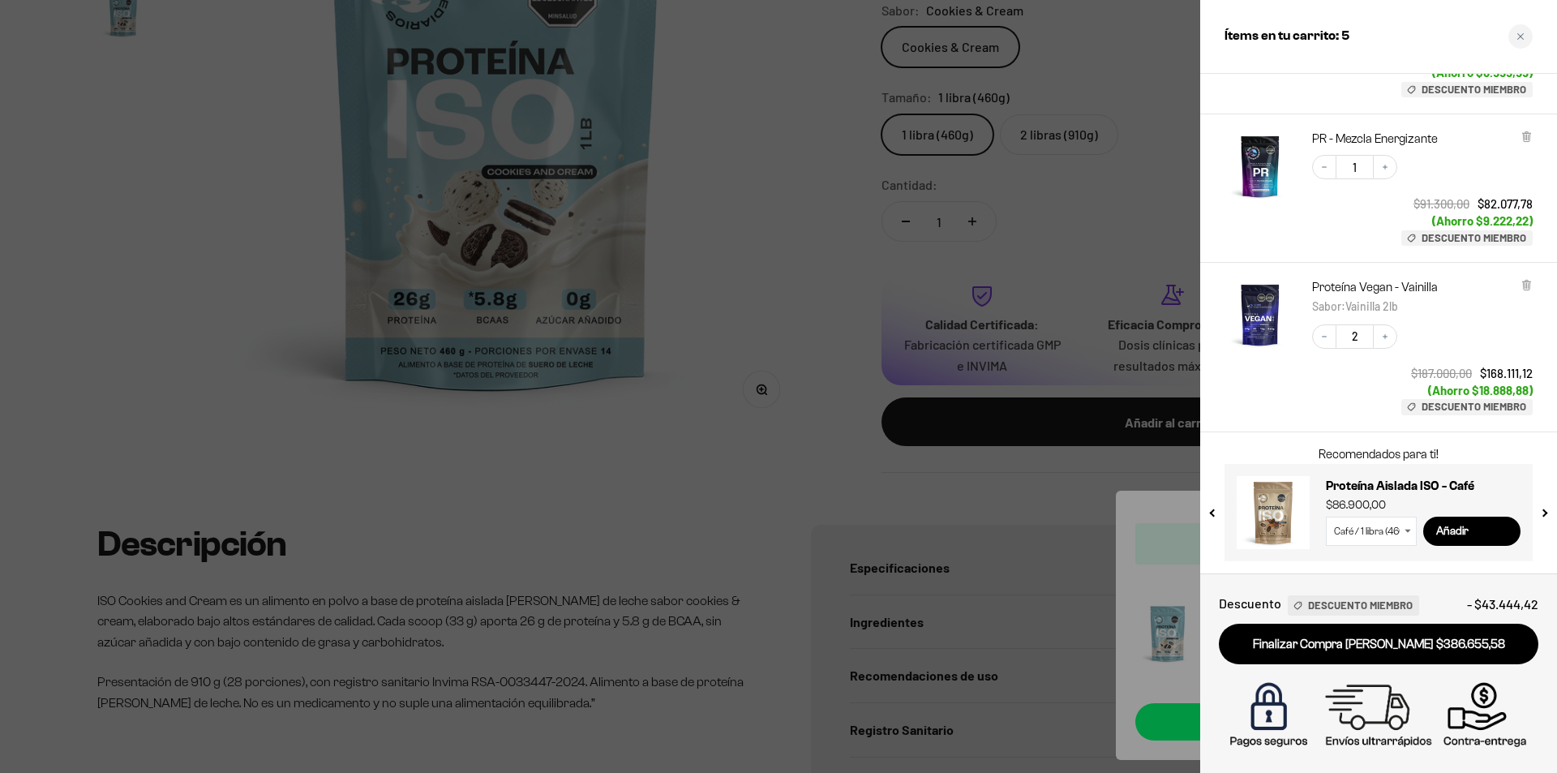
click at [794, 262] on div at bounding box center [778, 386] width 1557 height 773
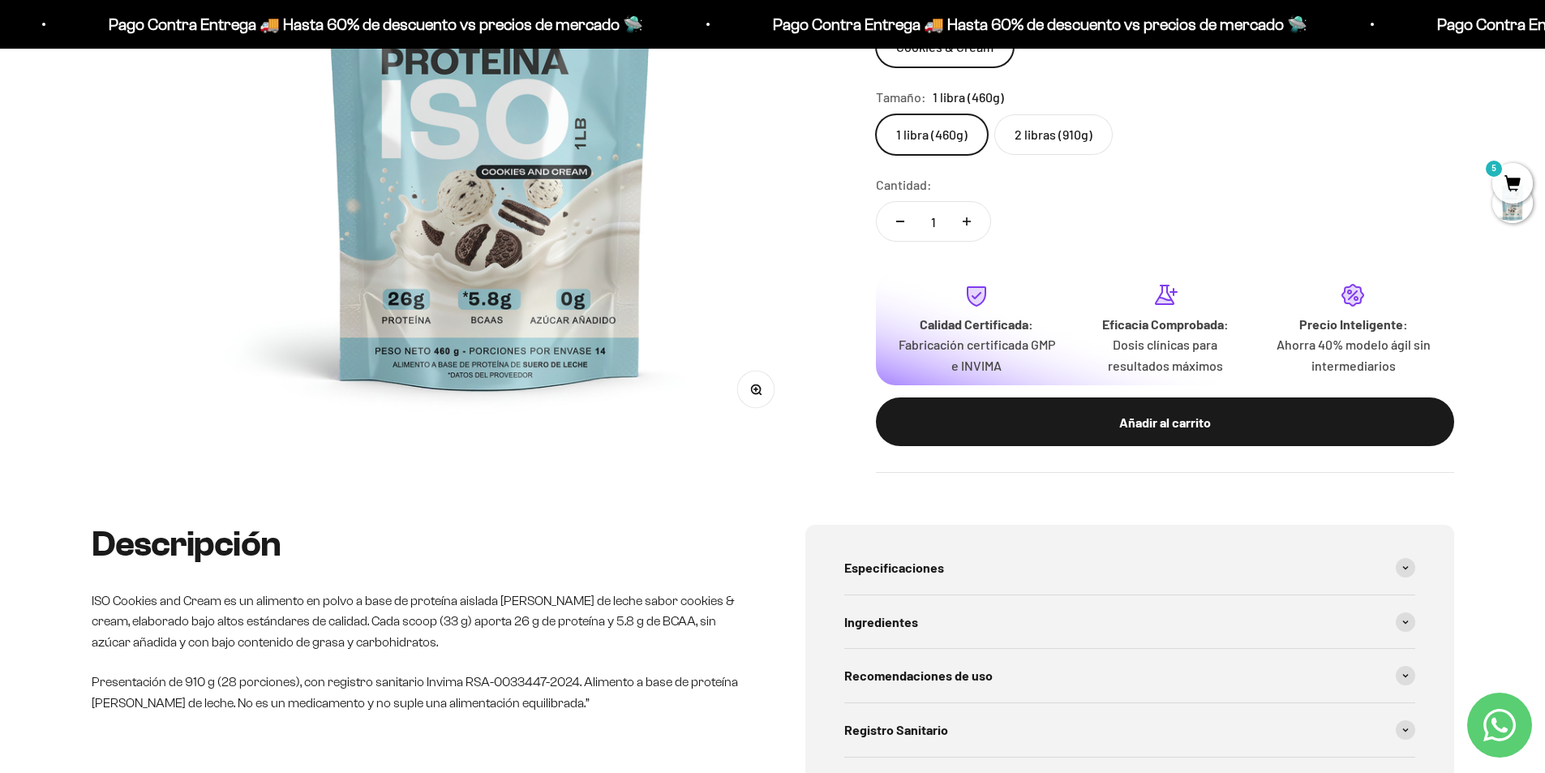
scroll to position [0, 0]
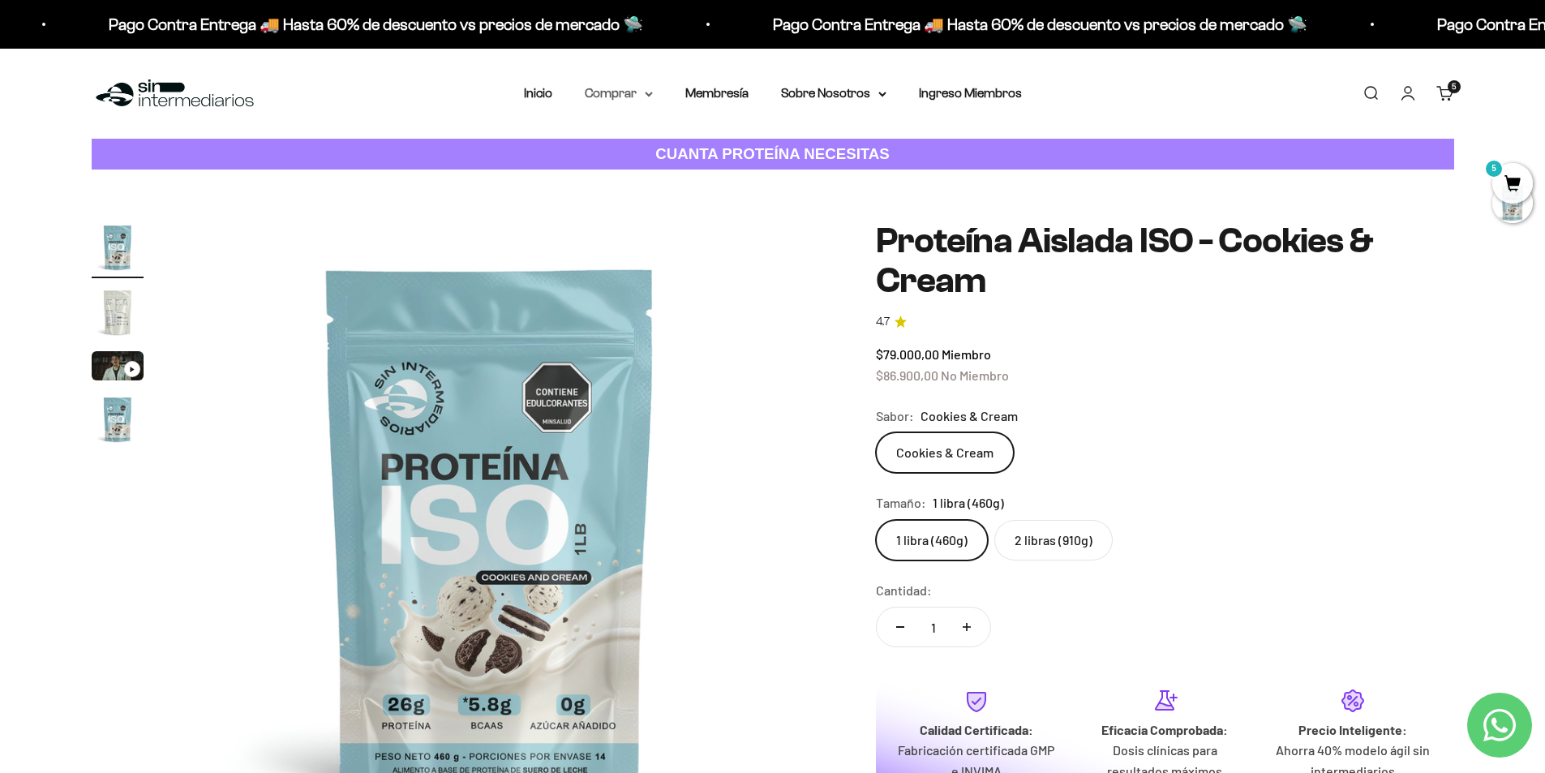
click at [623, 91] on summary "Comprar" at bounding box center [619, 93] width 68 height 21
click at [654, 181] on span "Otros Suplementos" at bounding box center [648, 176] width 109 height 14
drag, startPoint x: 647, startPoint y: 205, endPoint x: 653, endPoint y: 245, distance: 40.1
click at [0, 0] on ul "Proteínas Ver Todos Whey Iso Vegan Pancakes Pre-Entreno" at bounding box center [0, 0] width 0 height 0
click at [652, 238] on span "Todos Los Productos" at bounding box center [653, 236] width 119 height 14
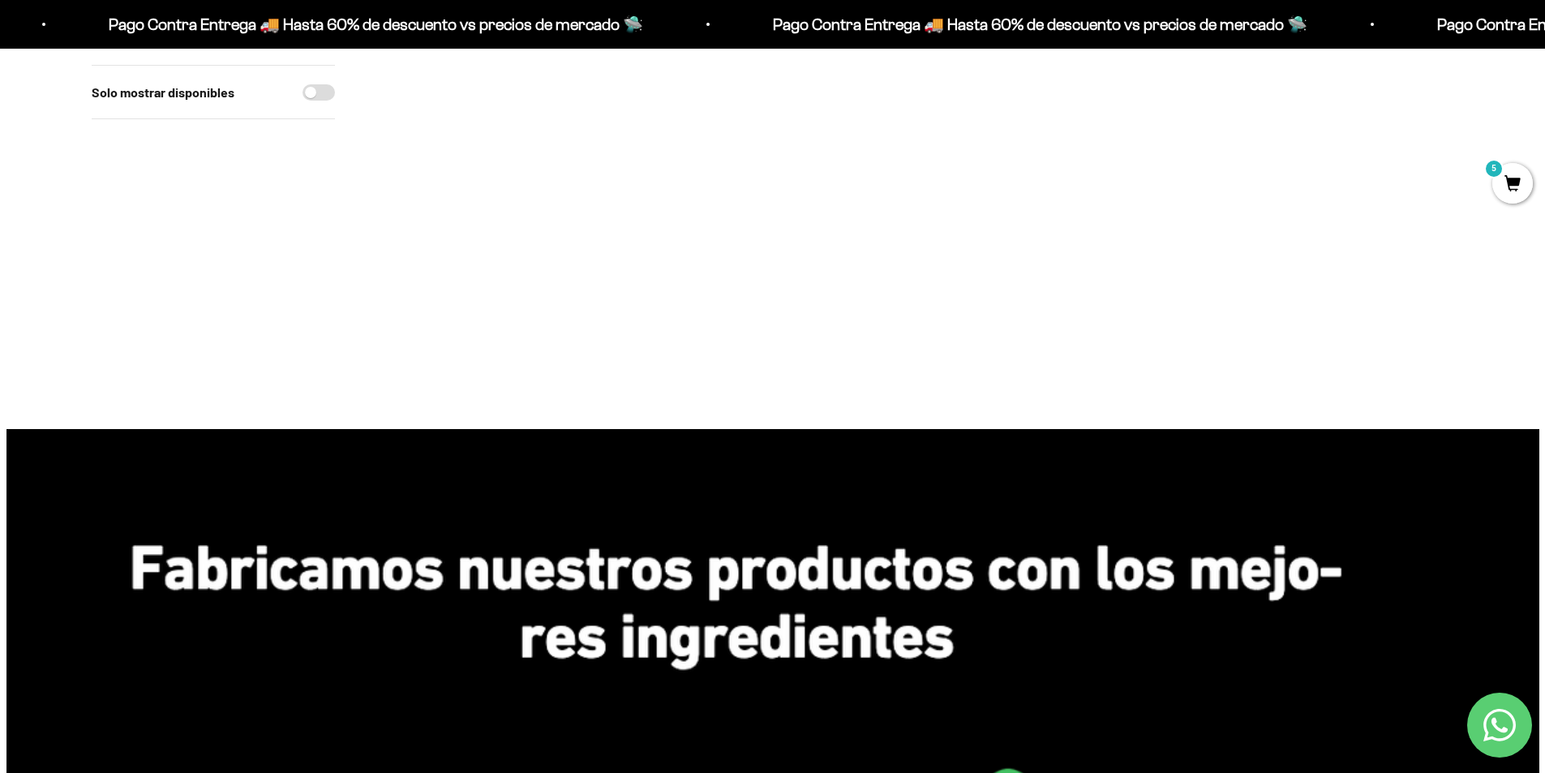
scroll to position [1135, 0]
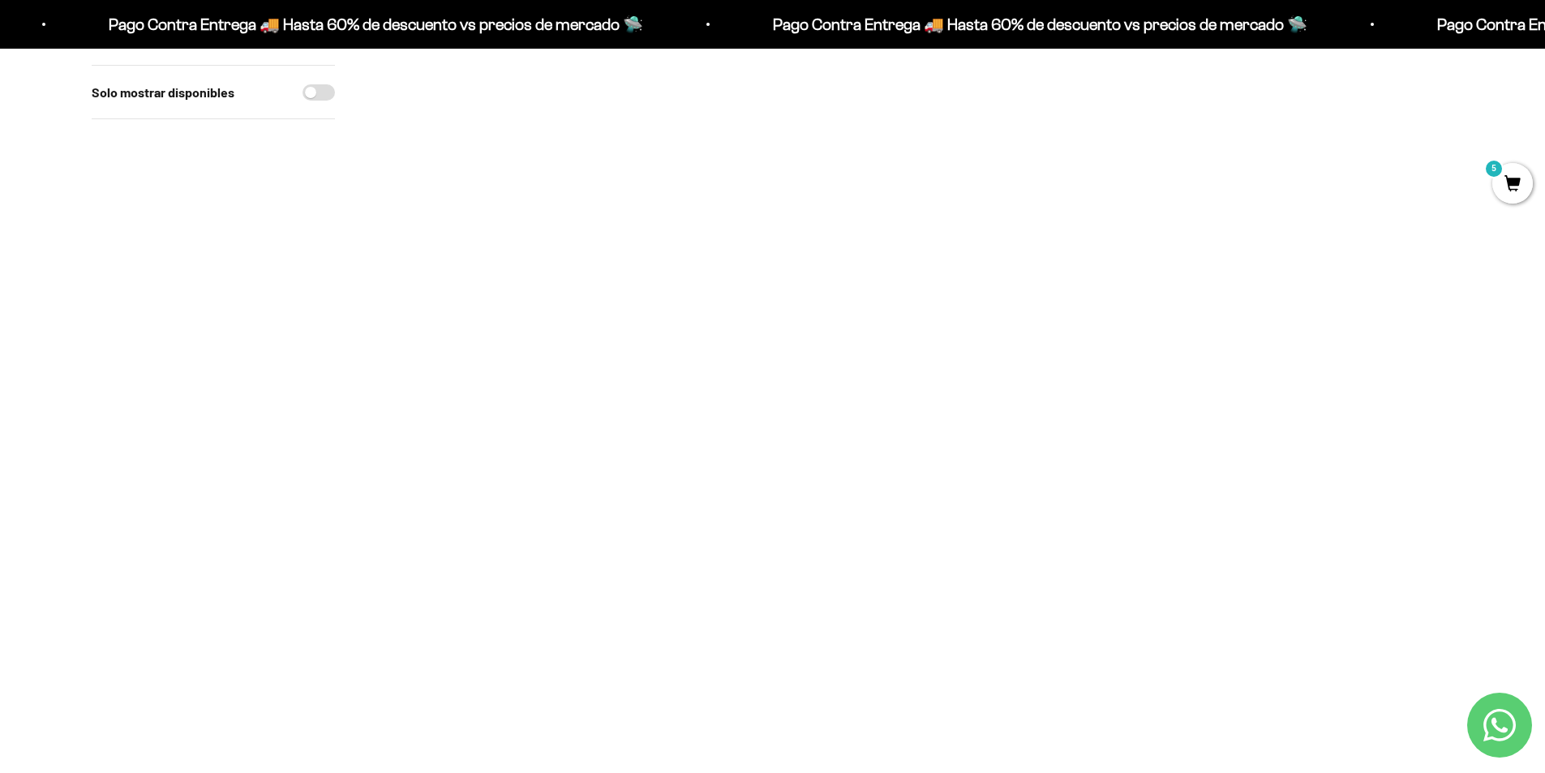
click at [688, 289] on img at bounding box center [693, 312] width 200 height 200
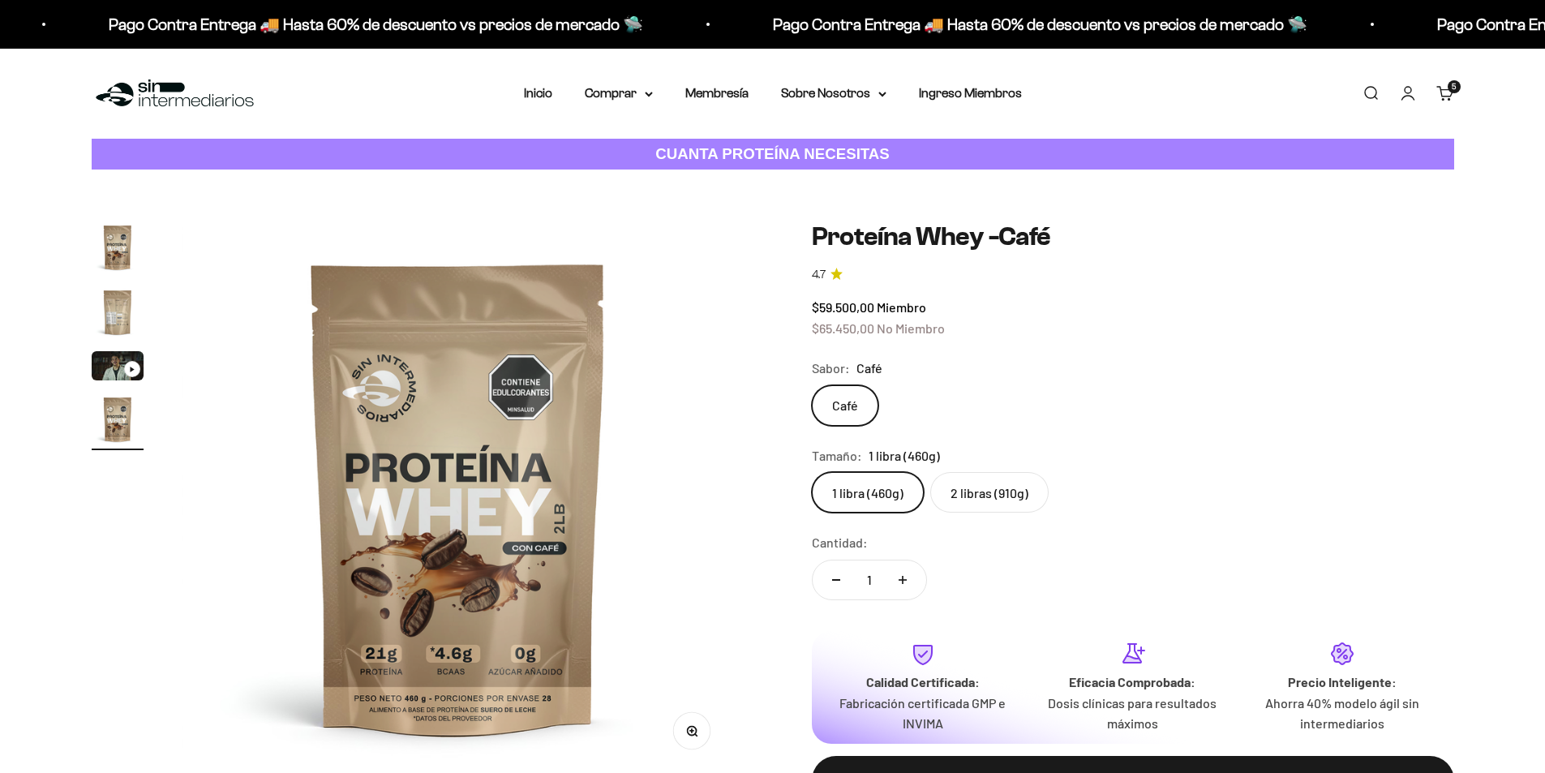
scroll to position [0, 1712]
click at [114, 315] on img "Ir al artículo 2" at bounding box center [118, 312] width 52 height 52
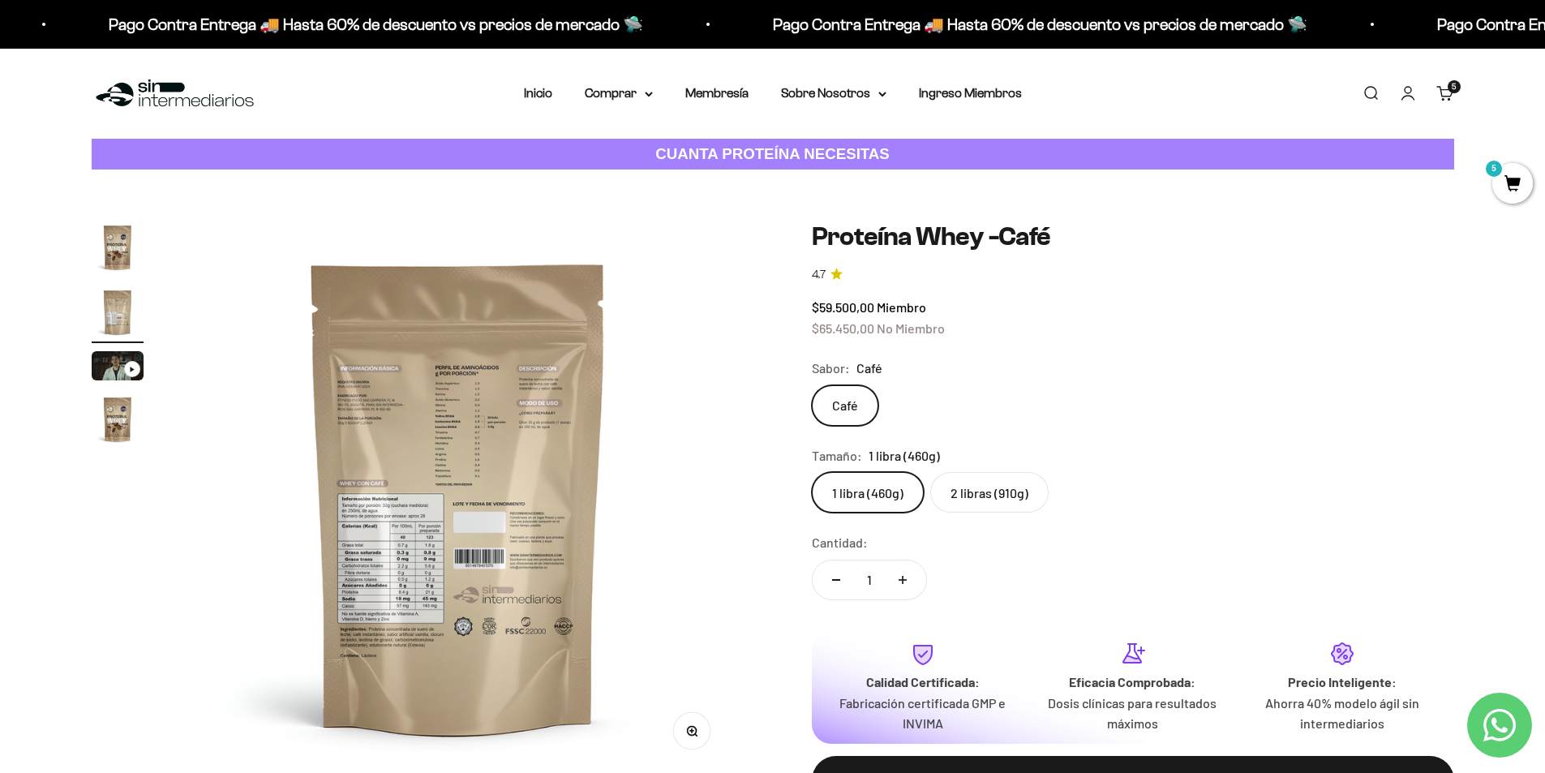
click at [123, 254] on img "Ir al artículo 1" at bounding box center [118, 247] width 52 height 52
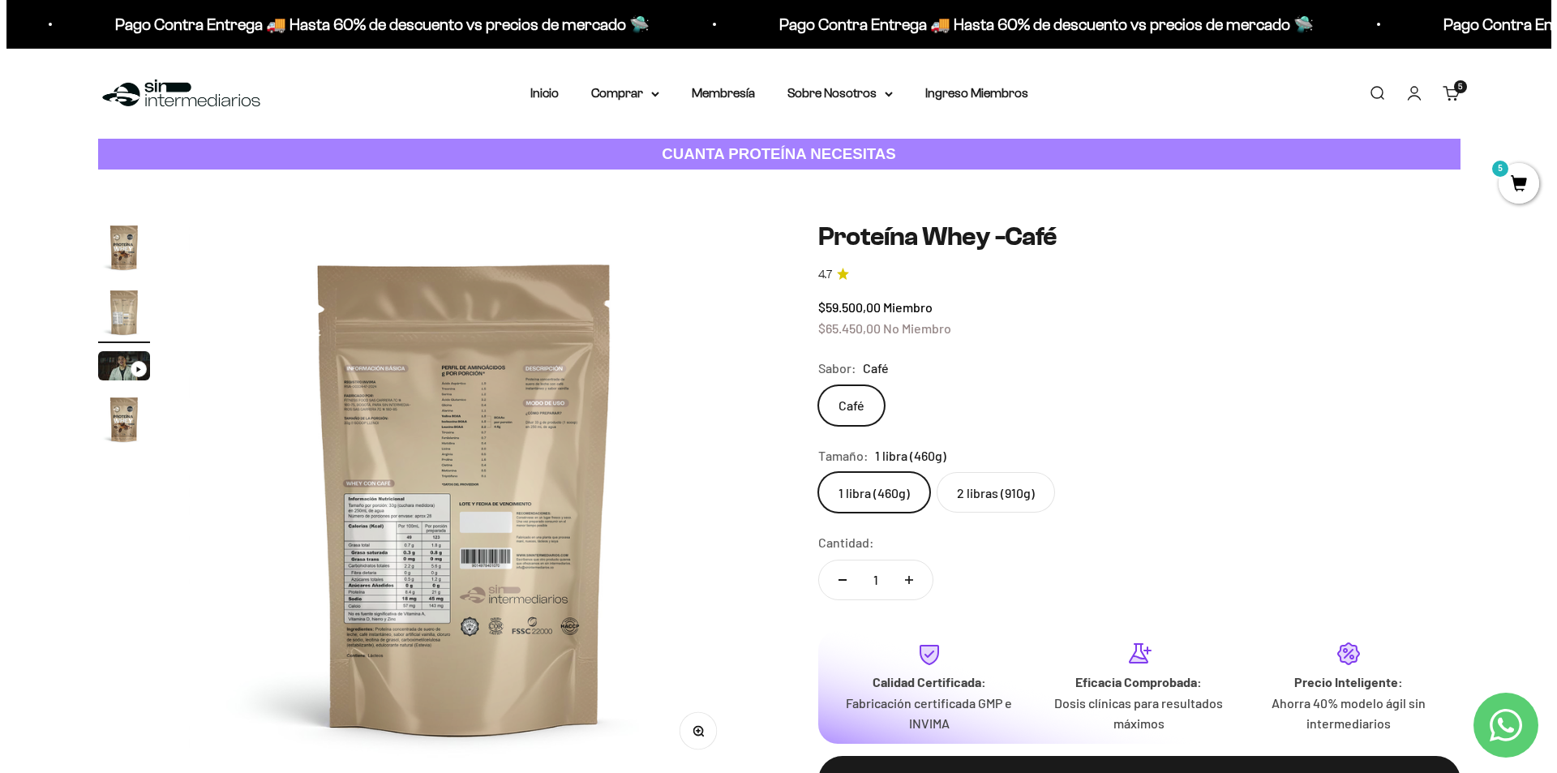
scroll to position [0, 0]
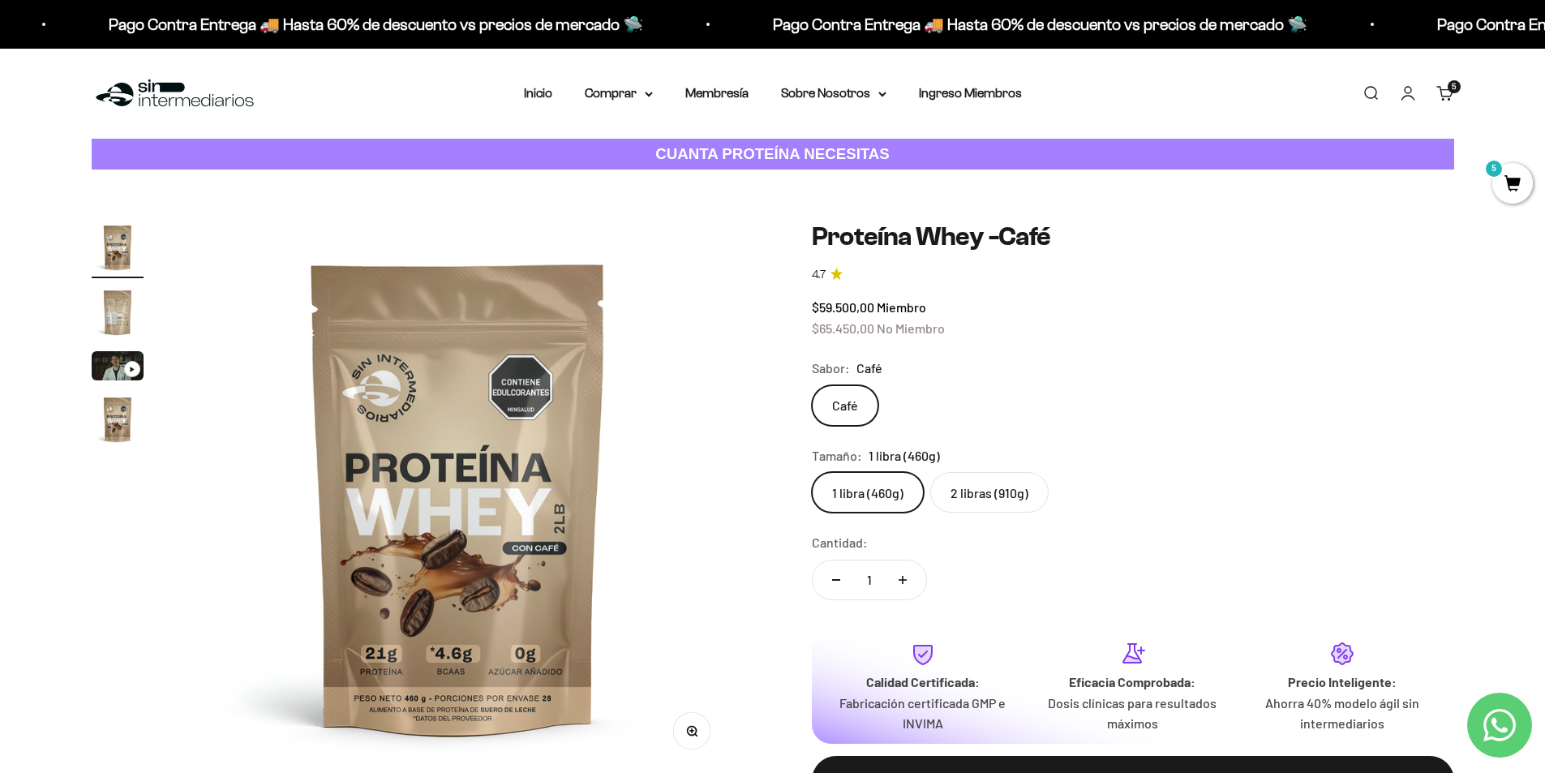
click at [1454, 96] on link "Carrito 5 artículos 5" at bounding box center [1445, 93] width 18 height 18
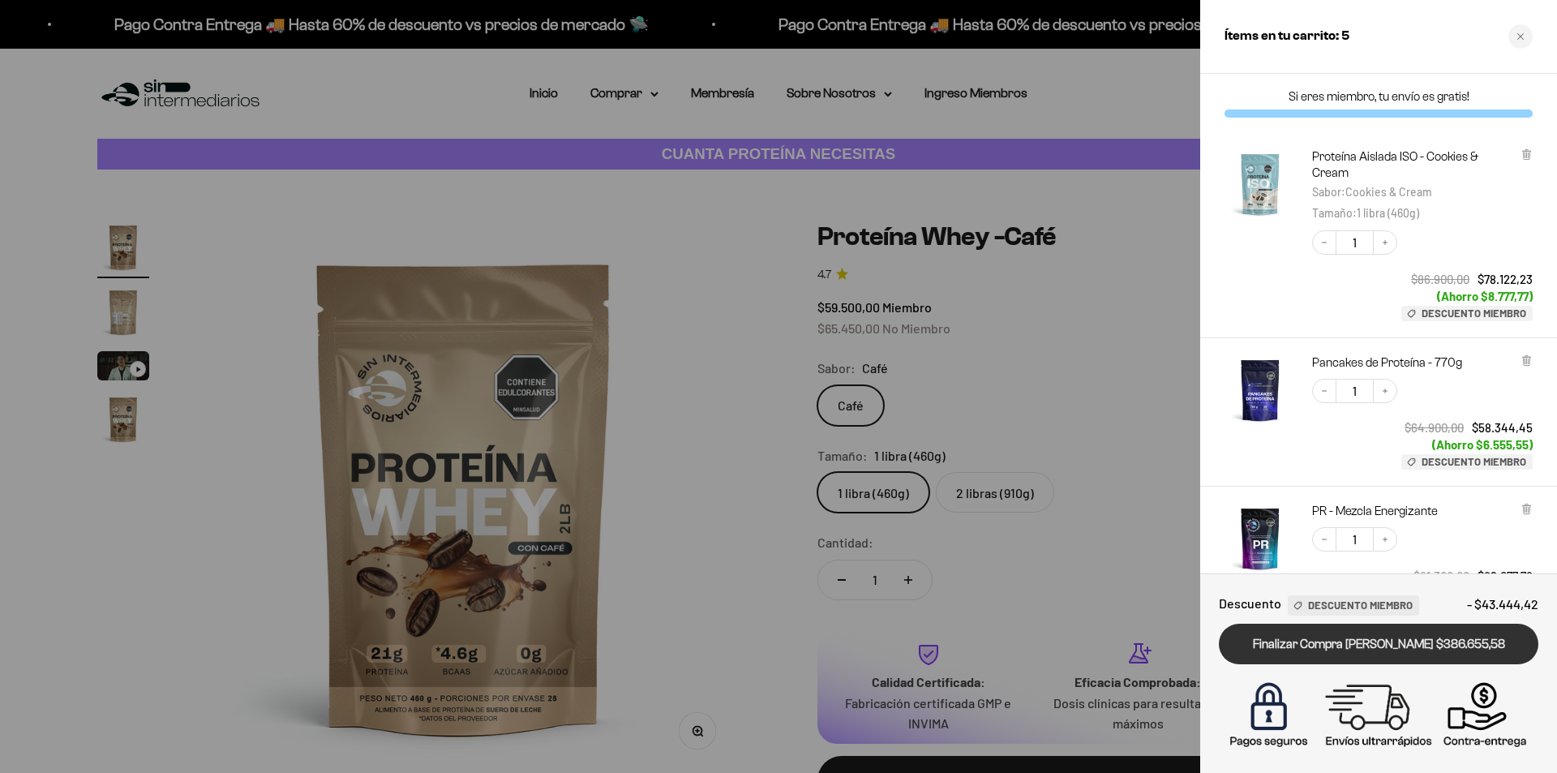
click at [1393, 650] on link "Finalizar Compra [PERSON_NAME] $386.655,58" at bounding box center [1378, 643] width 319 height 41
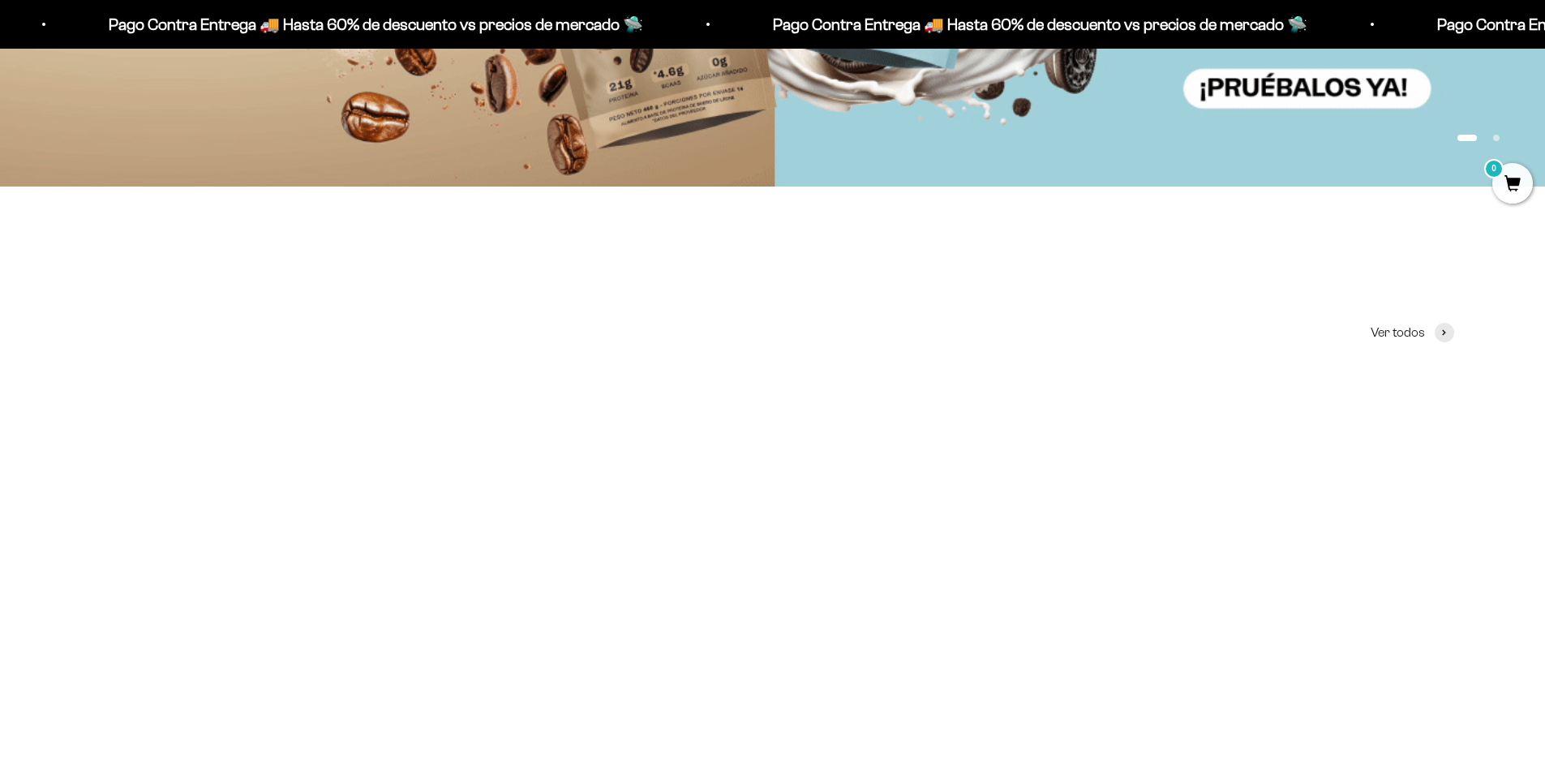
scroll to position [568, 0]
